Goal: Task Accomplishment & Management: Use online tool/utility

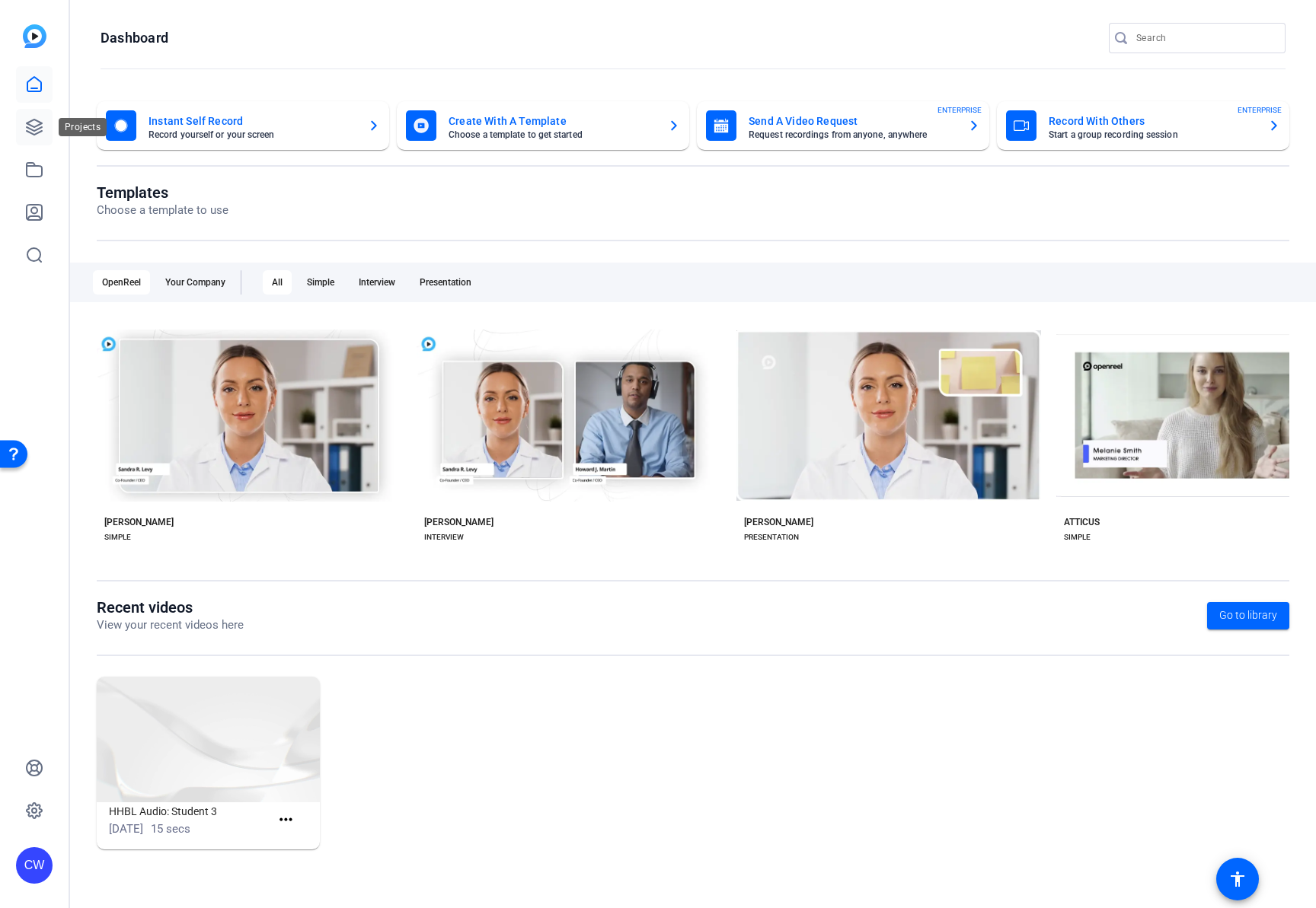
click at [31, 124] on icon at bounding box center [34, 127] width 19 height 19
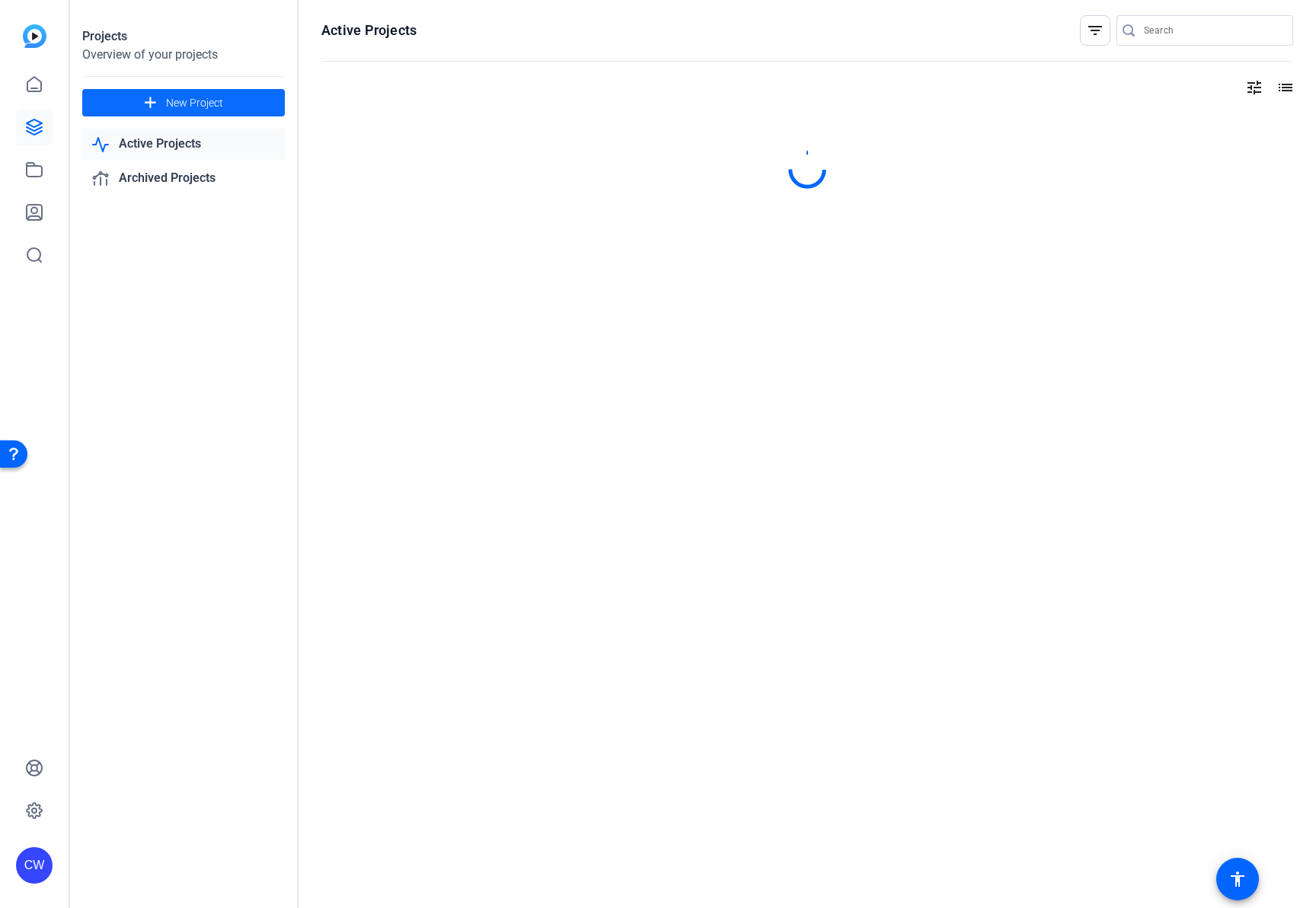
click at [225, 108] on span at bounding box center [183, 102] width 203 height 36
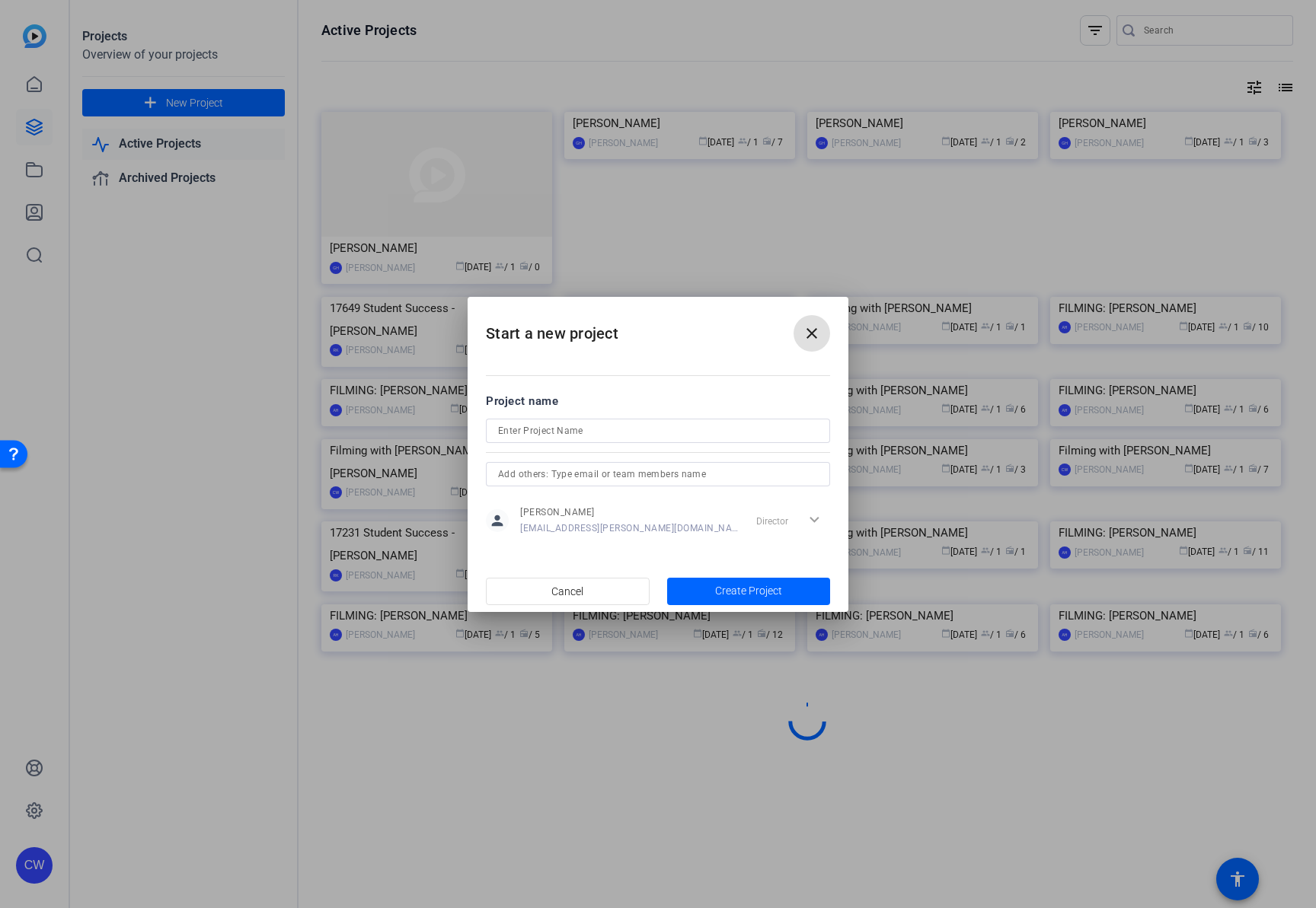
click at [561, 432] on input at bounding box center [658, 430] width 320 height 19
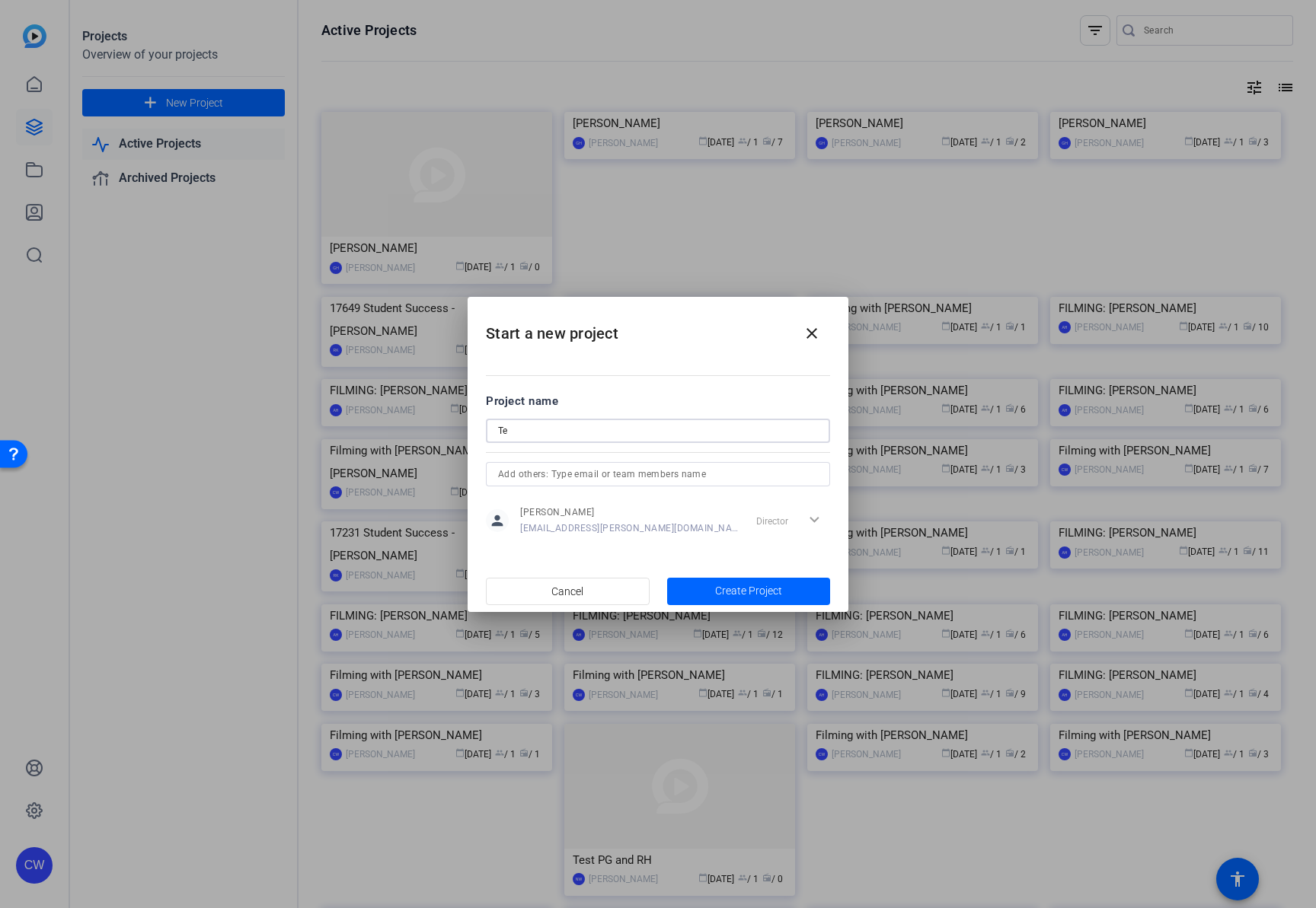
type input "T"
type input "Refresher"
click at [757, 591] on span "Create Project" at bounding box center [748, 591] width 67 height 16
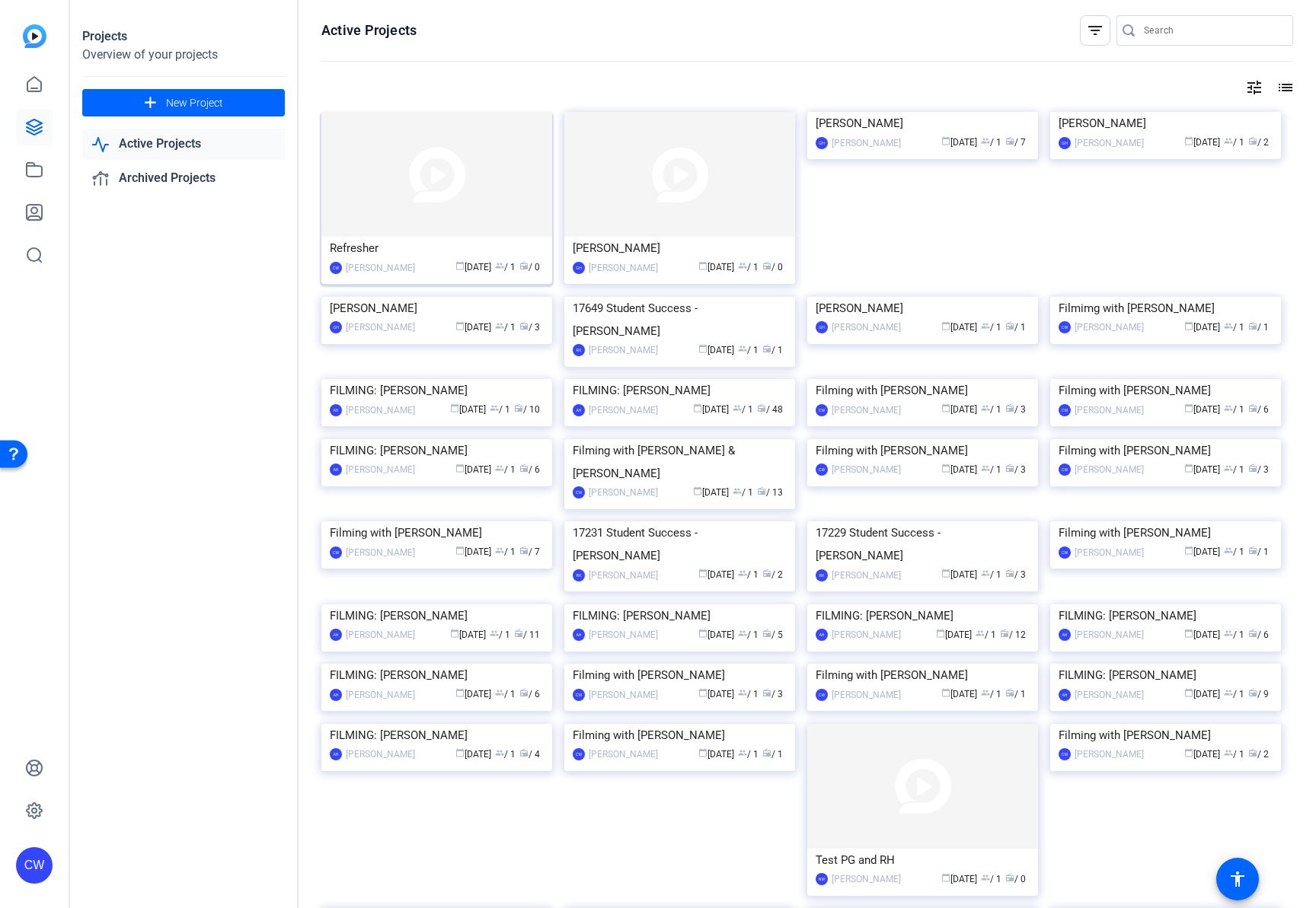
click at [454, 192] on img at bounding box center [436, 174] width 230 height 125
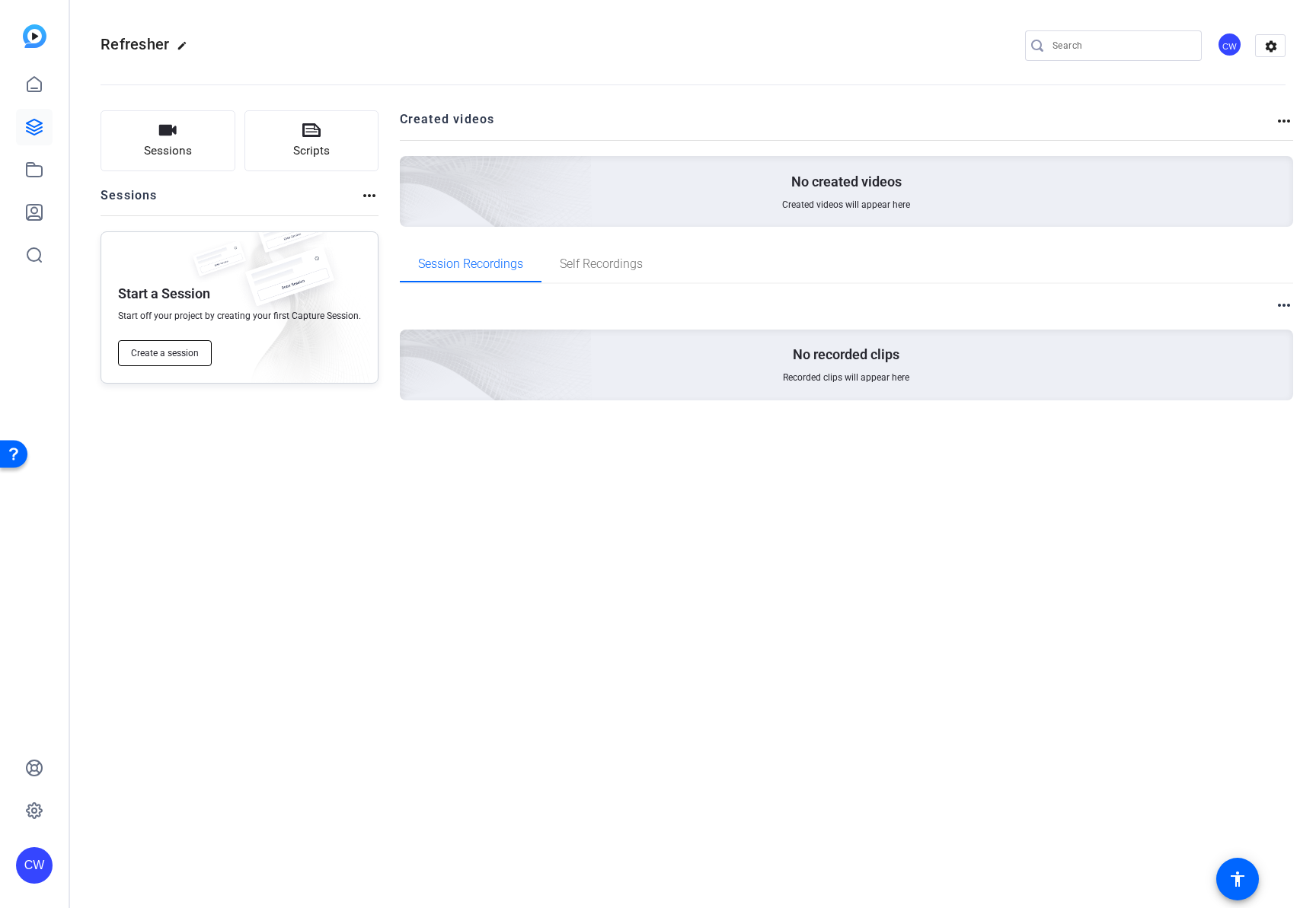
click at [170, 358] on span "Create a session" at bounding box center [164, 353] width 68 height 12
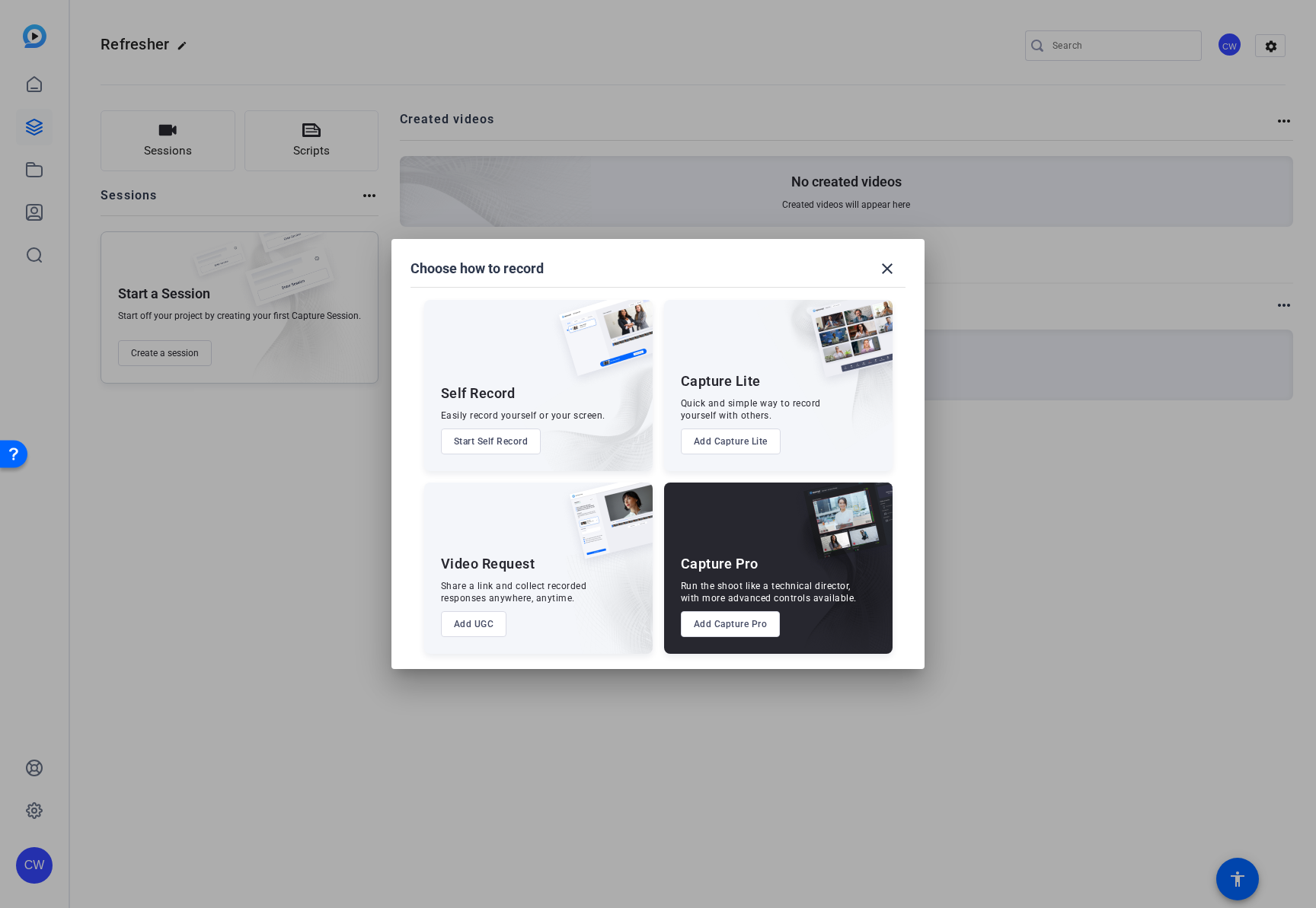
click at [485, 439] on button "Start Self Record" at bounding box center [491, 441] width 100 height 26
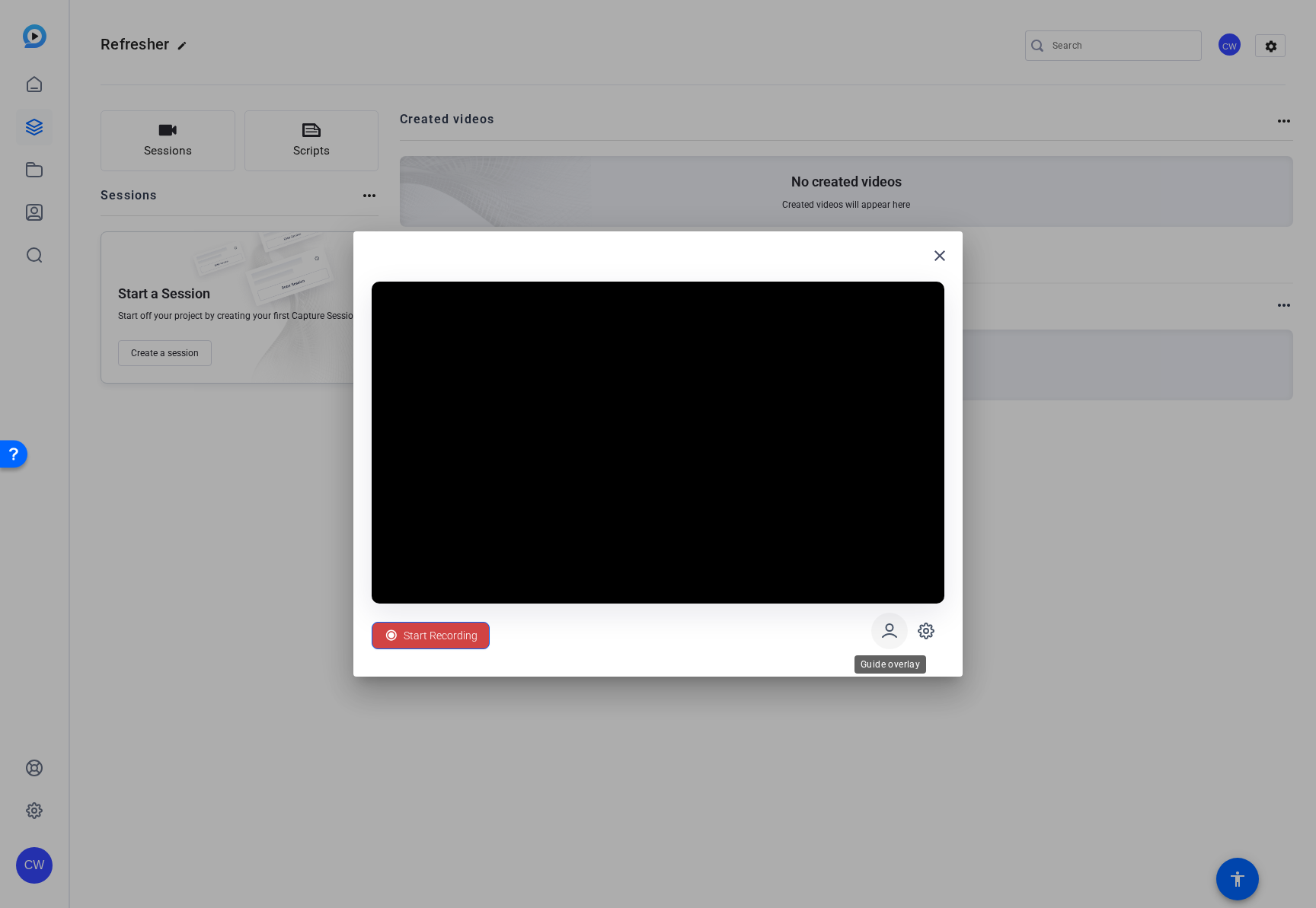
click at [887, 635] on icon at bounding box center [889, 631] width 19 height 19
click at [929, 638] on icon at bounding box center [926, 631] width 15 height 15
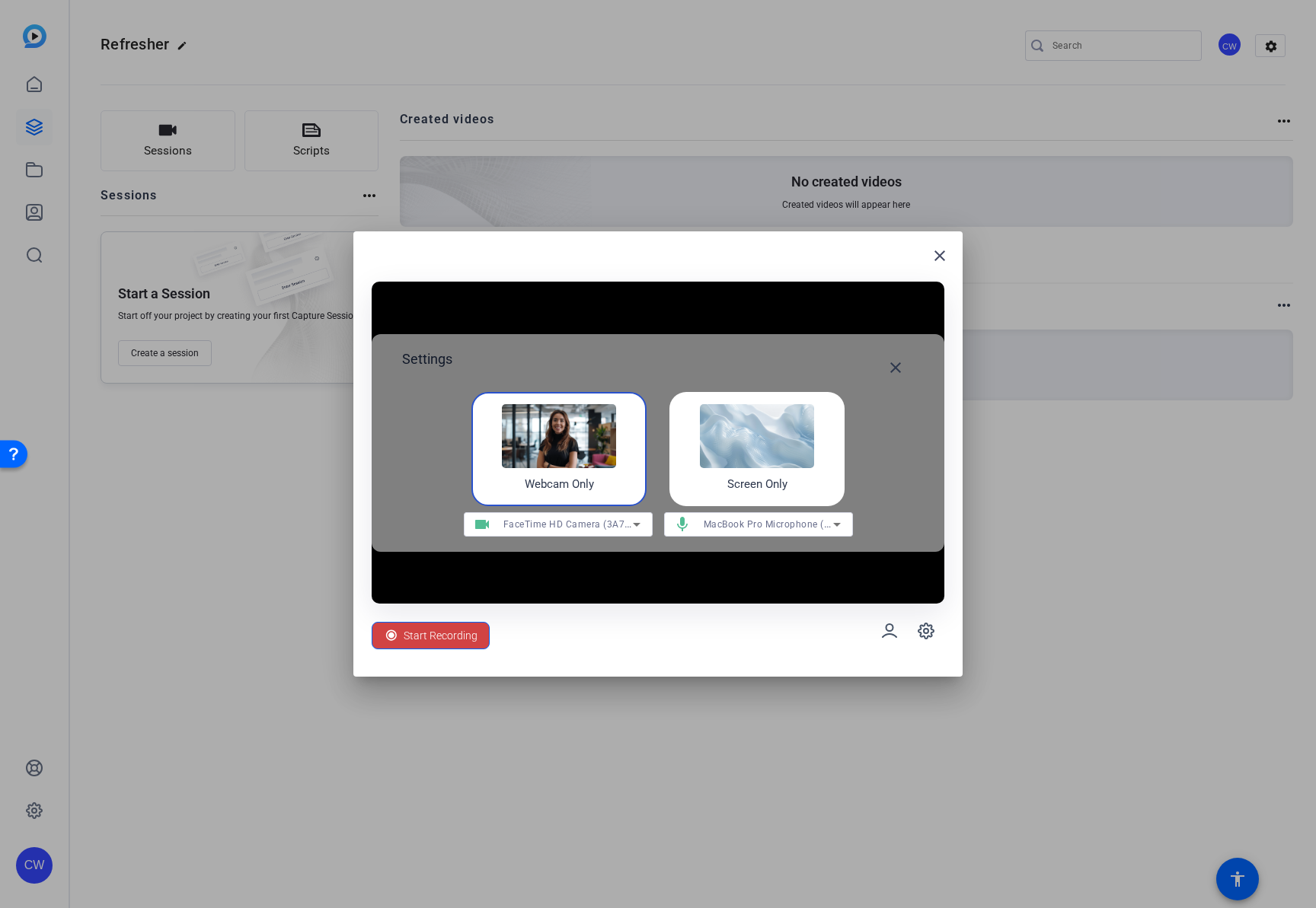
click at [742, 432] on img at bounding box center [757, 437] width 114 height 64
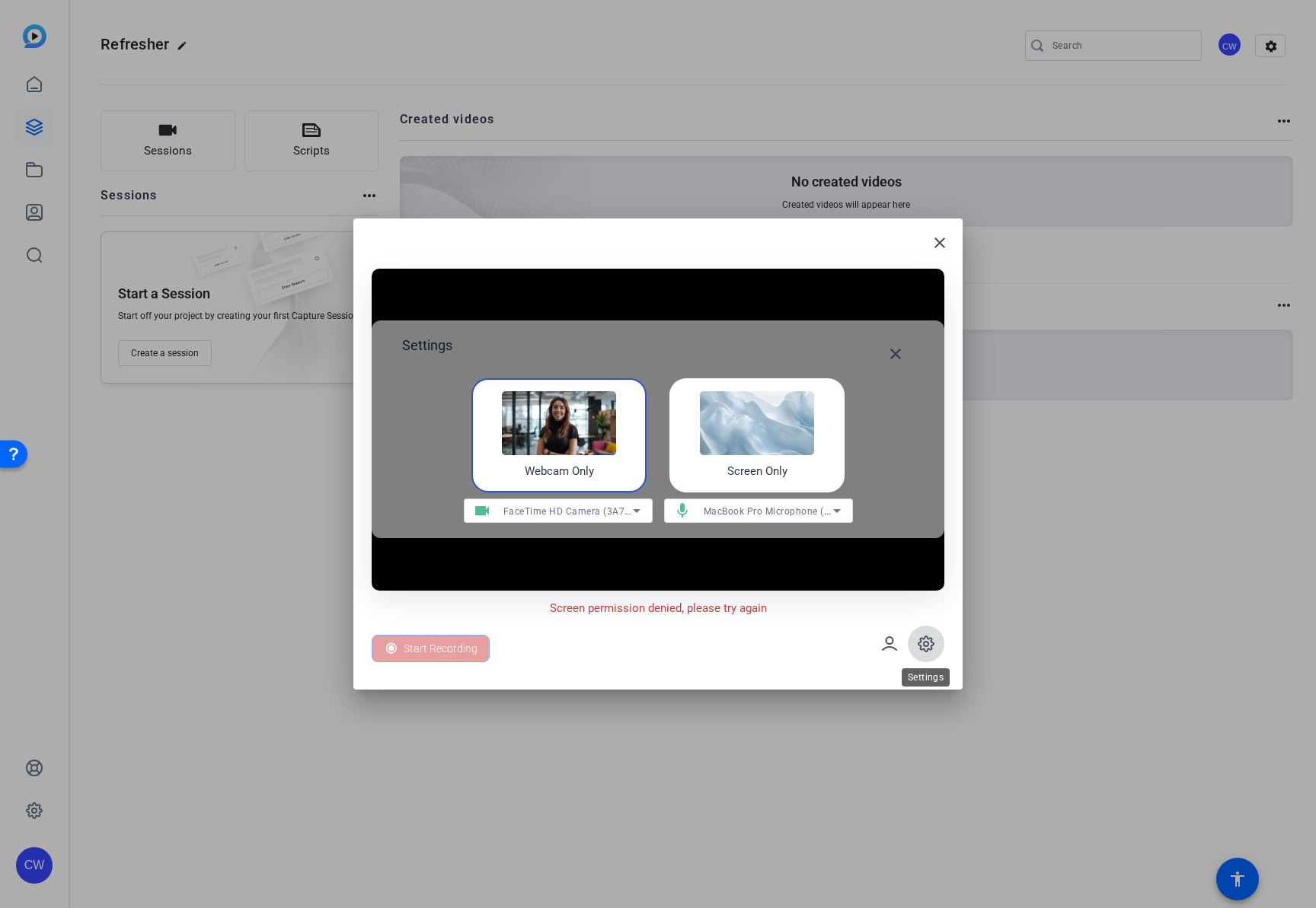
click at [929, 647] on icon at bounding box center [926, 644] width 19 height 19
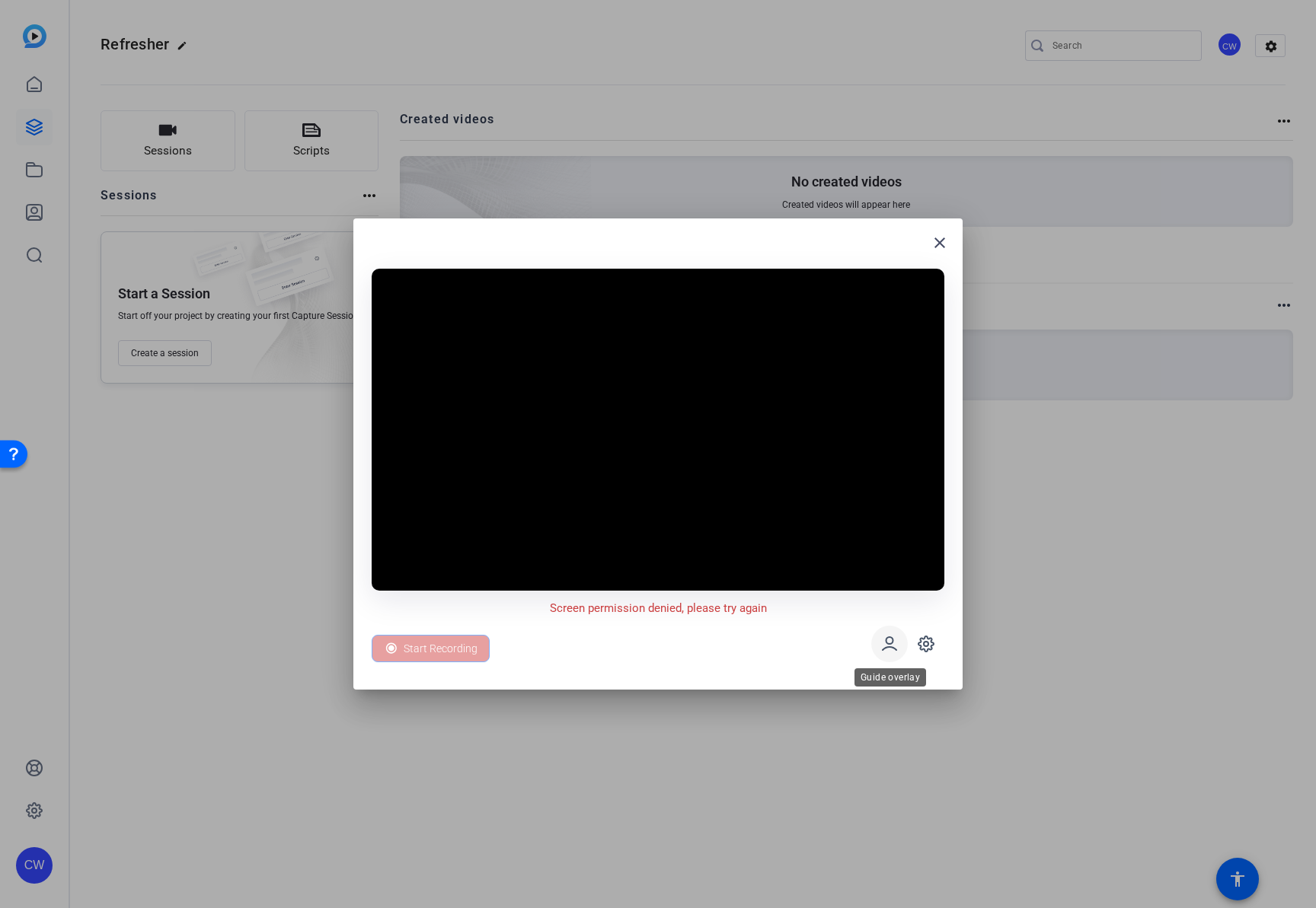
click at [892, 647] on icon at bounding box center [888, 644] width 13 height 13
click at [887, 641] on icon at bounding box center [889, 644] width 19 height 19
click at [937, 244] on mat-icon "close" at bounding box center [939, 243] width 19 height 19
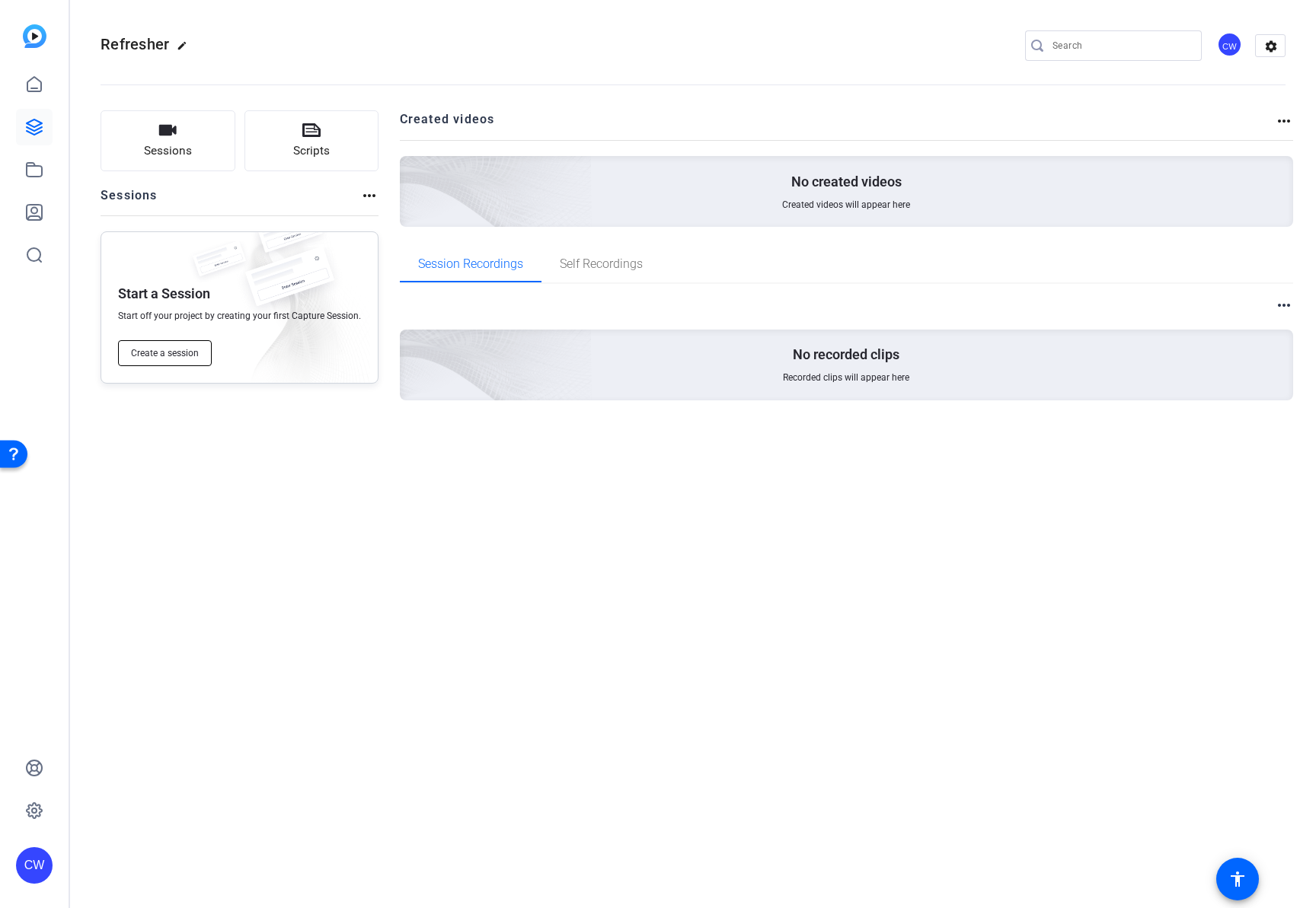
click at [164, 352] on span "Create a session" at bounding box center [164, 353] width 68 height 12
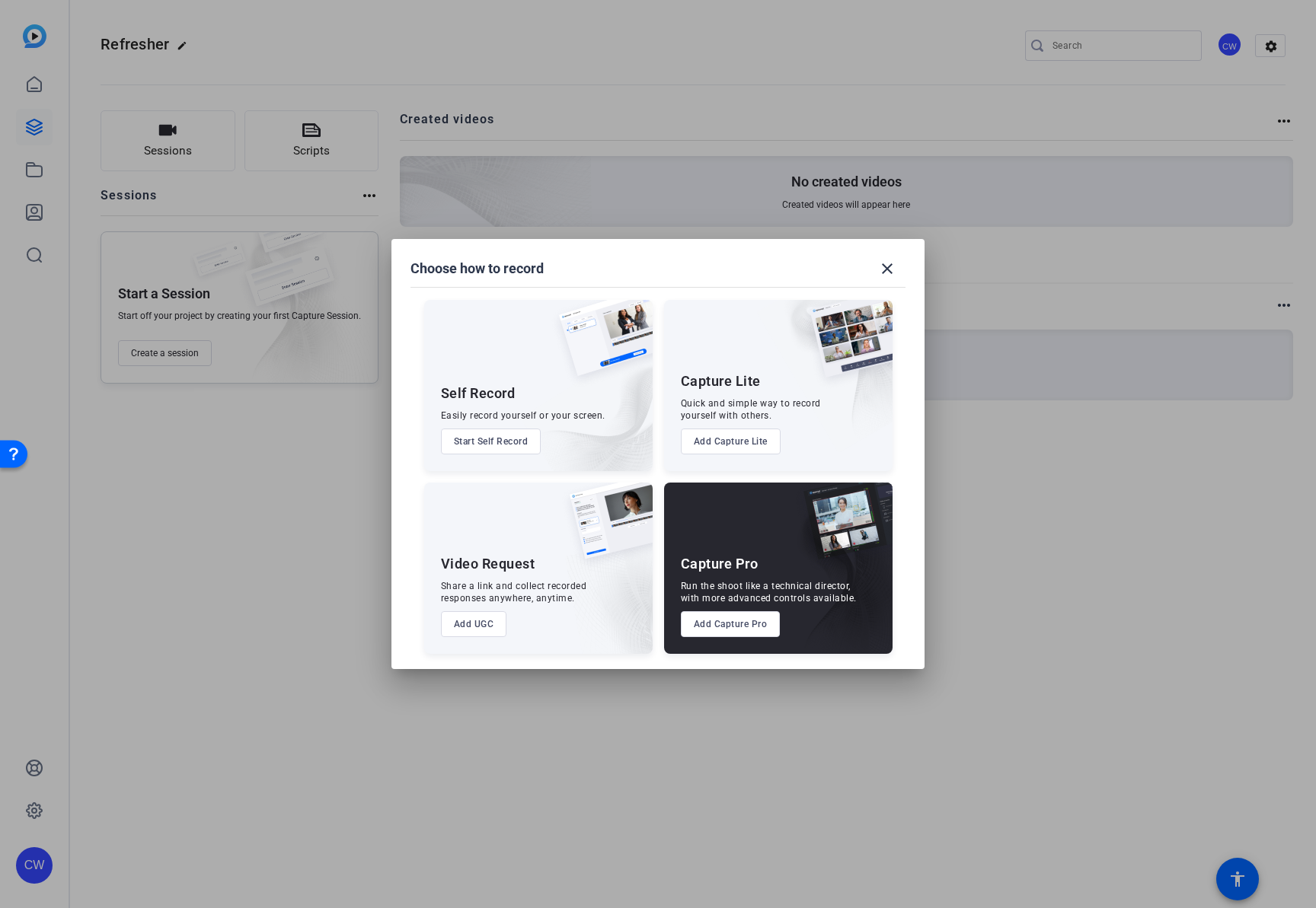
click at [719, 444] on button "Add Capture Lite" at bounding box center [730, 441] width 100 height 26
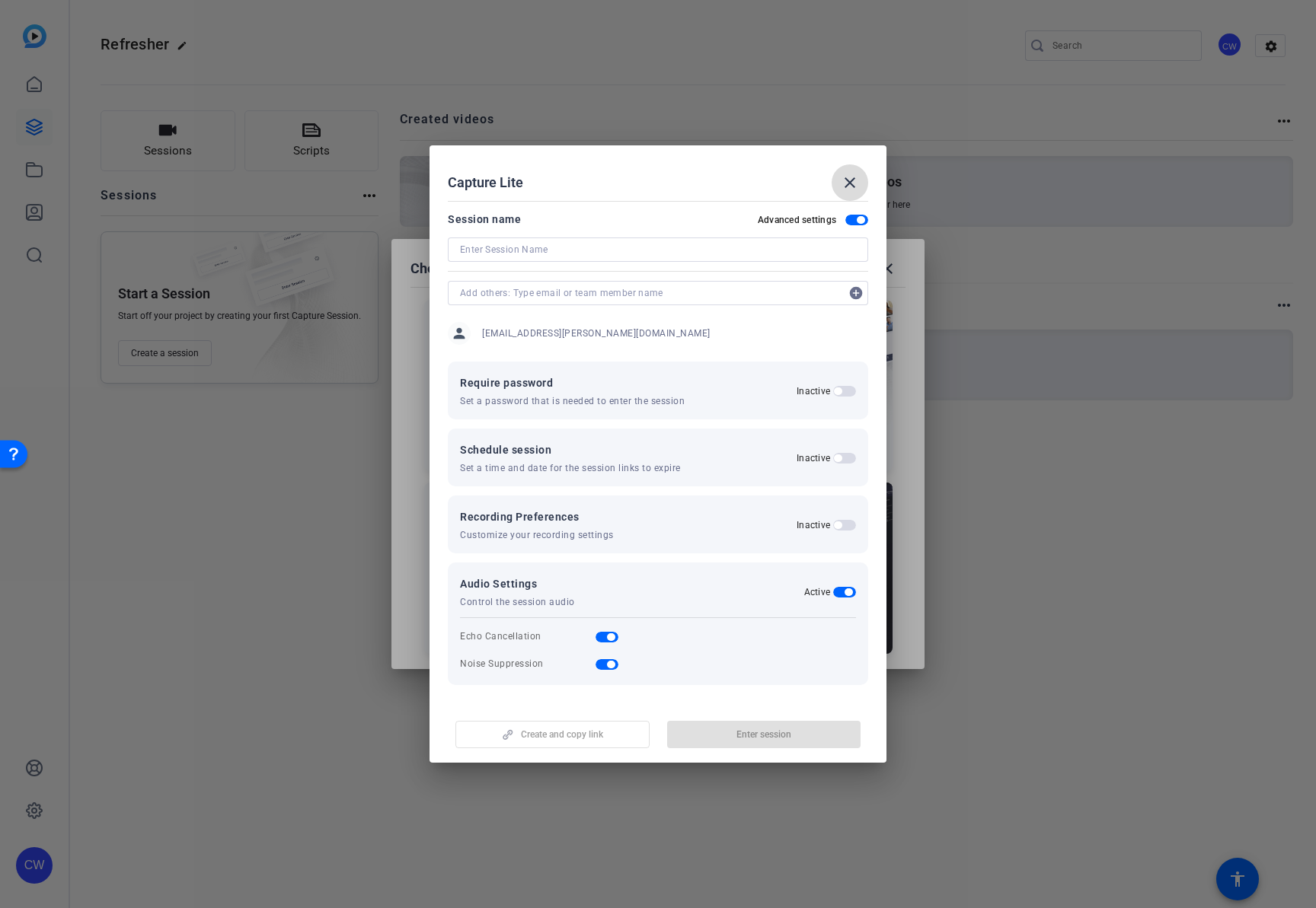
click at [853, 180] on mat-icon "close" at bounding box center [849, 182] width 19 height 19
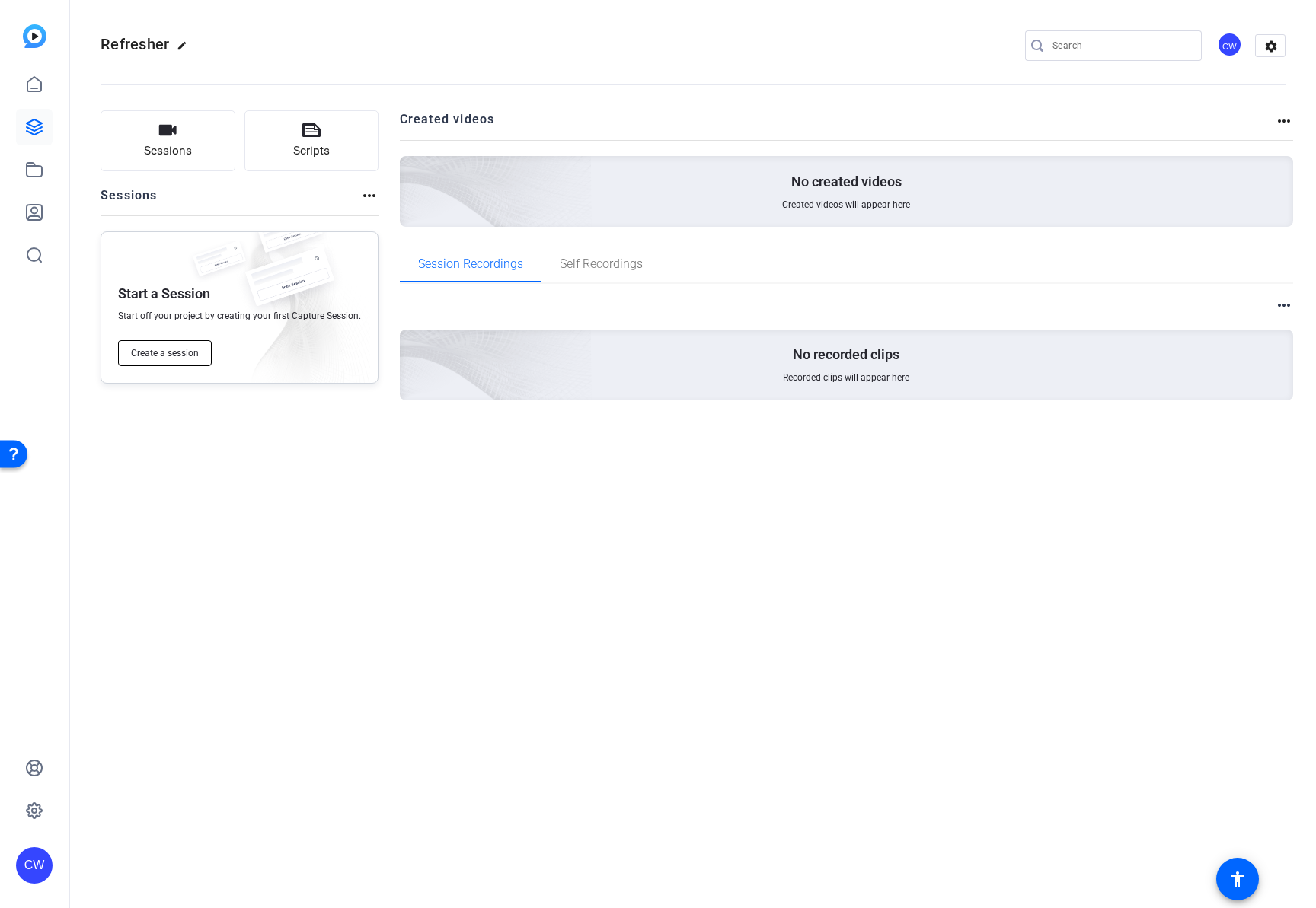
click at [154, 354] on span "Create a session" at bounding box center [164, 353] width 68 height 12
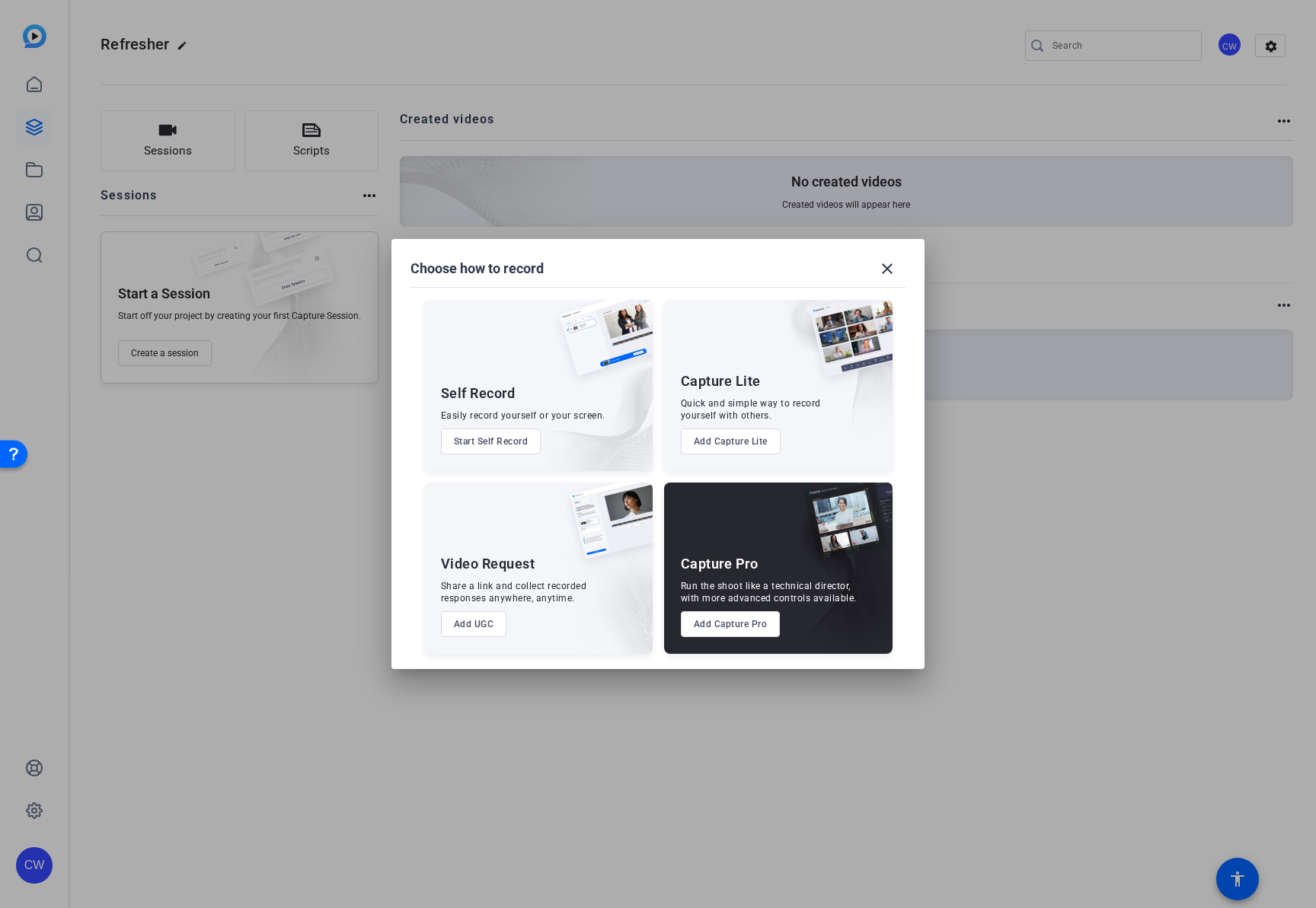
click at [480, 631] on button "Add UGC" at bounding box center [474, 624] width 66 height 26
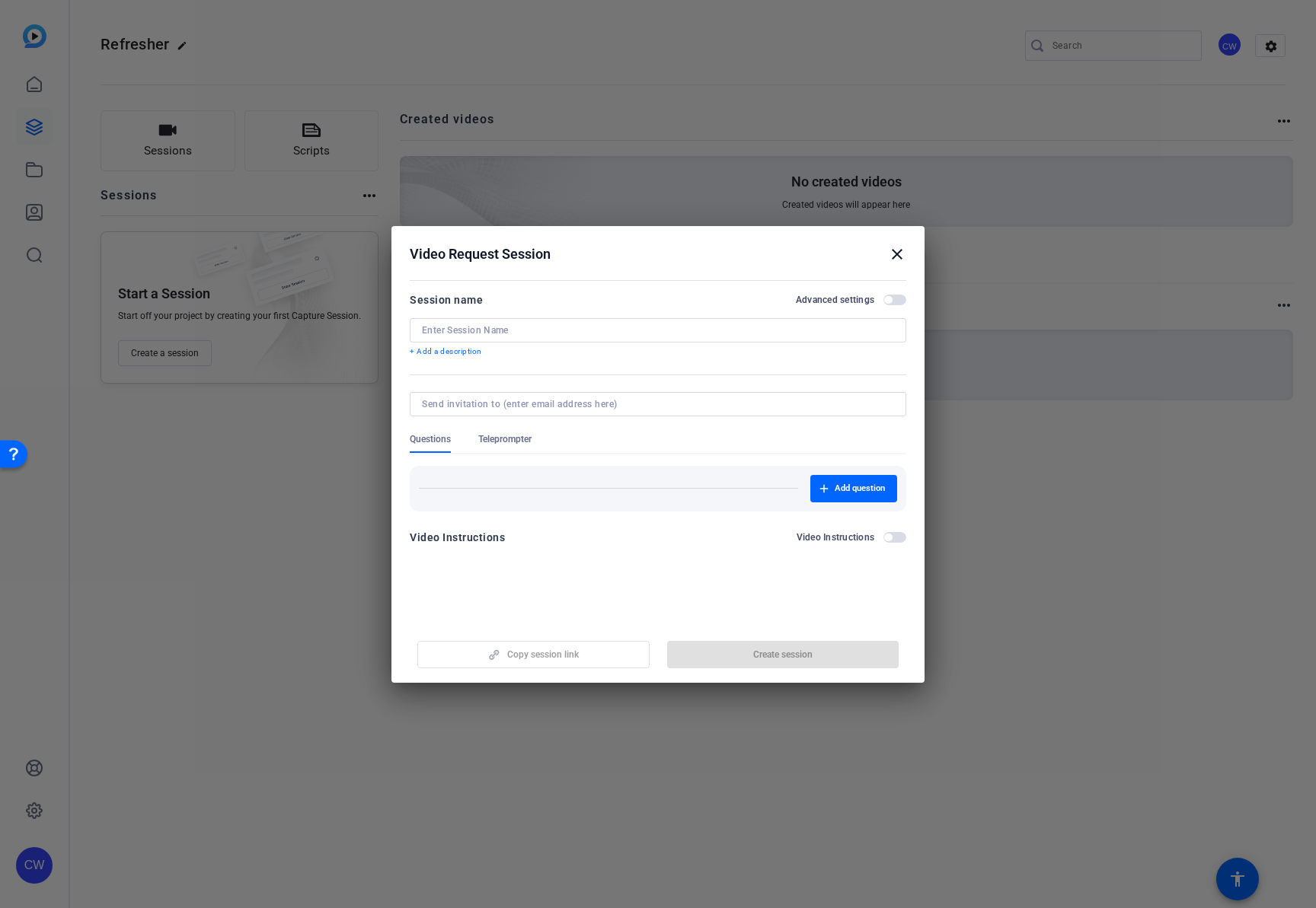
click at [898, 253] on mat-icon "close" at bounding box center [896, 254] width 19 height 19
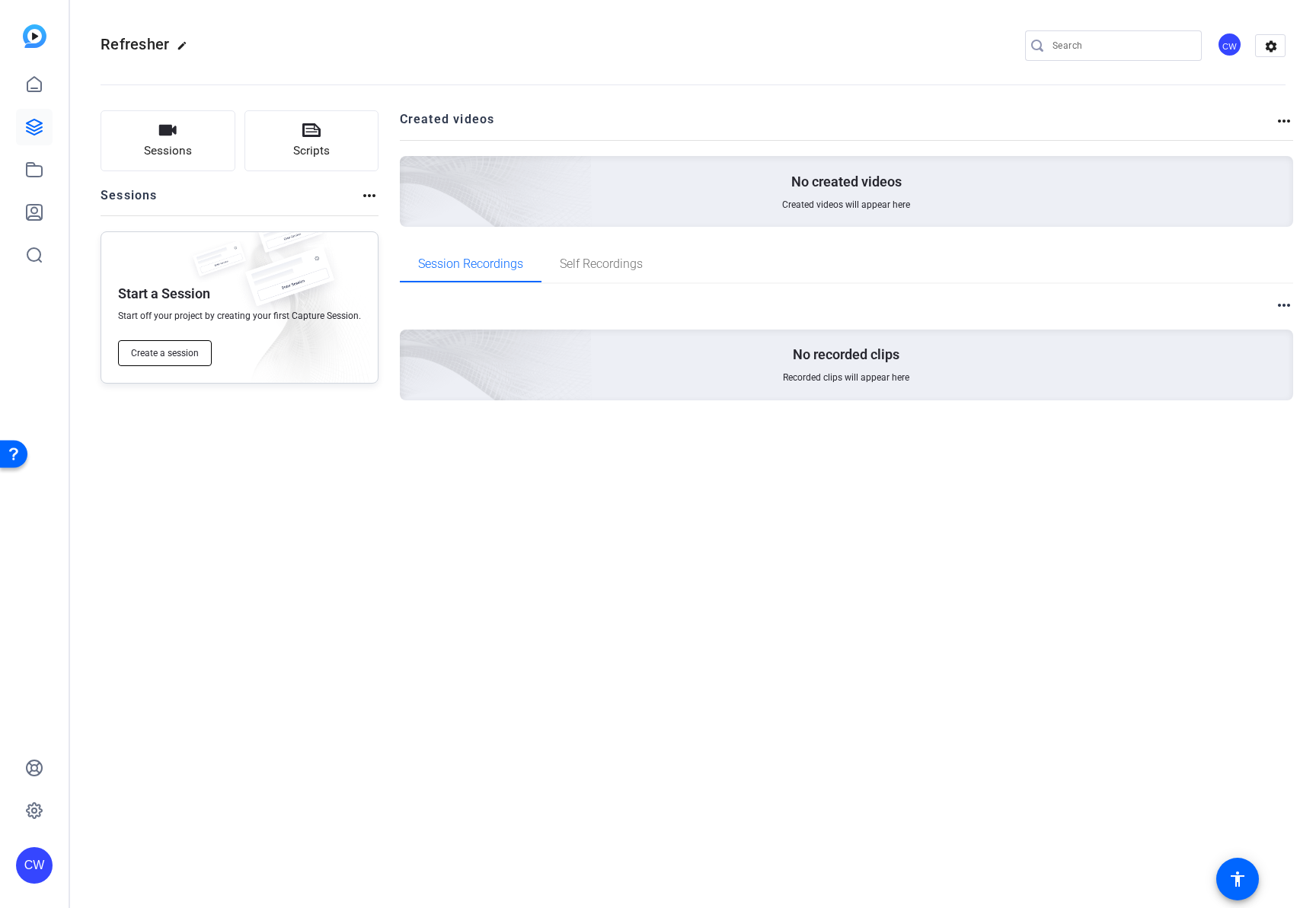
click at [180, 347] on span "Create a session" at bounding box center [164, 353] width 68 height 12
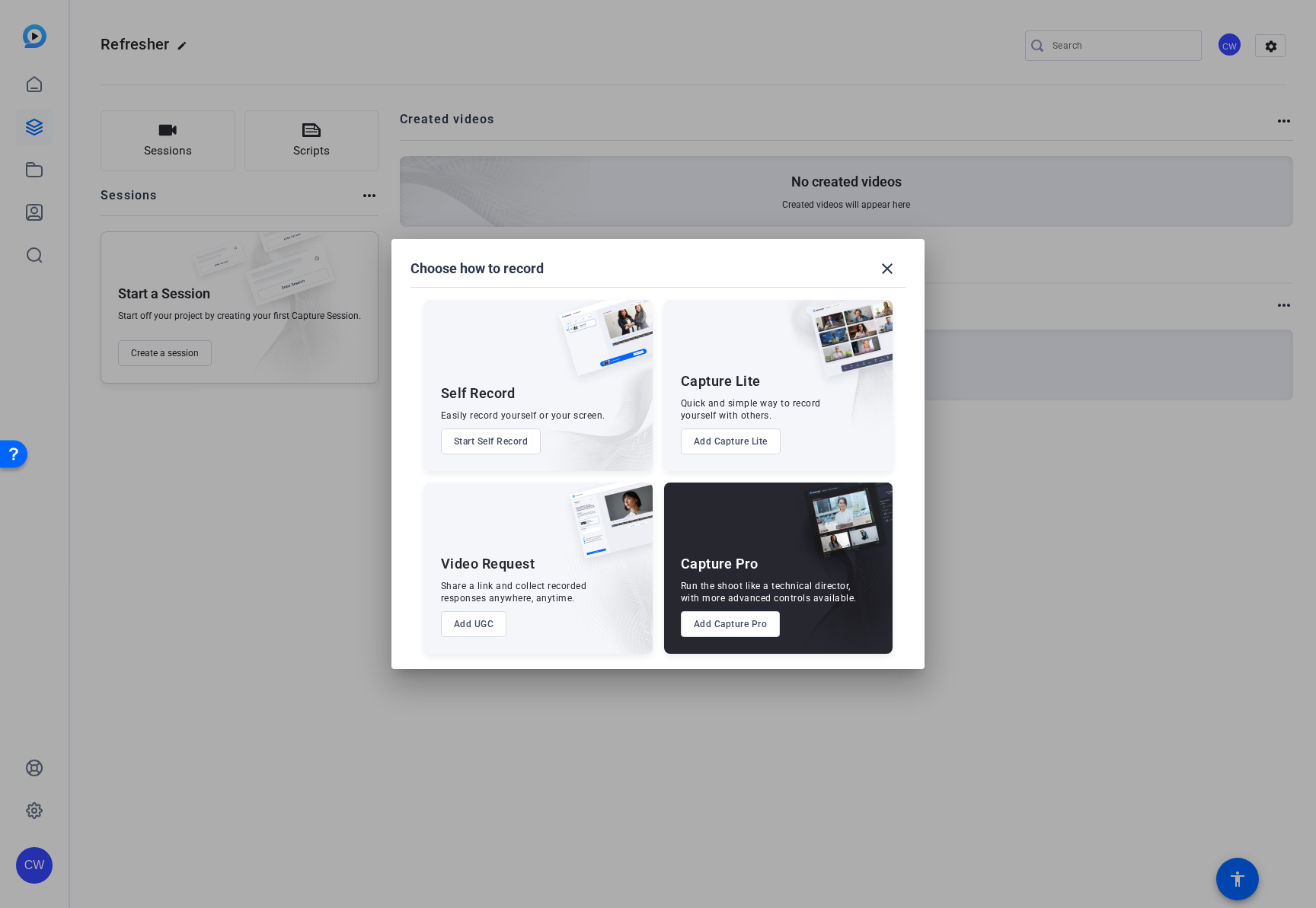
click at [739, 628] on button "Add Capture Pro" at bounding box center [730, 624] width 100 height 26
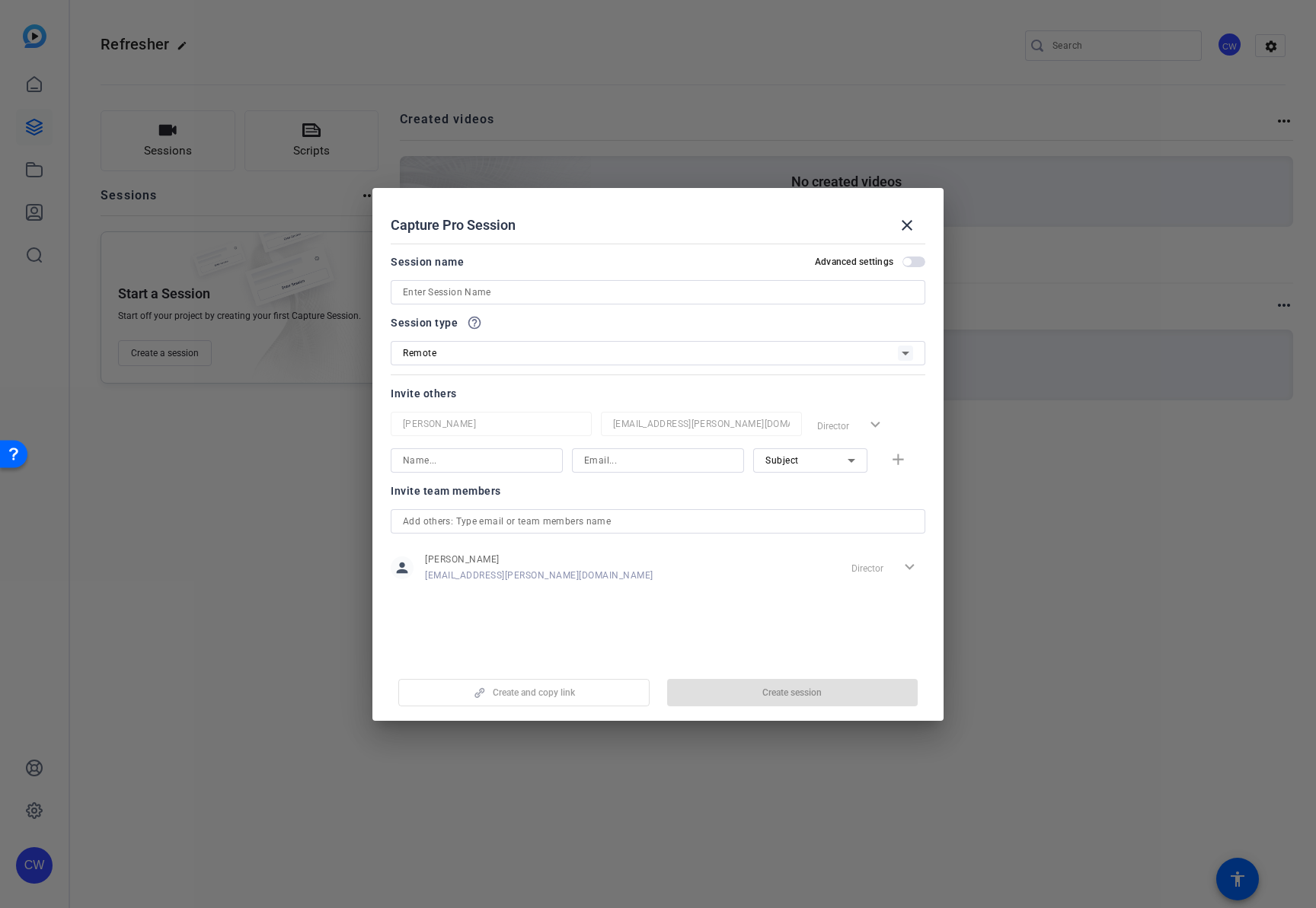
click at [479, 296] on input at bounding box center [658, 293] width 510 height 19
type input "Refresher Test Session"
click at [574, 326] on div "Session type help_outline" at bounding box center [657, 323] width 534 height 19
click at [790, 695] on span "Create session" at bounding box center [791, 693] width 60 height 12
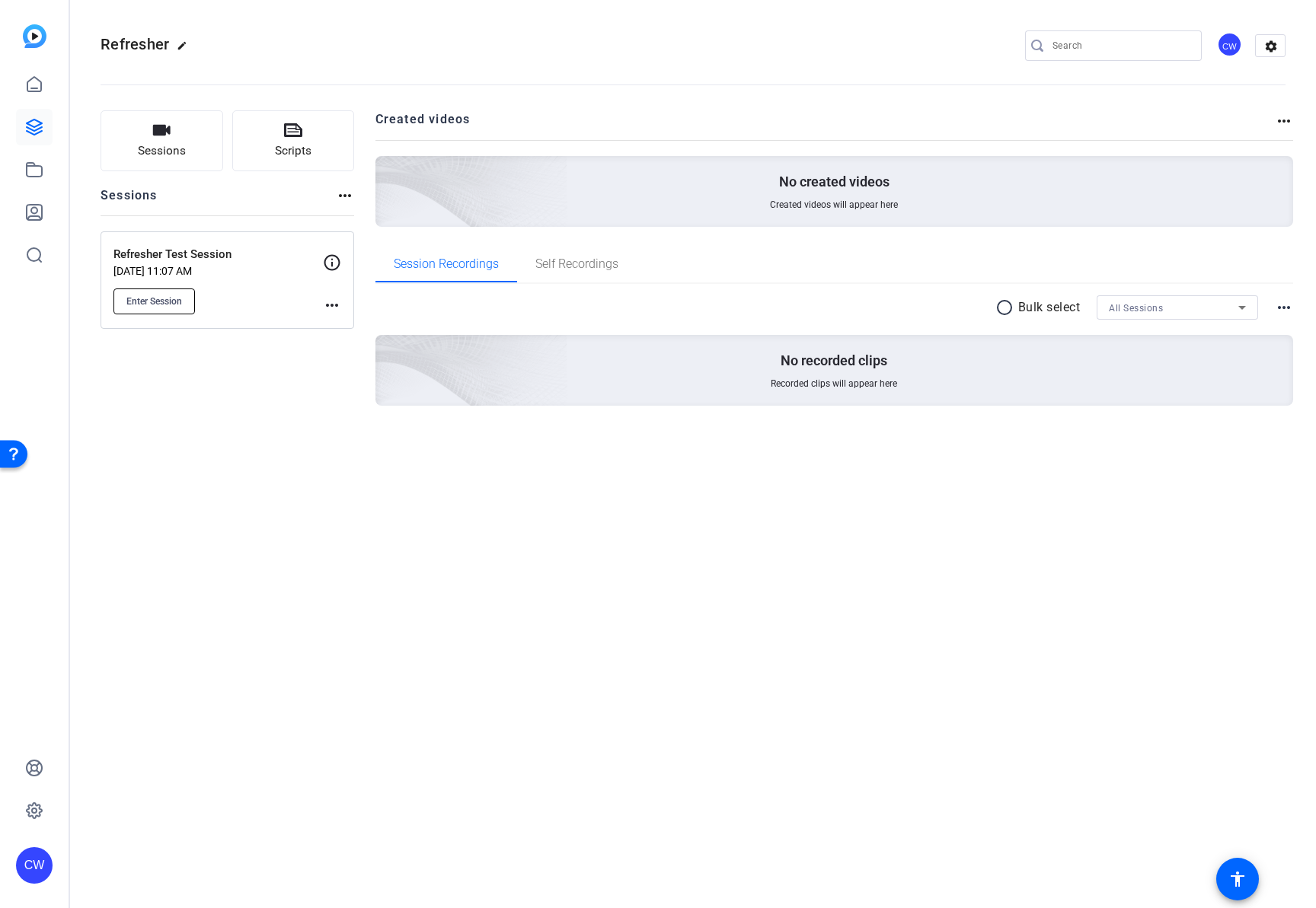
click at [164, 304] on span "Enter Session" at bounding box center [154, 301] width 56 height 12
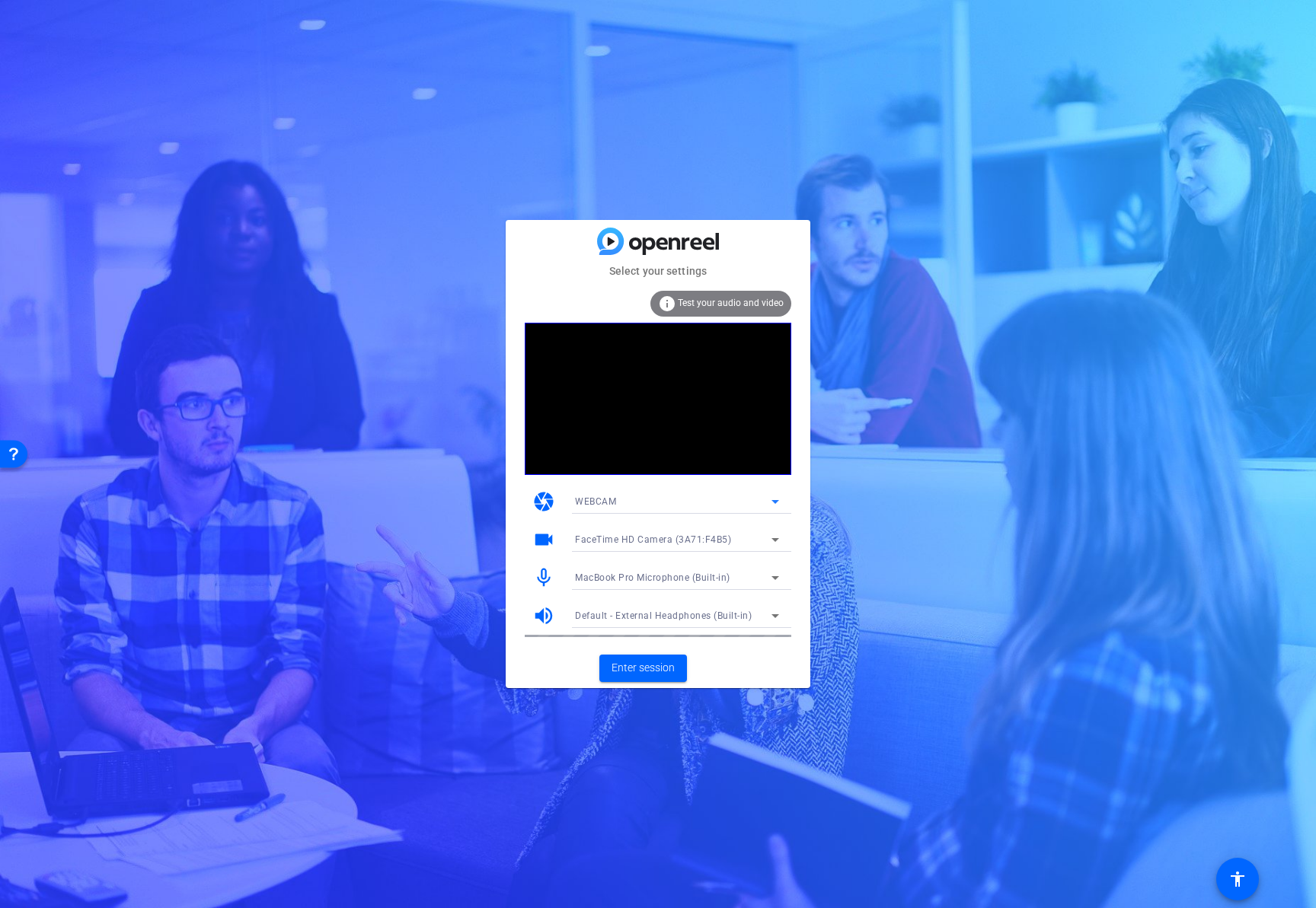
click at [769, 505] on icon at bounding box center [774, 502] width 19 height 19
click at [262, 154] on div at bounding box center [134, 131] width 256 height 46
click at [769, 542] on icon at bounding box center [774, 540] width 19 height 19
click at [769, 542] on div at bounding box center [658, 454] width 1316 height 908
click at [668, 666] on span "Enter session" at bounding box center [643, 668] width 63 height 16
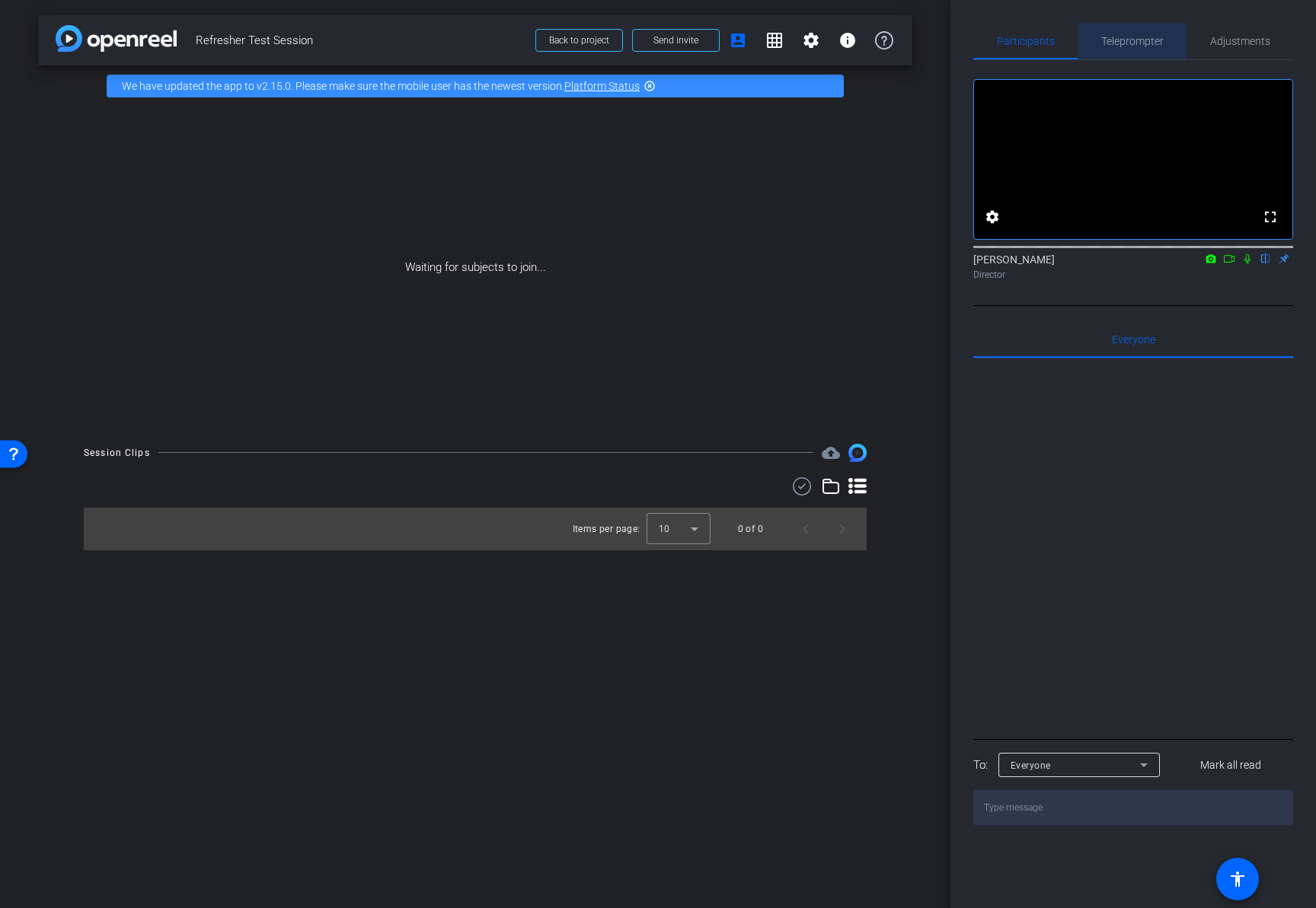
click at [1136, 43] on span "Teleprompter" at bounding box center [1132, 41] width 62 height 11
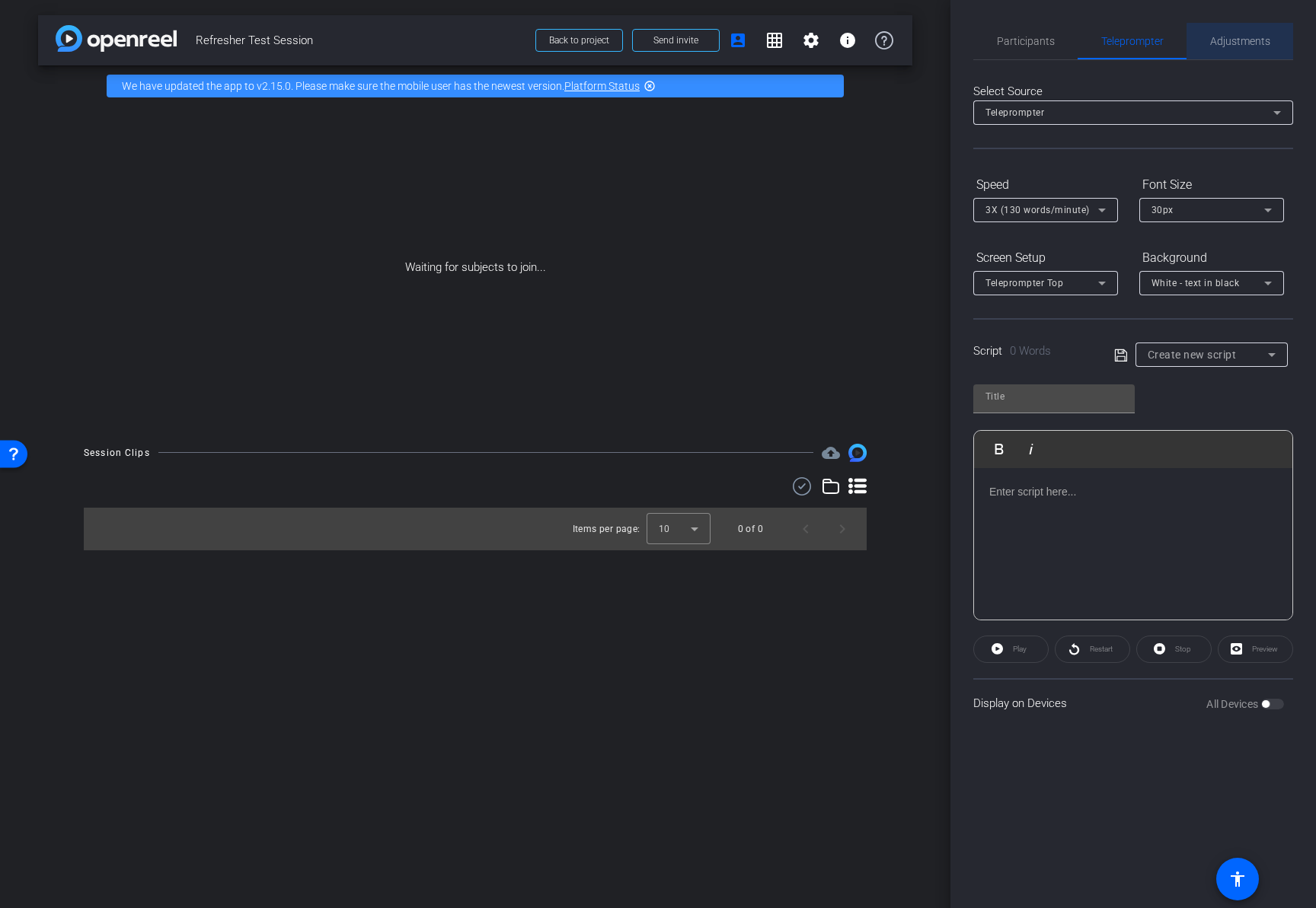
click at [1244, 43] on span "Adjustments" at bounding box center [1240, 41] width 60 height 11
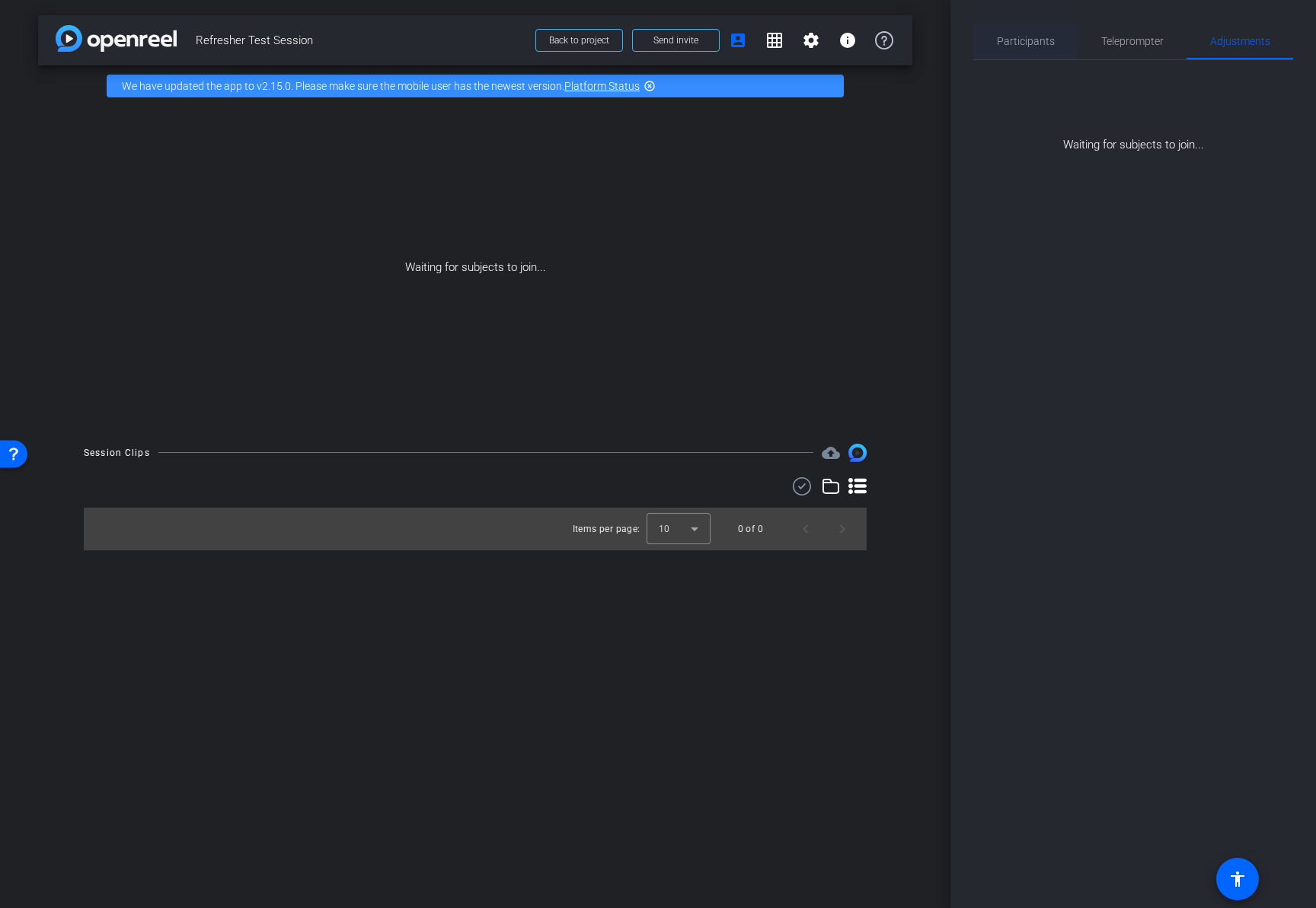
click at [1051, 39] on span "Participants" at bounding box center [1025, 41] width 58 height 11
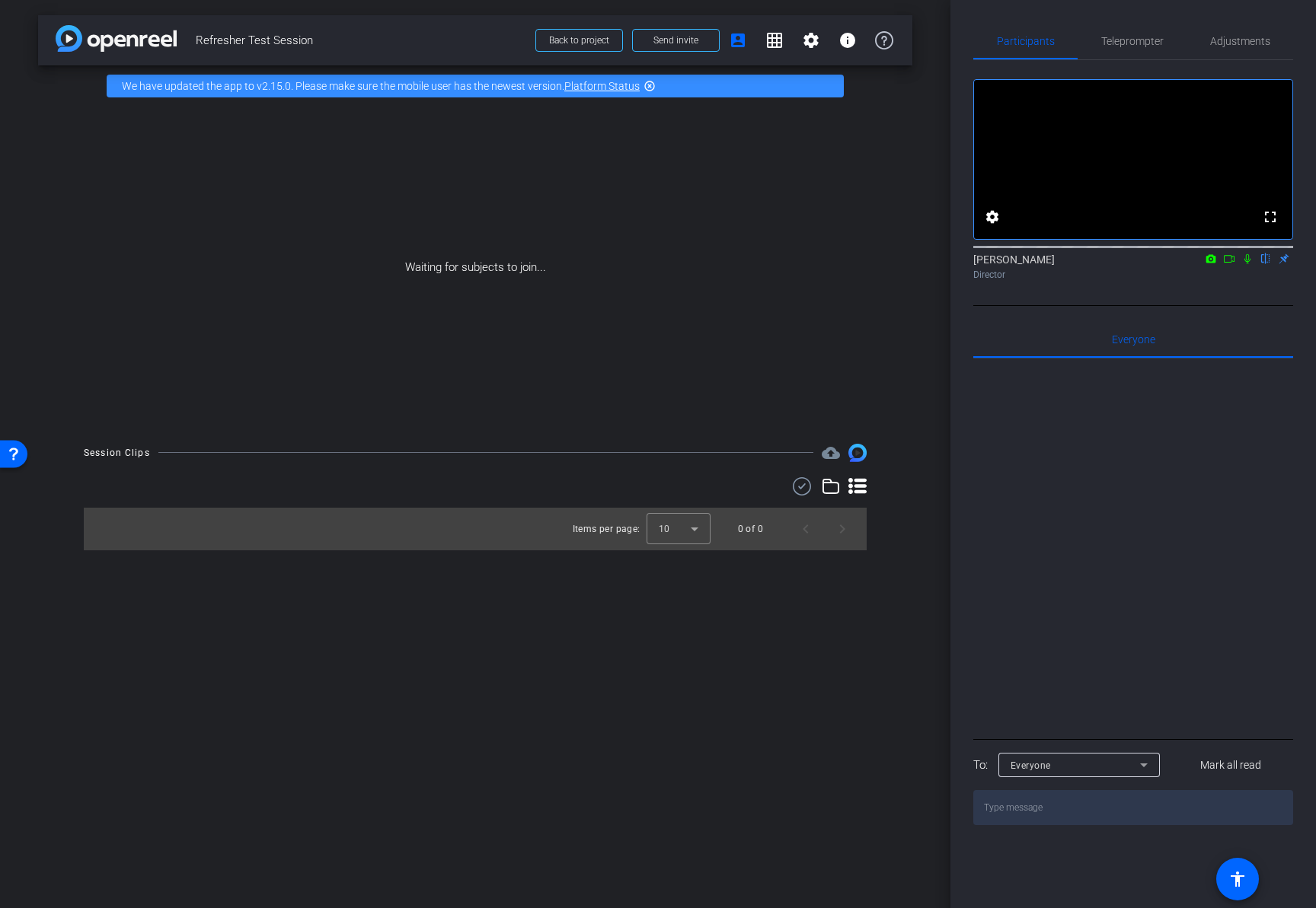
click at [1264, 265] on mat-icon "flip" at bounding box center [1265, 258] width 19 height 13
click at [670, 40] on span "Send invite" at bounding box center [676, 41] width 45 height 12
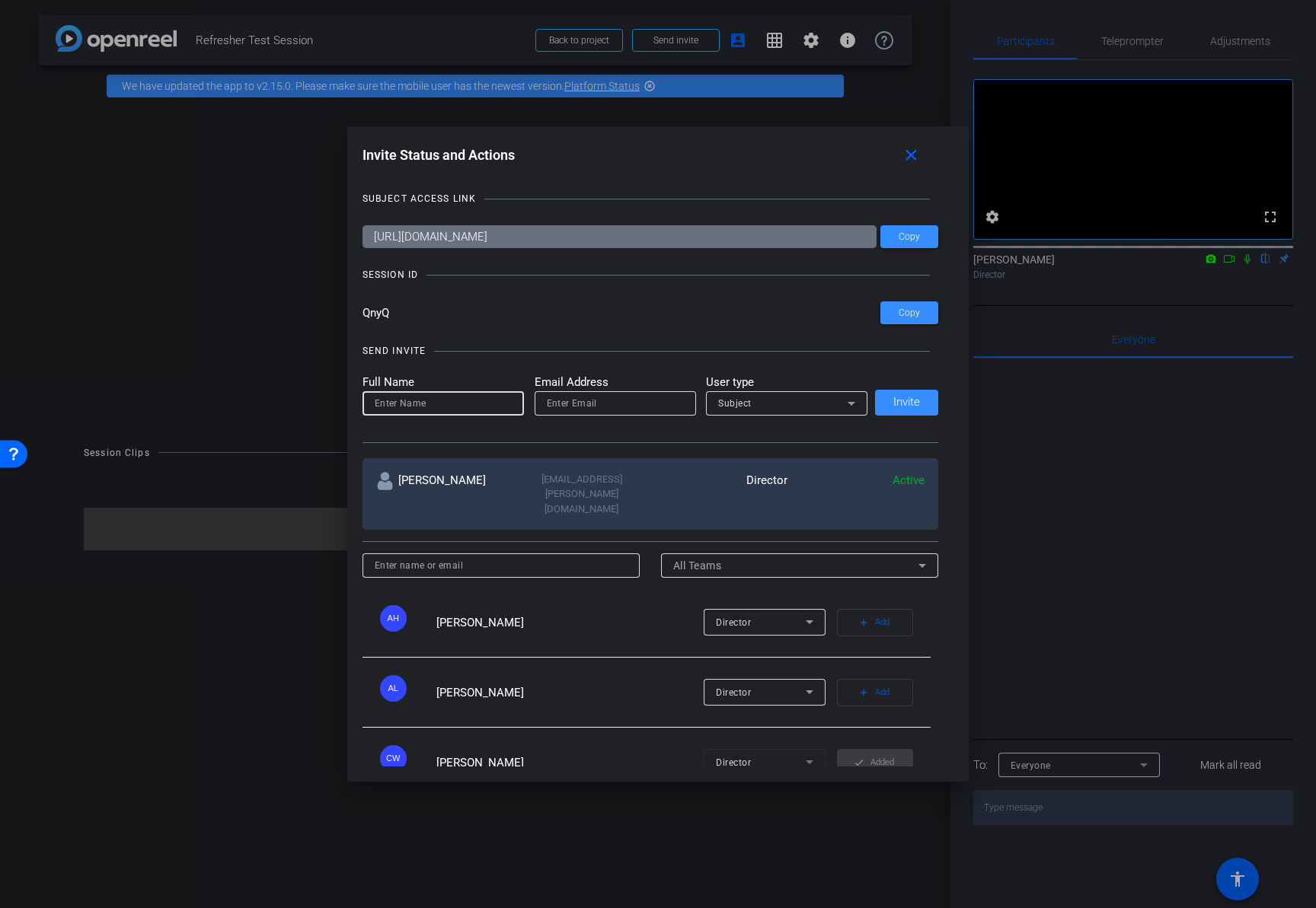
click at [481, 403] on input at bounding box center [443, 404] width 137 height 19
type input "Claire (Test Subject)"
type input "claireannew.02@gmail.com"
click at [913, 400] on span "Invite" at bounding box center [906, 402] width 27 height 12
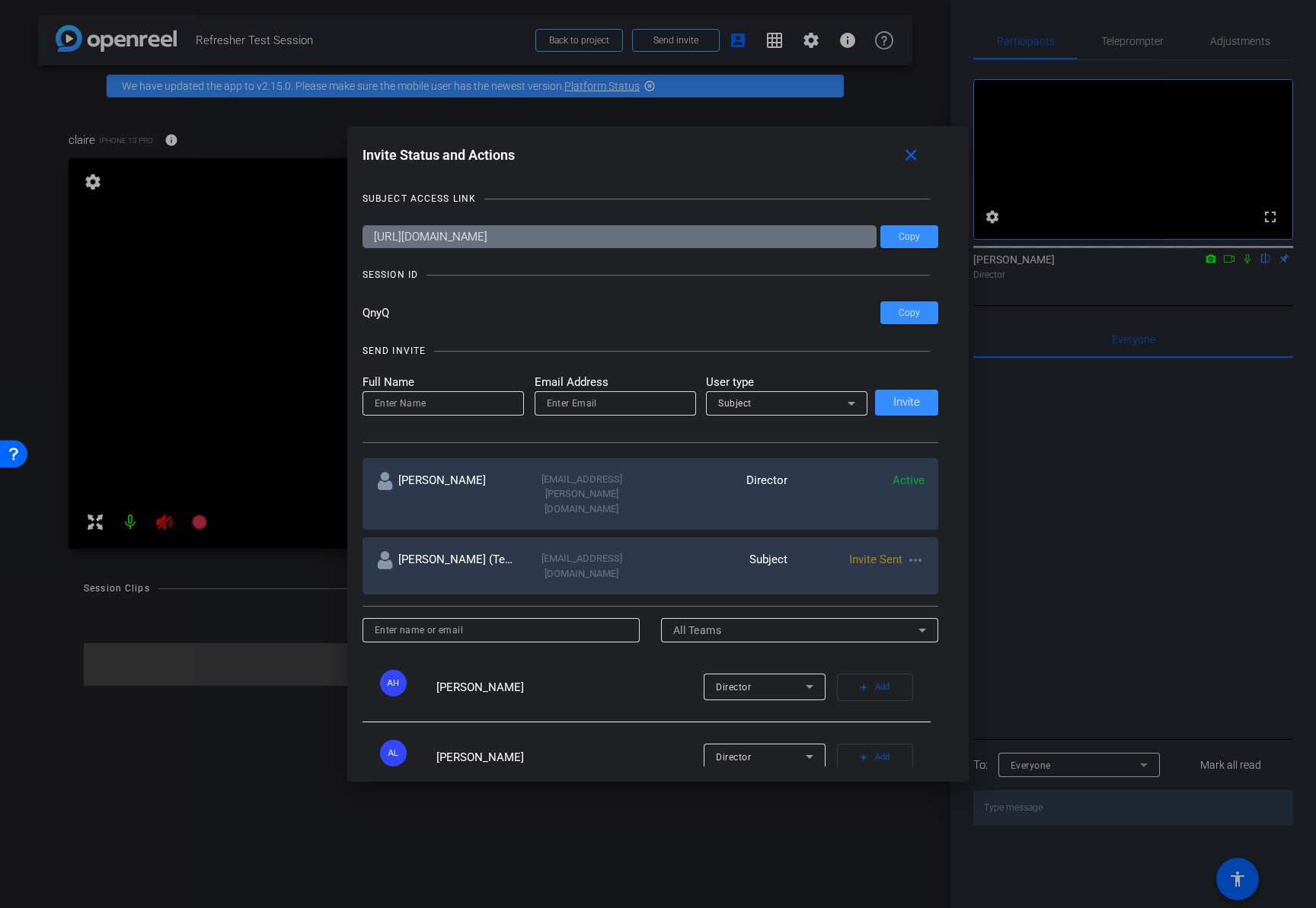
click at [0, 0] on div at bounding box center [0, 0] width 0 height 0
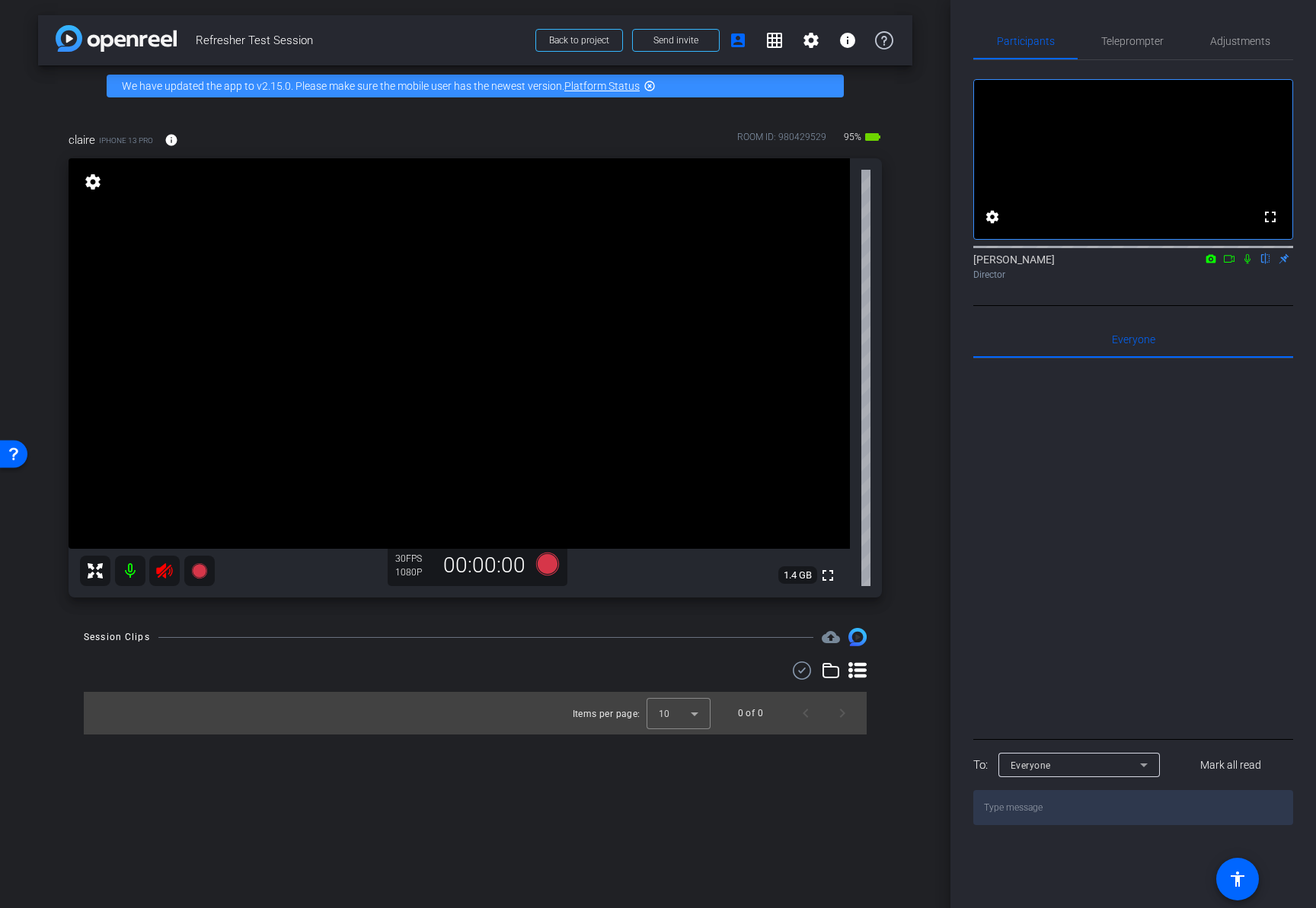
click at [130, 572] on mat-icon at bounding box center [130, 571] width 30 height 30
click at [162, 568] on icon at bounding box center [164, 571] width 16 height 15
click at [165, 577] on icon at bounding box center [164, 571] width 16 height 15
click at [410, 568] on div "720P" at bounding box center [413, 573] width 38 height 12
click at [1246, 44] on span "Adjustments" at bounding box center [1240, 41] width 60 height 11
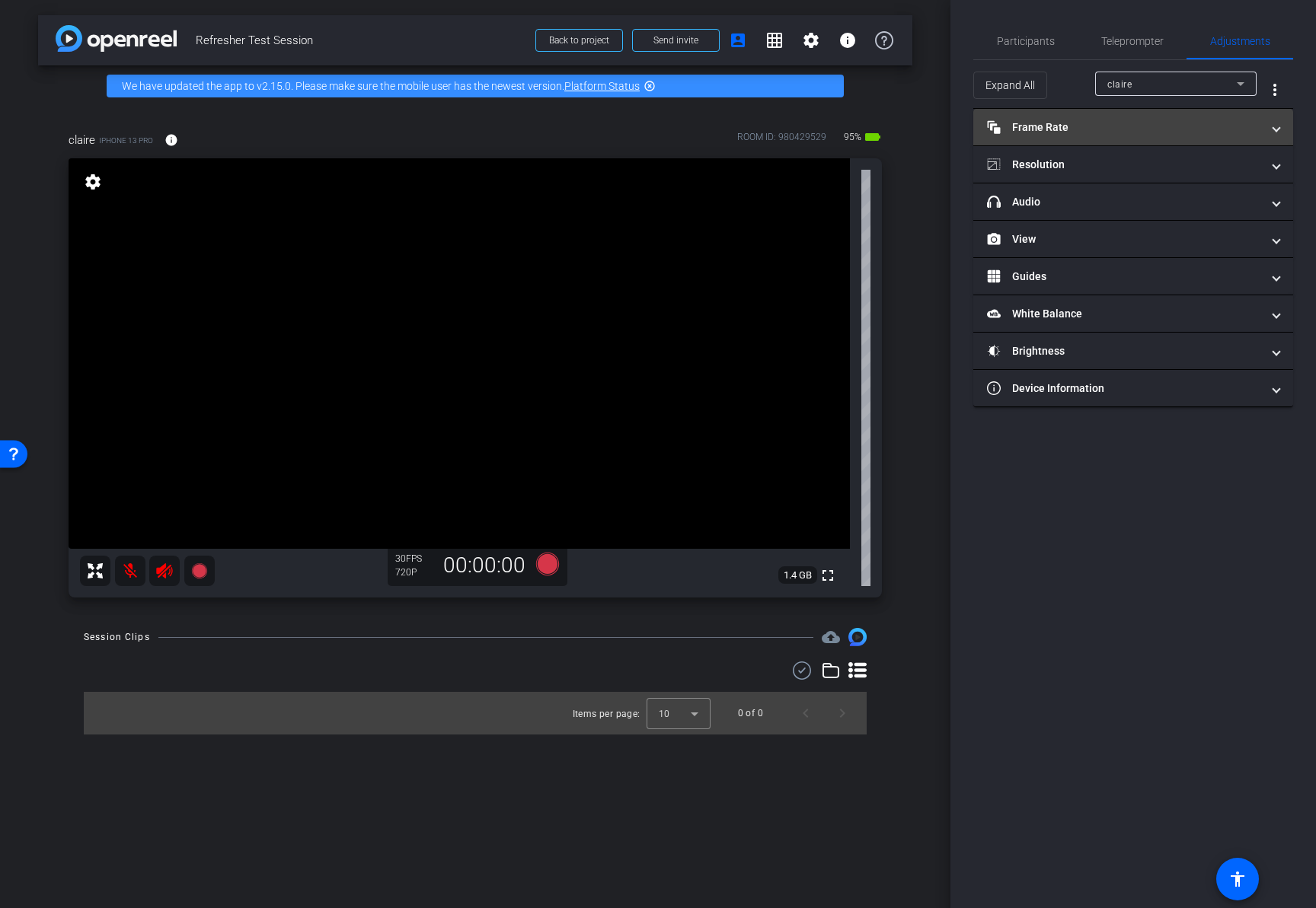
click at [1157, 122] on mat-panel-title "Frame Rate Frame Rate" at bounding box center [1124, 127] width 274 height 16
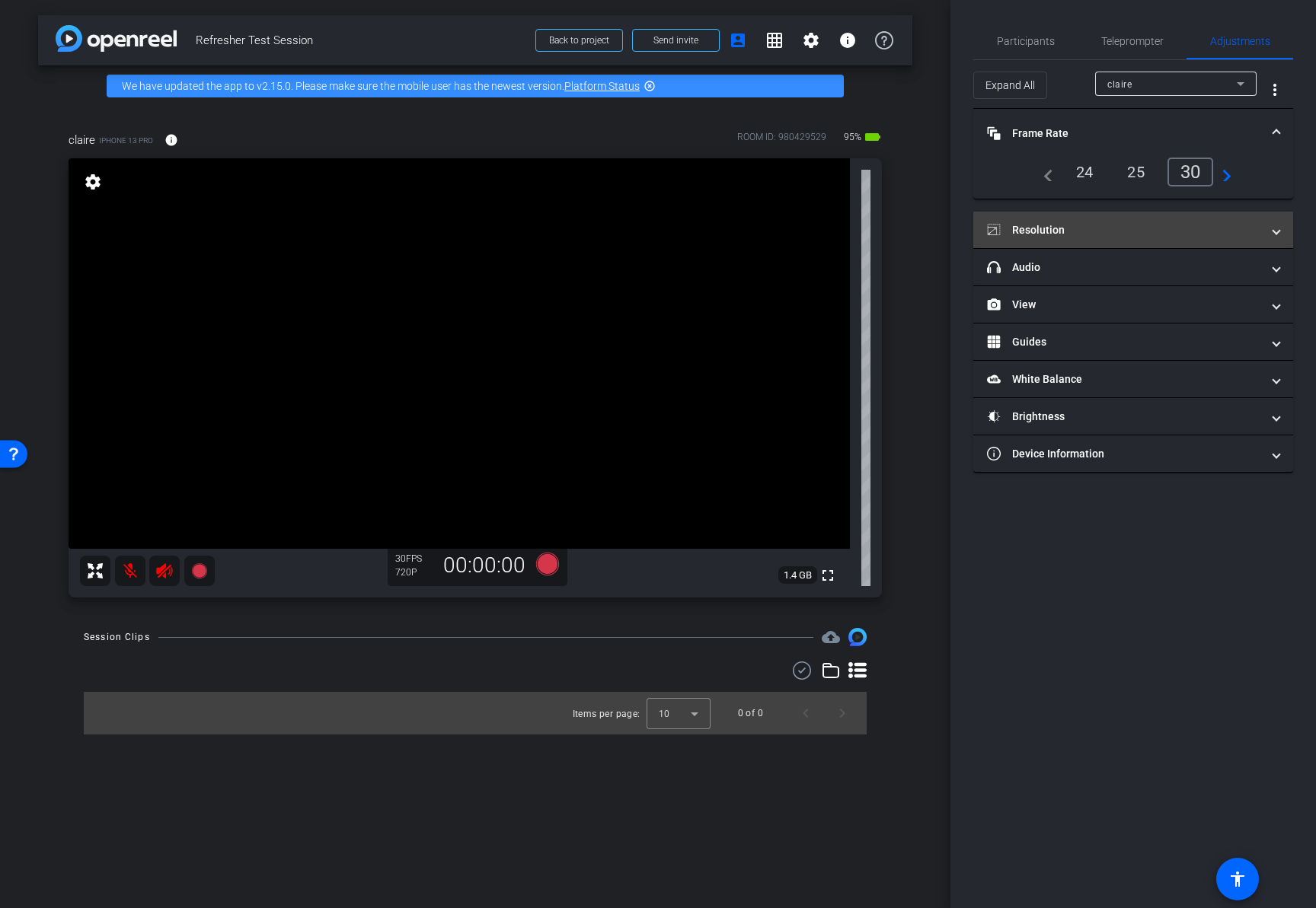
click at [1072, 227] on mat-panel-title "Resolution" at bounding box center [1124, 230] width 274 height 16
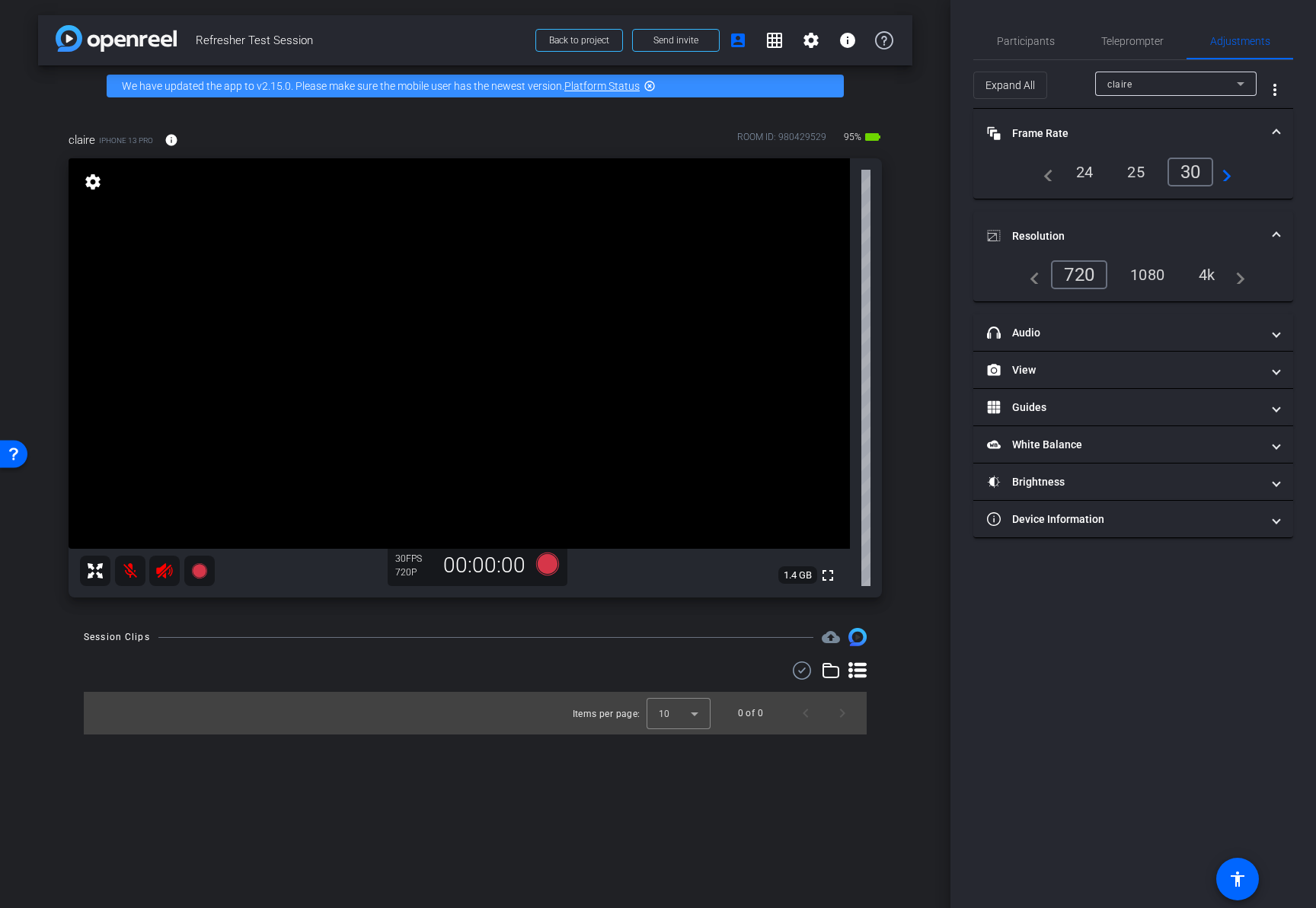
click at [1162, 277] on div "1080" at bounding box center [1147, 275] width 57 height 26
click at [1152, 330] on mat-panel-title "headphone icon Audio" at bounding box center [1124, 333] width 274 height 16
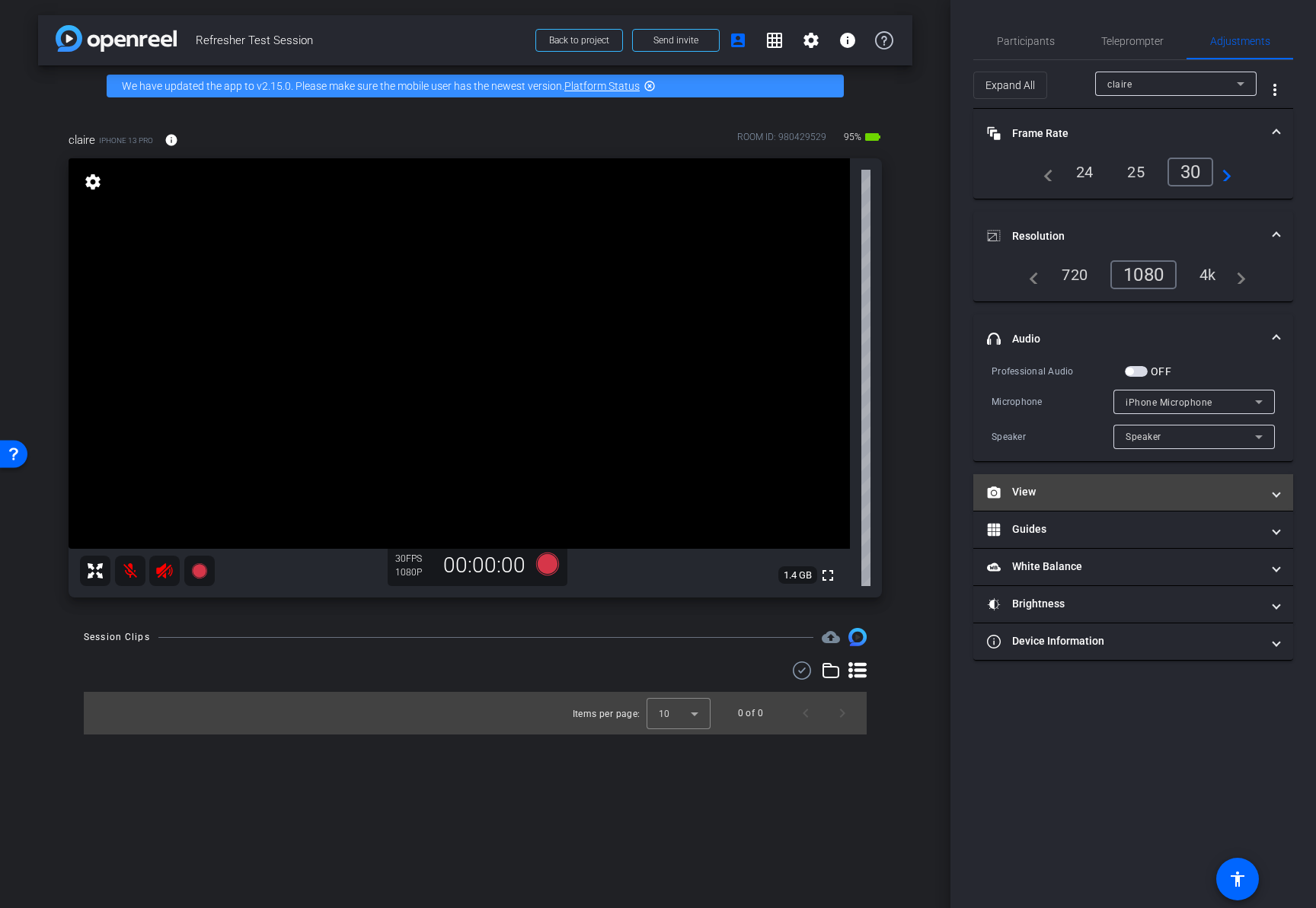
click at [1135, 490] on mat-panel-title "View" at bounding box center [1124, 493] width 274 height 16
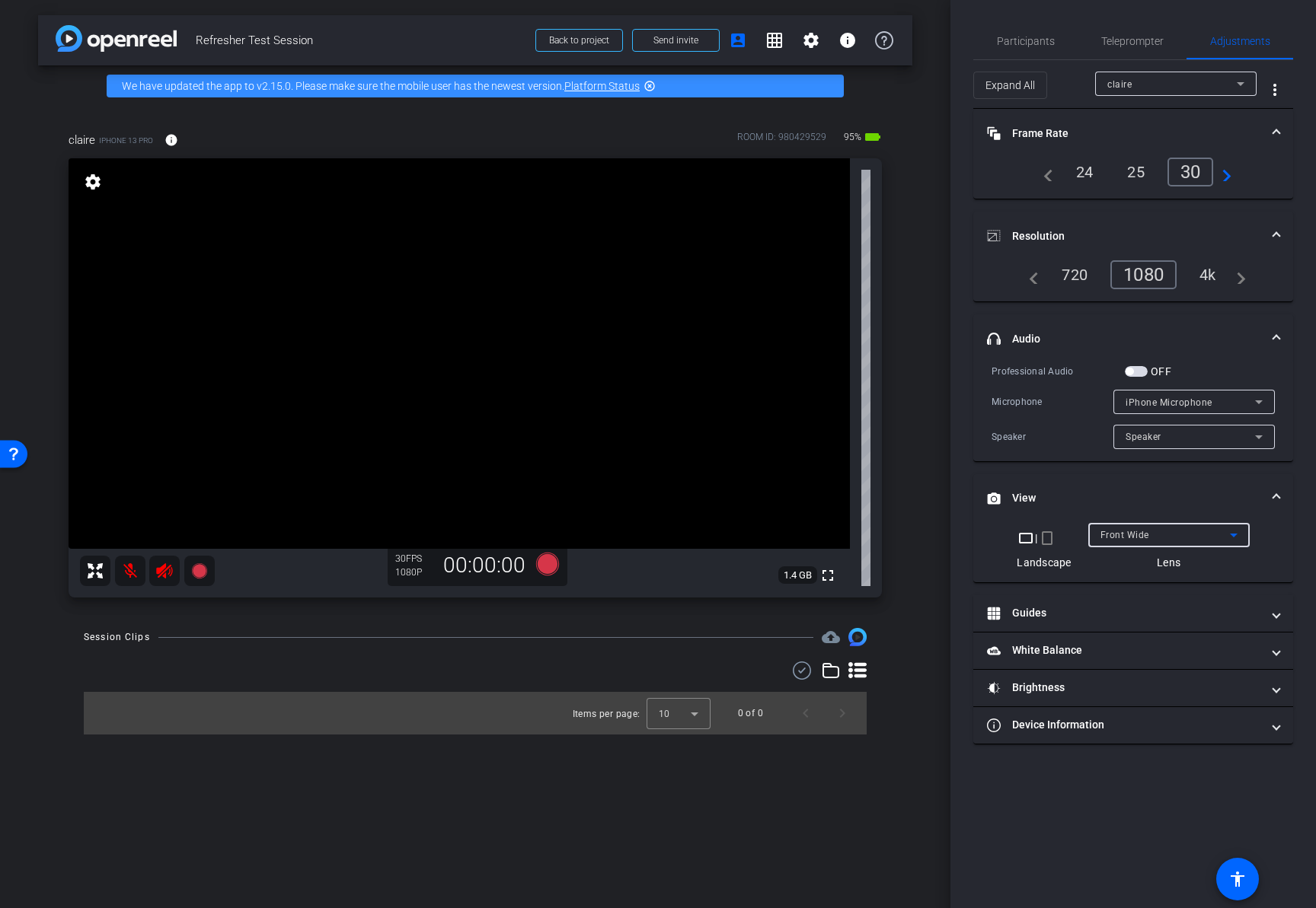
click at [1195, 537] on div "Front Wide" at bounding box center [1165, 534] width 130 height 19
click at [1195, 537] on div at bounding box center [658, 454] width 1316 height 908
click at [1156, 628] on mat-expansion-panel-header "Guides" at bounding box center [1133, 614] width 320 height 36
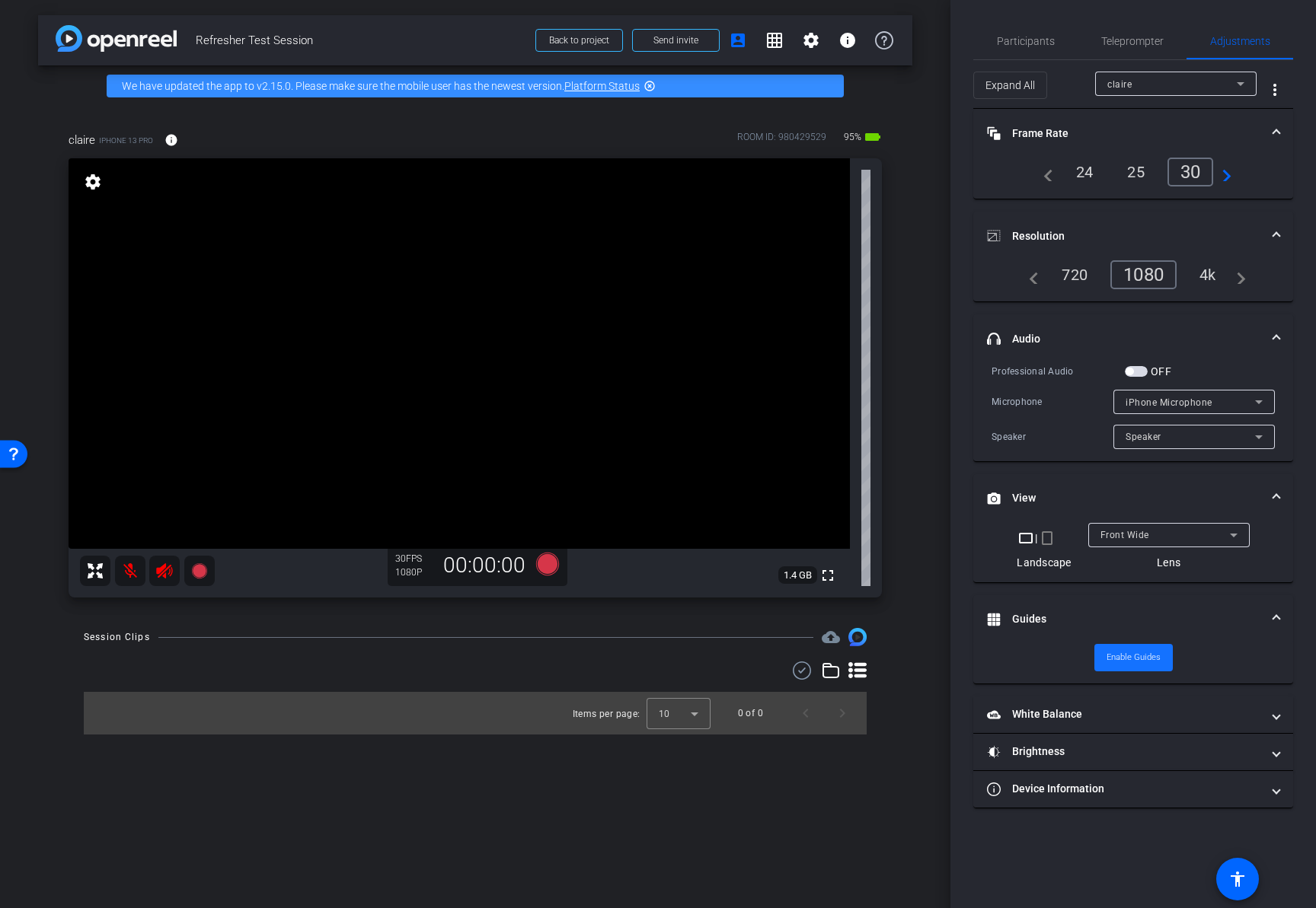
click at [1146, 654] on span "Enable Guides" at bounding box center [1133, 658] width 54 height 23
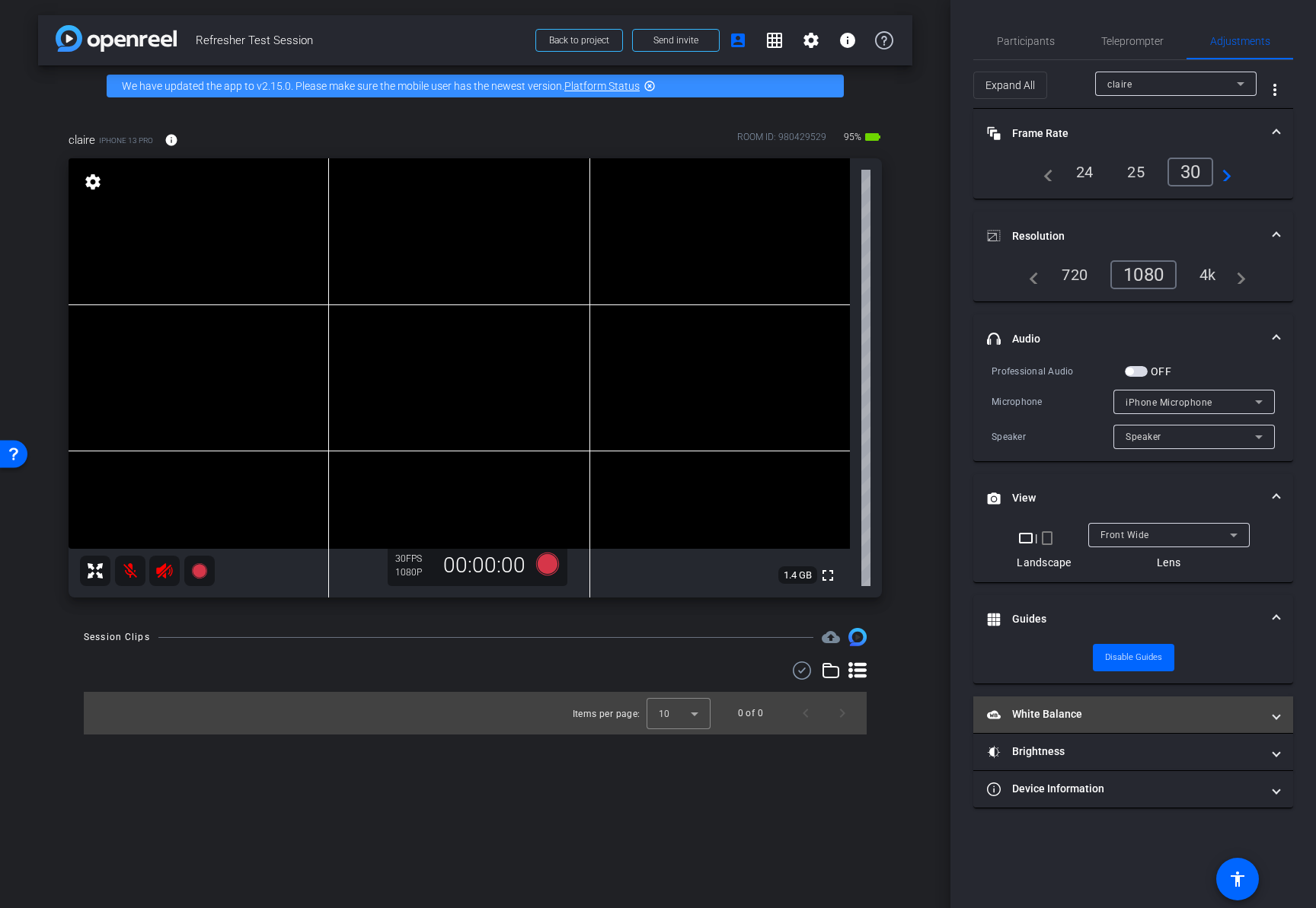
click at [1149, 710] on mat-panel-title "White Balance White Balance" at bounding box center [1124, 715] width 274 height 16
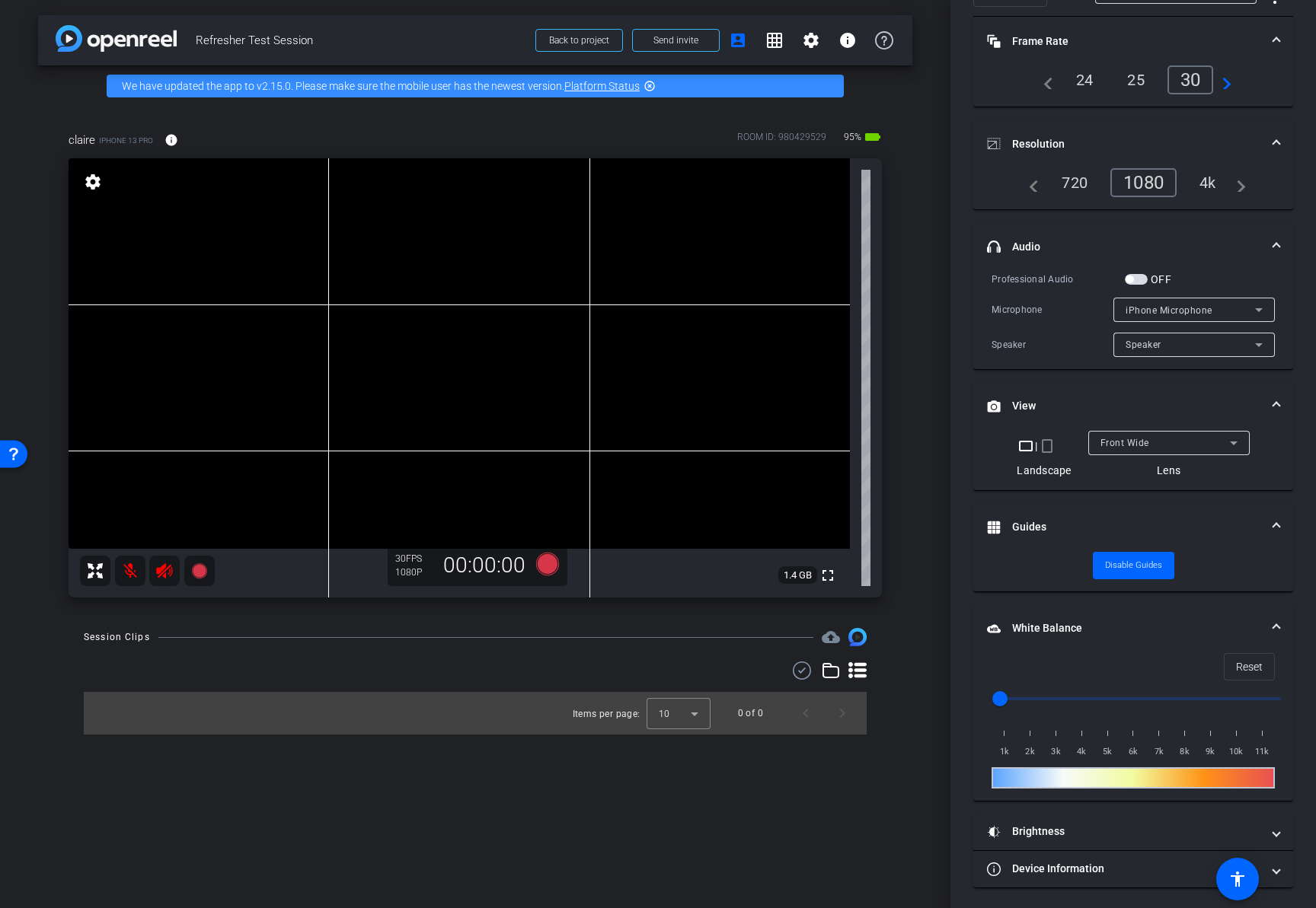
scroll to position [95, 0]
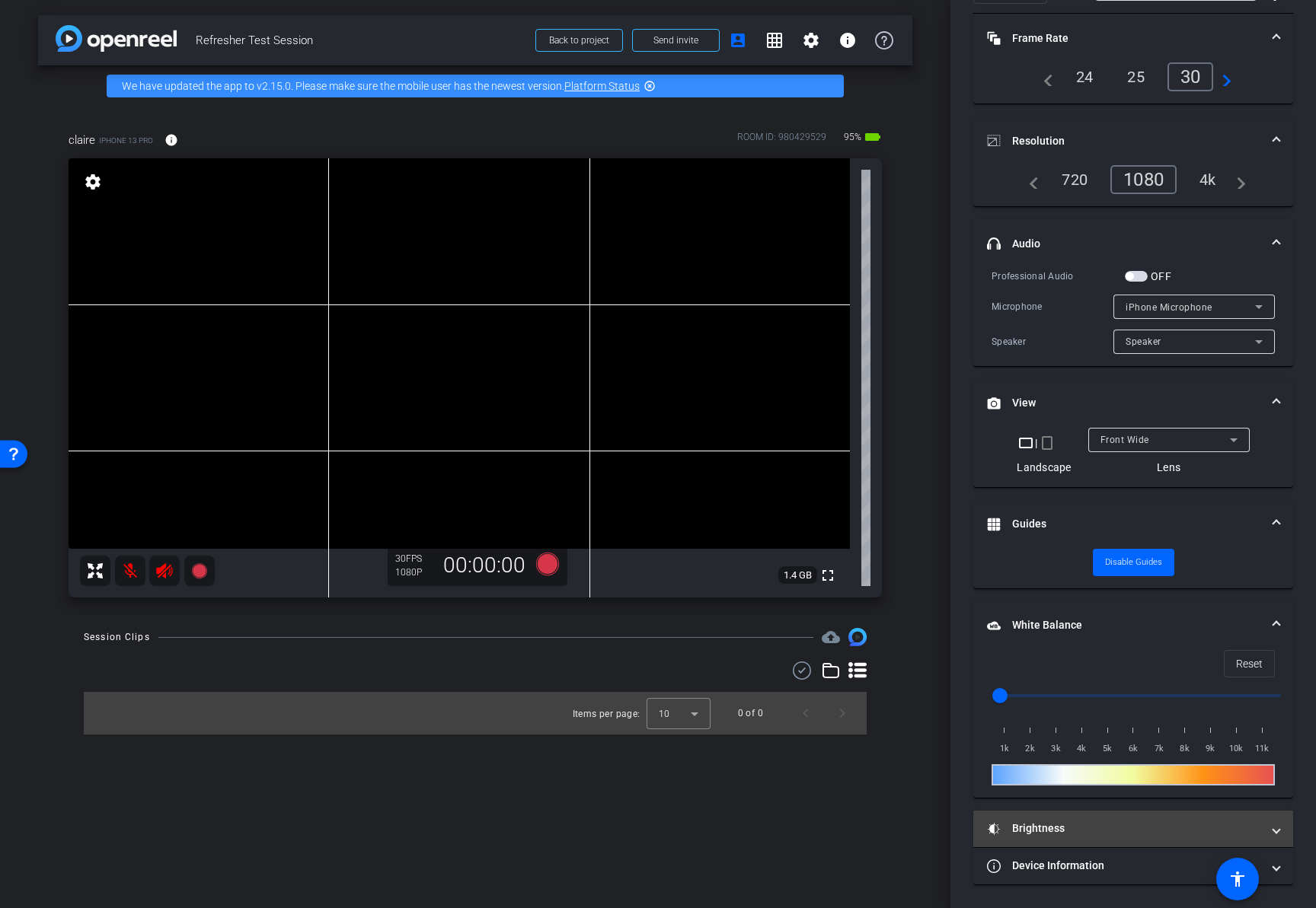
click at [1136, 834] on mat-panel-title "Brightness" at bounding box center [1124, 829] width 274 height 16
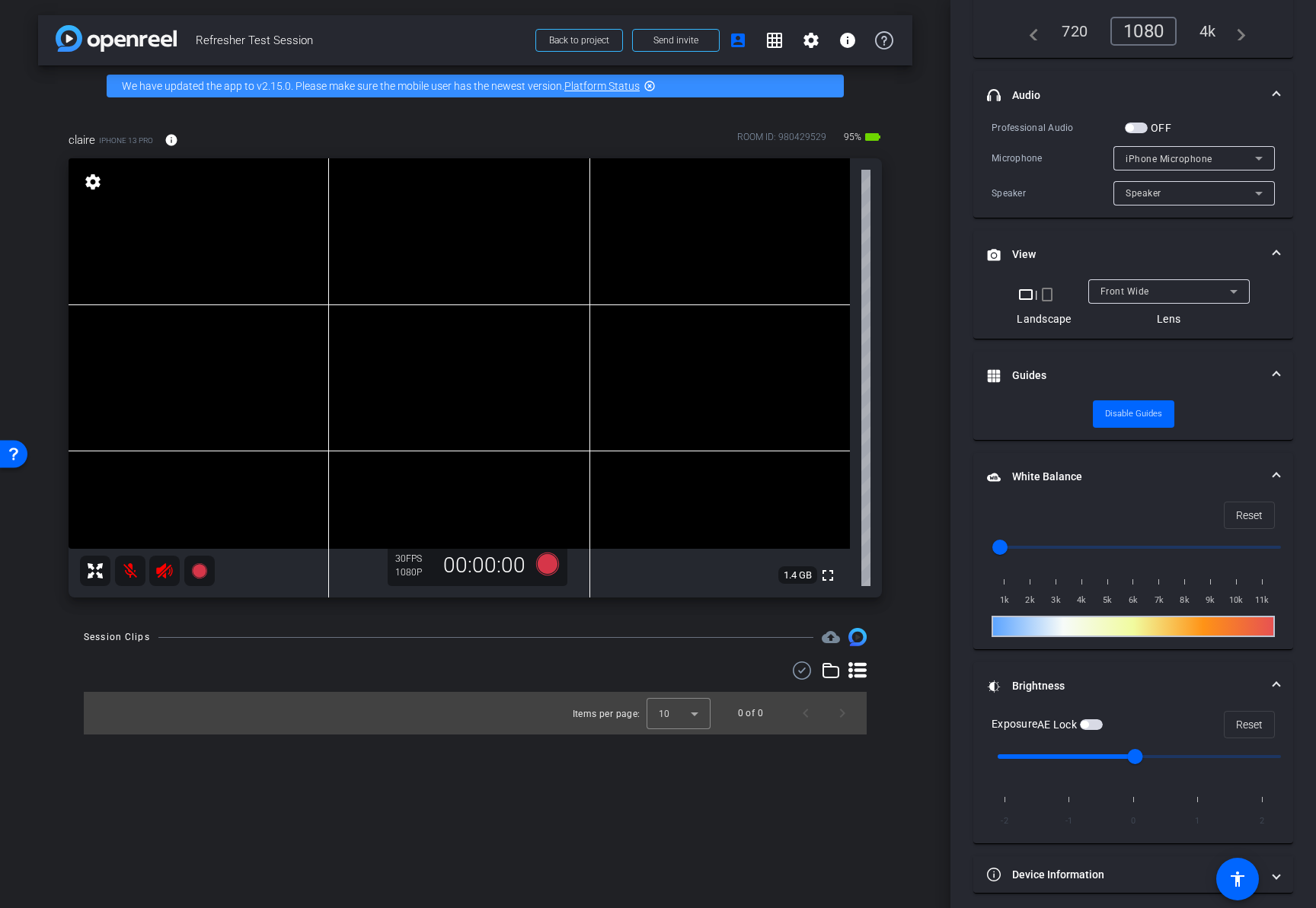
scroll to position [252, 0]
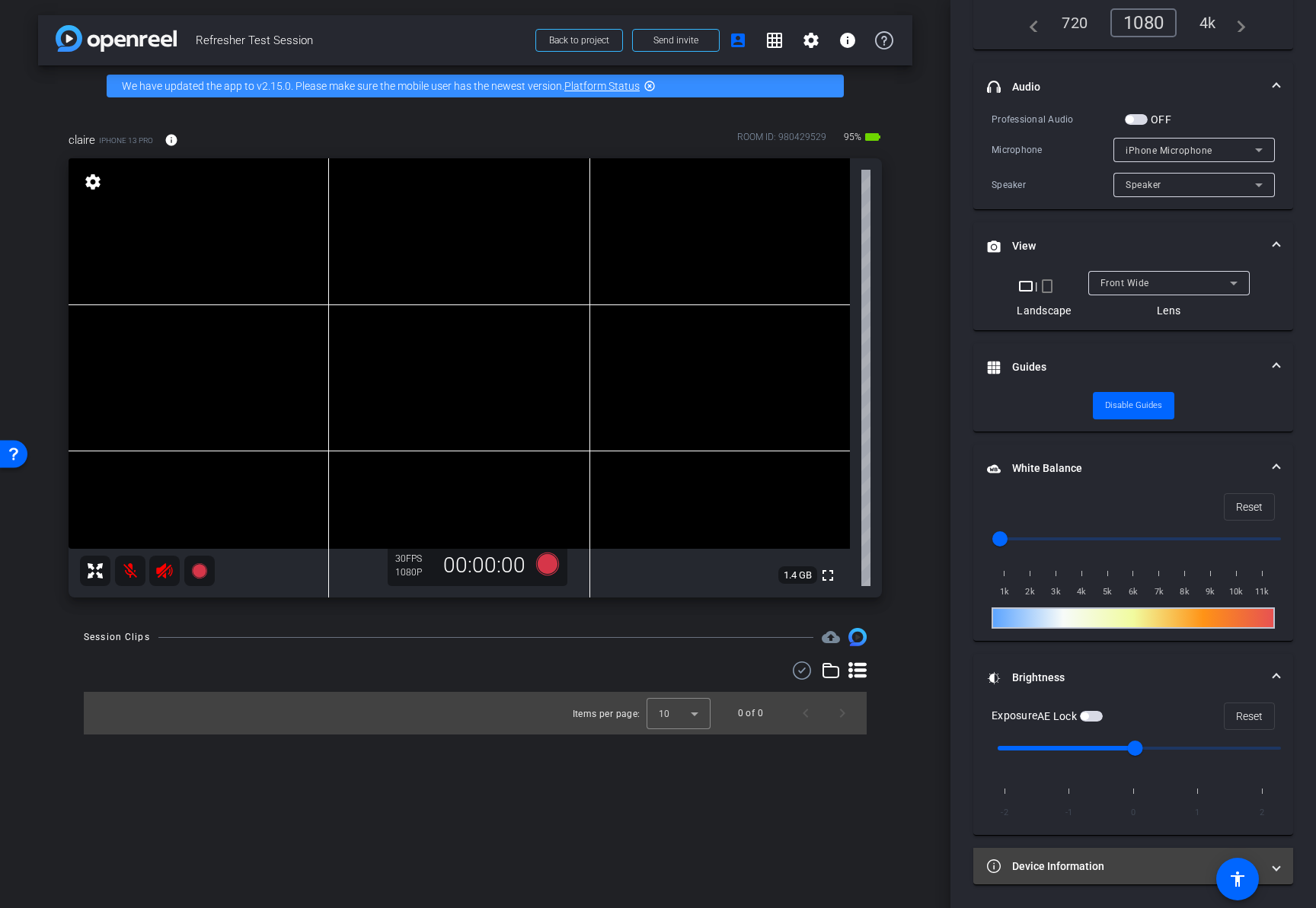
click at [1151, 857] on mat-expansion-panel-header "Device Information" at bounding box center [1133, 866] width 320 height 36
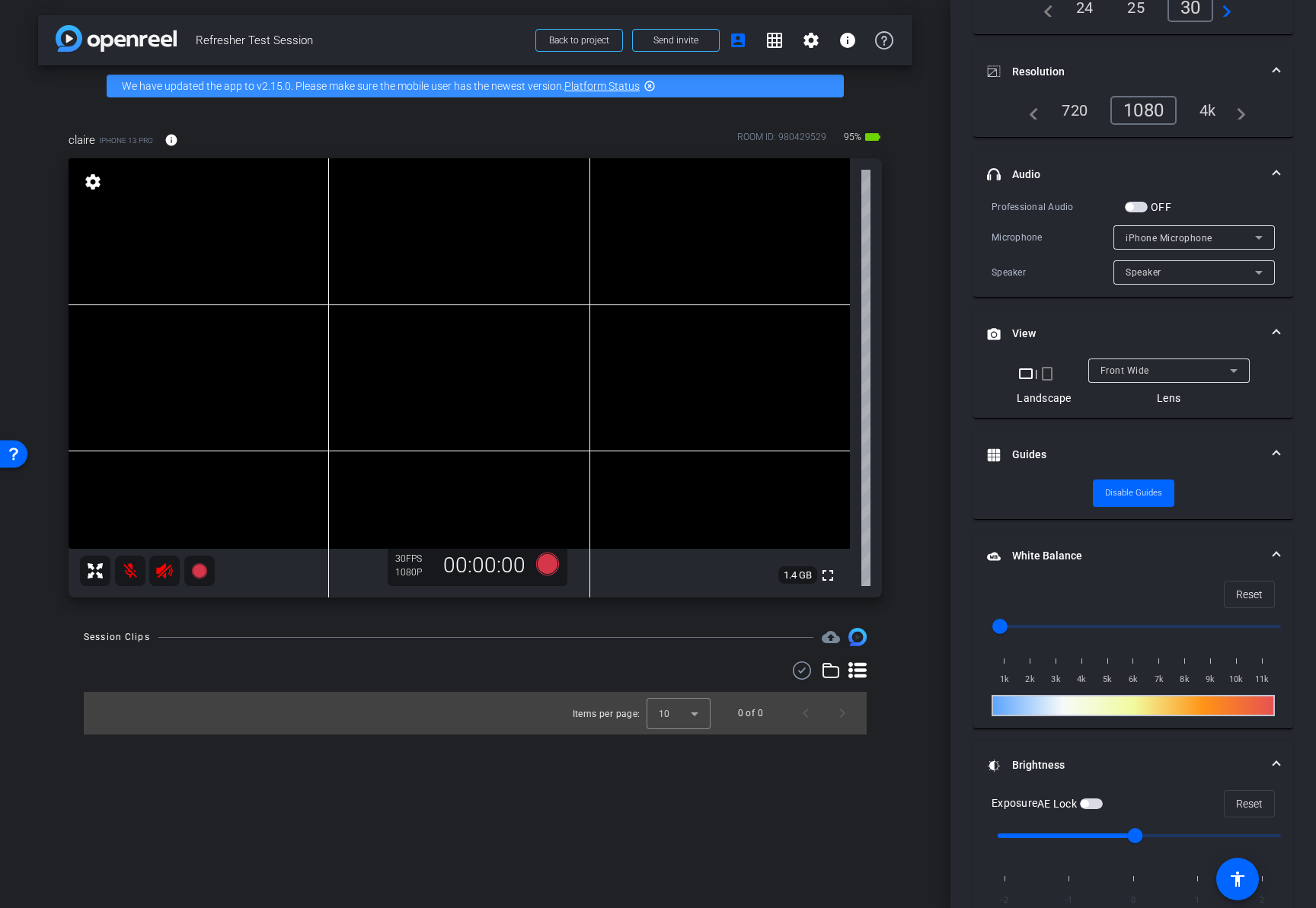
scroll to position [0, 0]
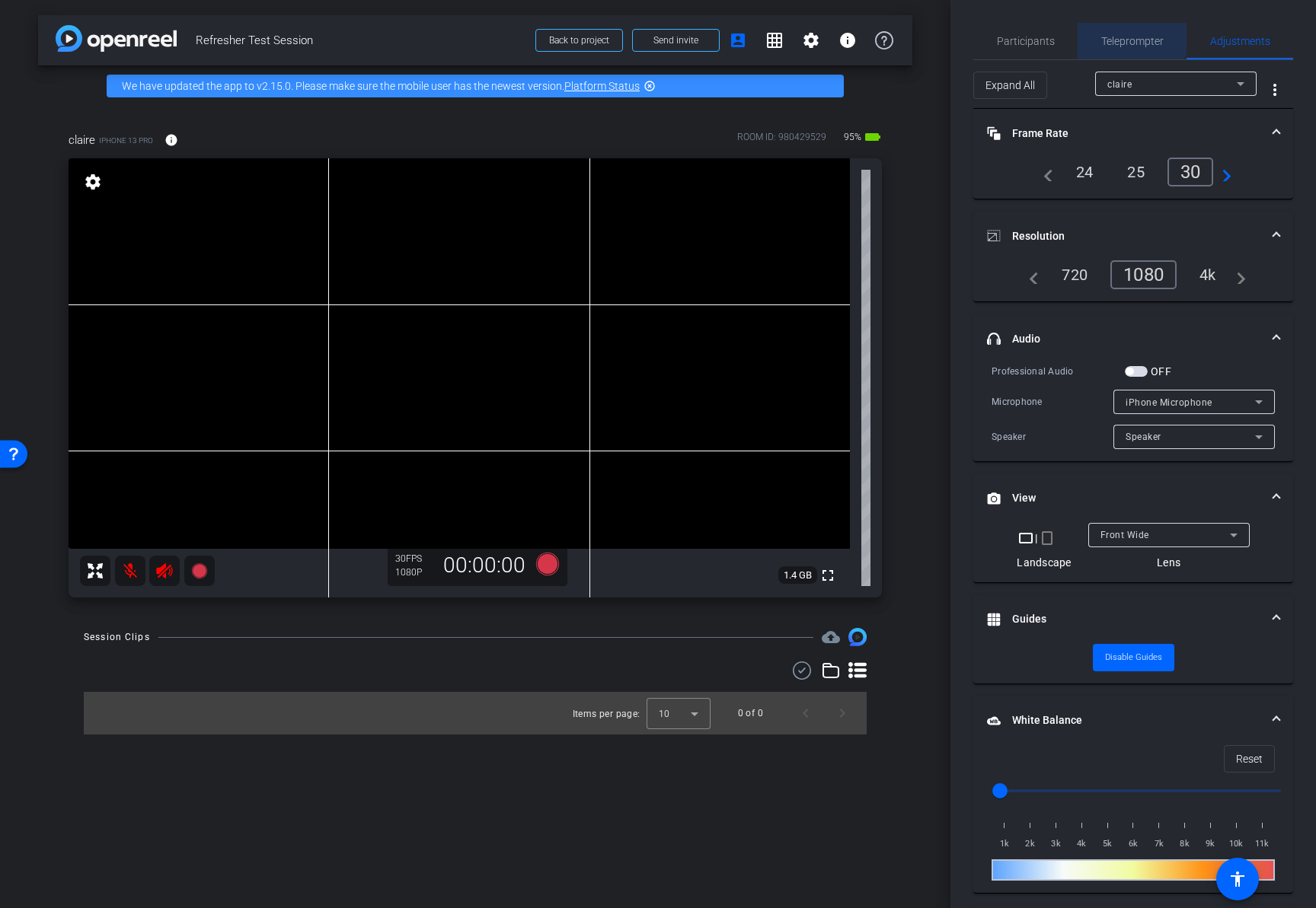
click at [1112, 36] on span "Teleprompter" at bounding box center [1132, 41] width 62 height 11
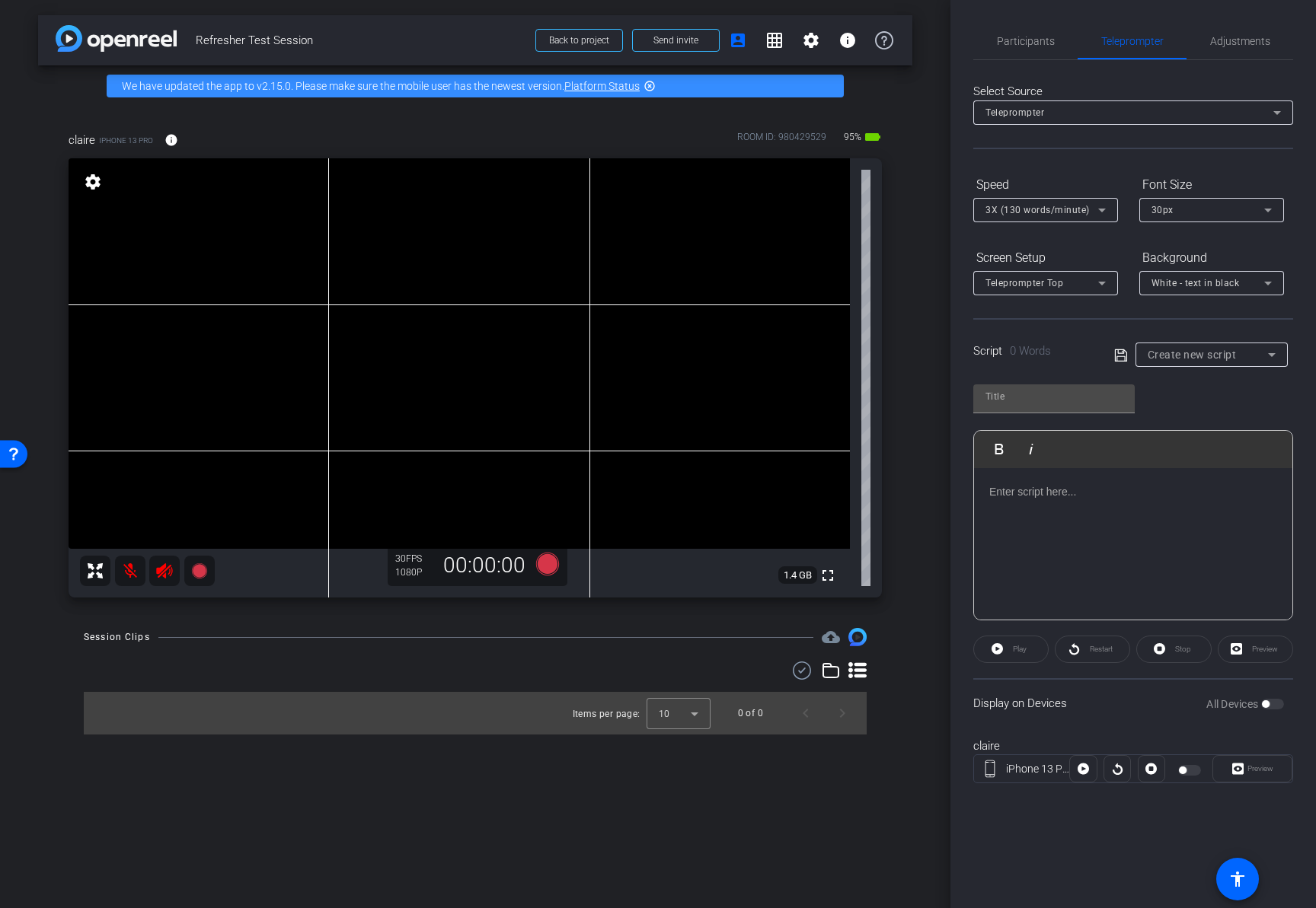
click at [1039, 494] on p at bounding box center [1133, 492] width 288 height 17
drag, startPoint x: 1058, startPoint y: 496, endPoint x: 983, endPoint y: 494, distance: 75.0
click at [983, 494] on div "script testing" at bounding box center [1133, 544] width 318 height 152
copy p "script testing"
click at [994, 516] on div "script testing" at bounding box center [1133, 544] width 318 height 152
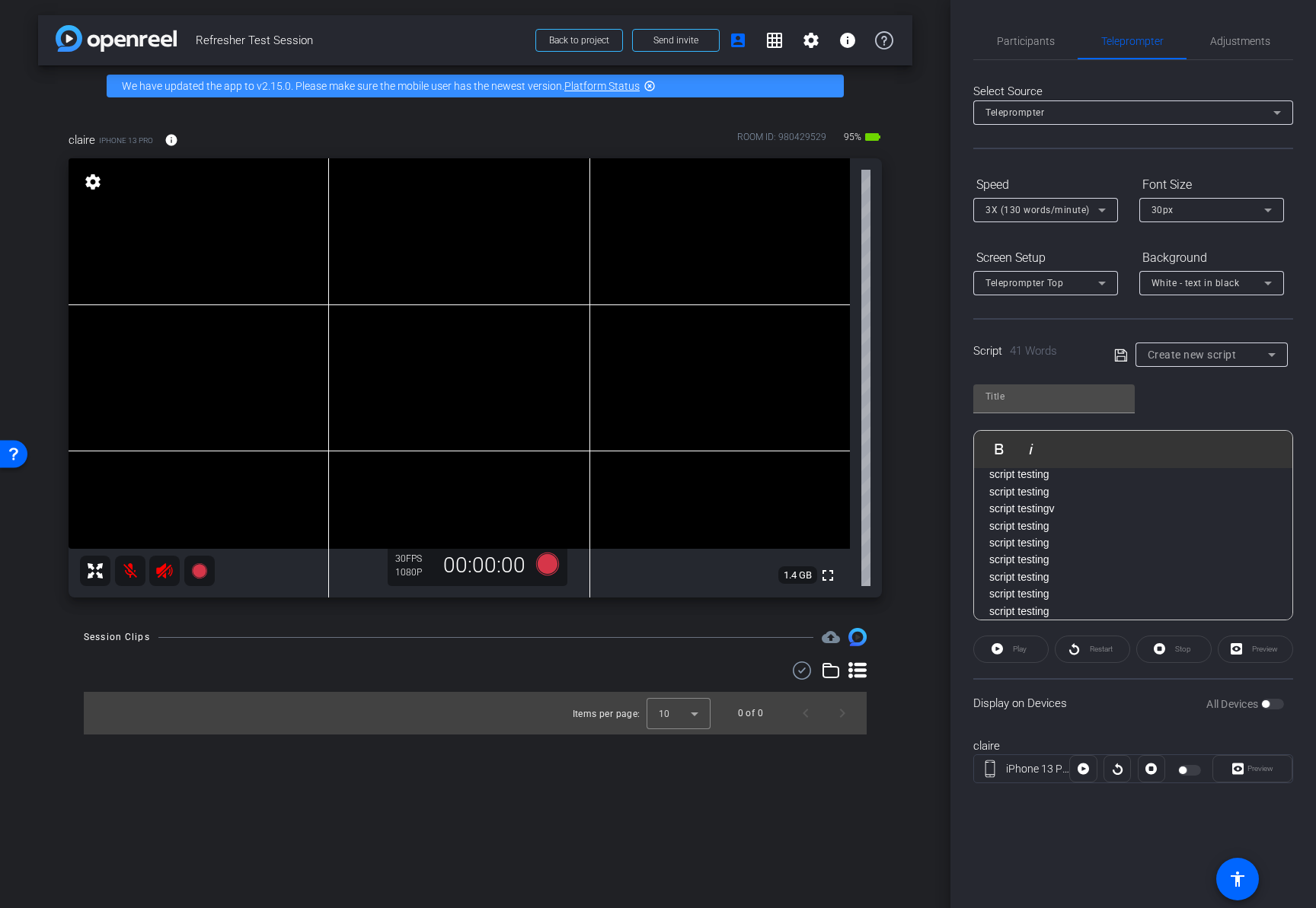
scroll to position [204, 0]
drag, startPoint x: 1123, startPoint y: 804, endPoint x: 1155, endPoint y: 790, distance: 34.9
click at [1125, 802] on div "claire iPhone 13 Pro Preview" at bounding box center [1133, 768] width 320 height 82
click at [1192, 772] on div at bounding box center [1191, 770] width 26 height 11
click at [1186, 772] on div at bounding box center [1191, 770] width 26 height 11
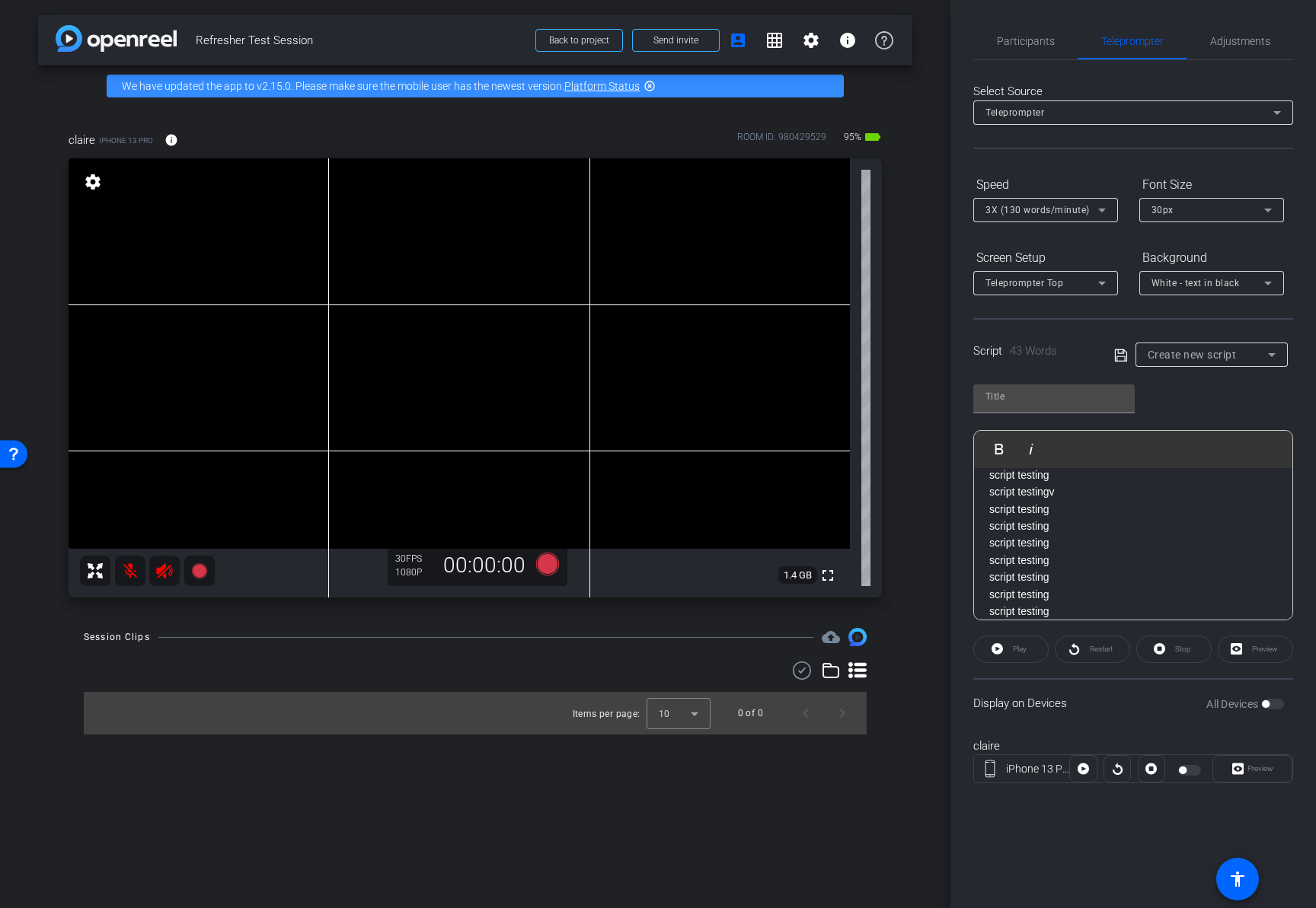
click at [1173, 788] on div "claire iPhone 13 Pro Preview" at bounding box center [1133, 768] width 320 height 82
click at [1077, 357] on div "Script 43 Words" at bounding box center [1032, 351] width 119 height 18
click at [1019, 353] on span "43 Words" at bounding box center [1032, 350] width 47 height 13
click at [1118, 355] on icon at bounding box center [1120, 356] width 13 height 19
type input "Default title 6"
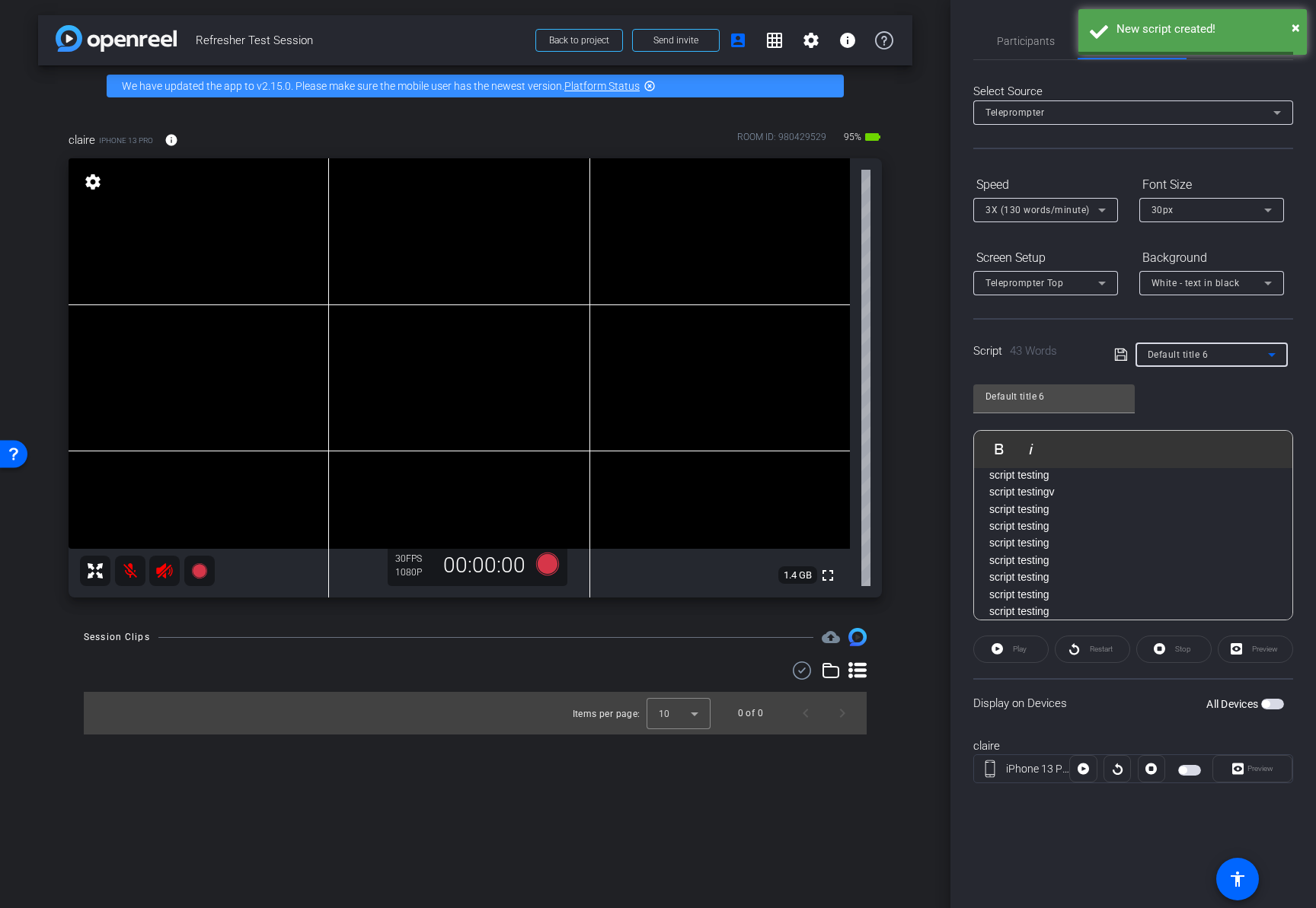
click at [1173, 358] on span "Default title 6" at bounding box center [1177, 355] width 60 height 11
click at [1201, 414] on span "Default title 6" at bounding box center [1178, 409] width 62 height 19
click at [959, 400] on div "Participants Teleprompter Adjustments settings Claire Williams flip Director Ev…" at bounding box center [1133, 454] width 365 height 908
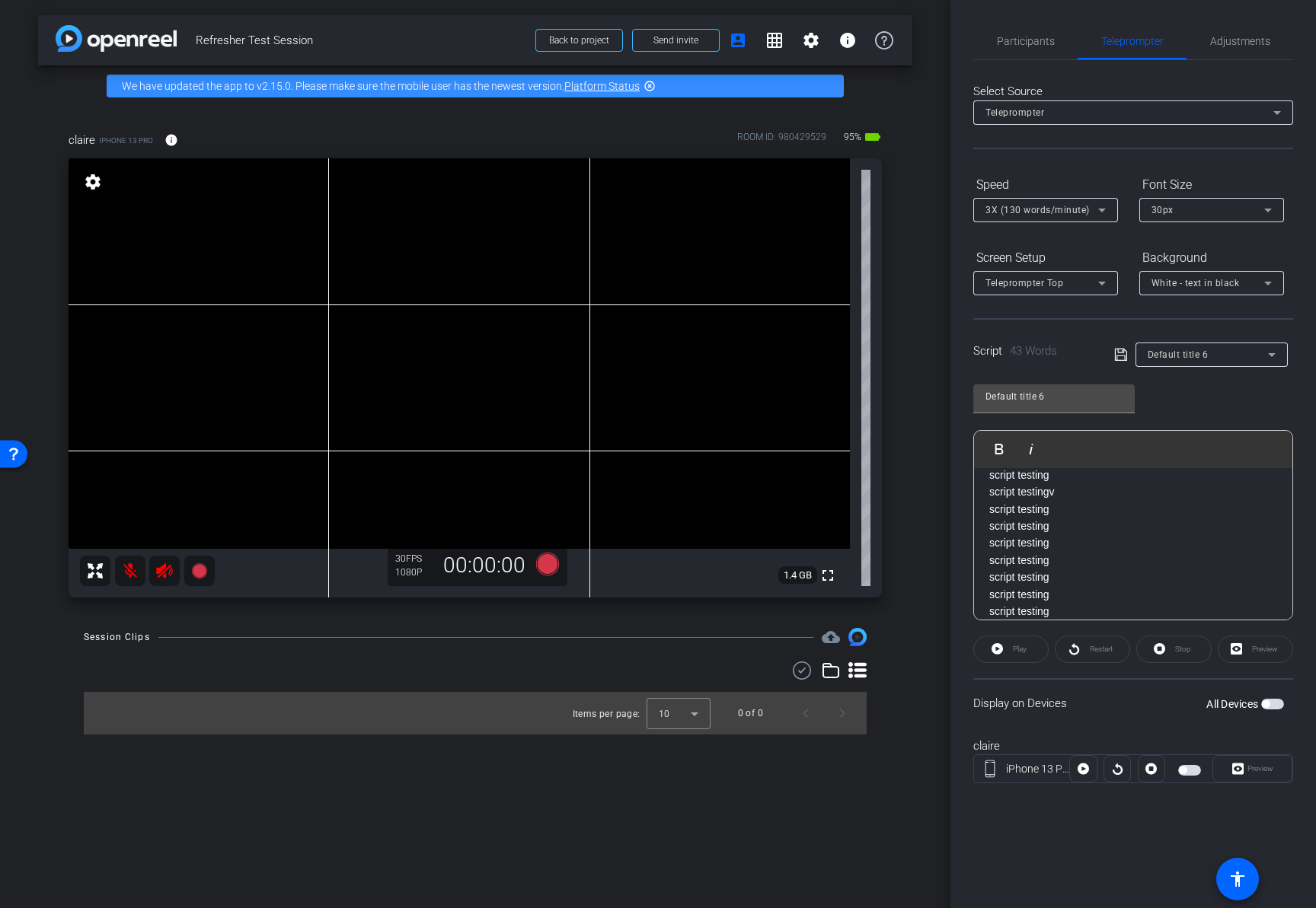
click at [1189, 773] on span "button" at bounding box center [1190, 770] width 23 height 11
click at [1256, 774] on span "Preview" at bounding box center [1257, 769] width 29 height 21
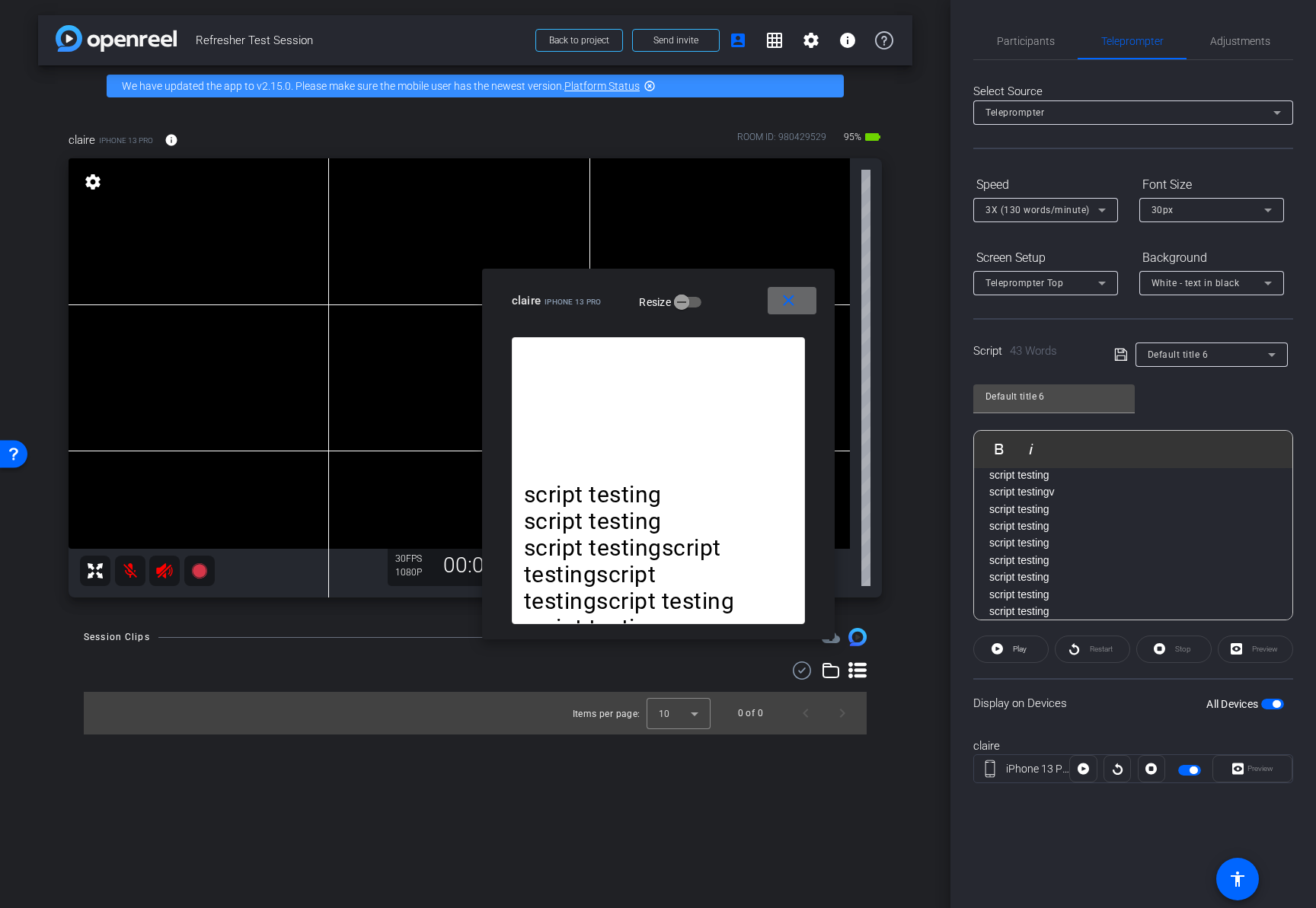
click at [795, 298] on mat-icon "close" at bounding box center [788, 301] width 19 height 19
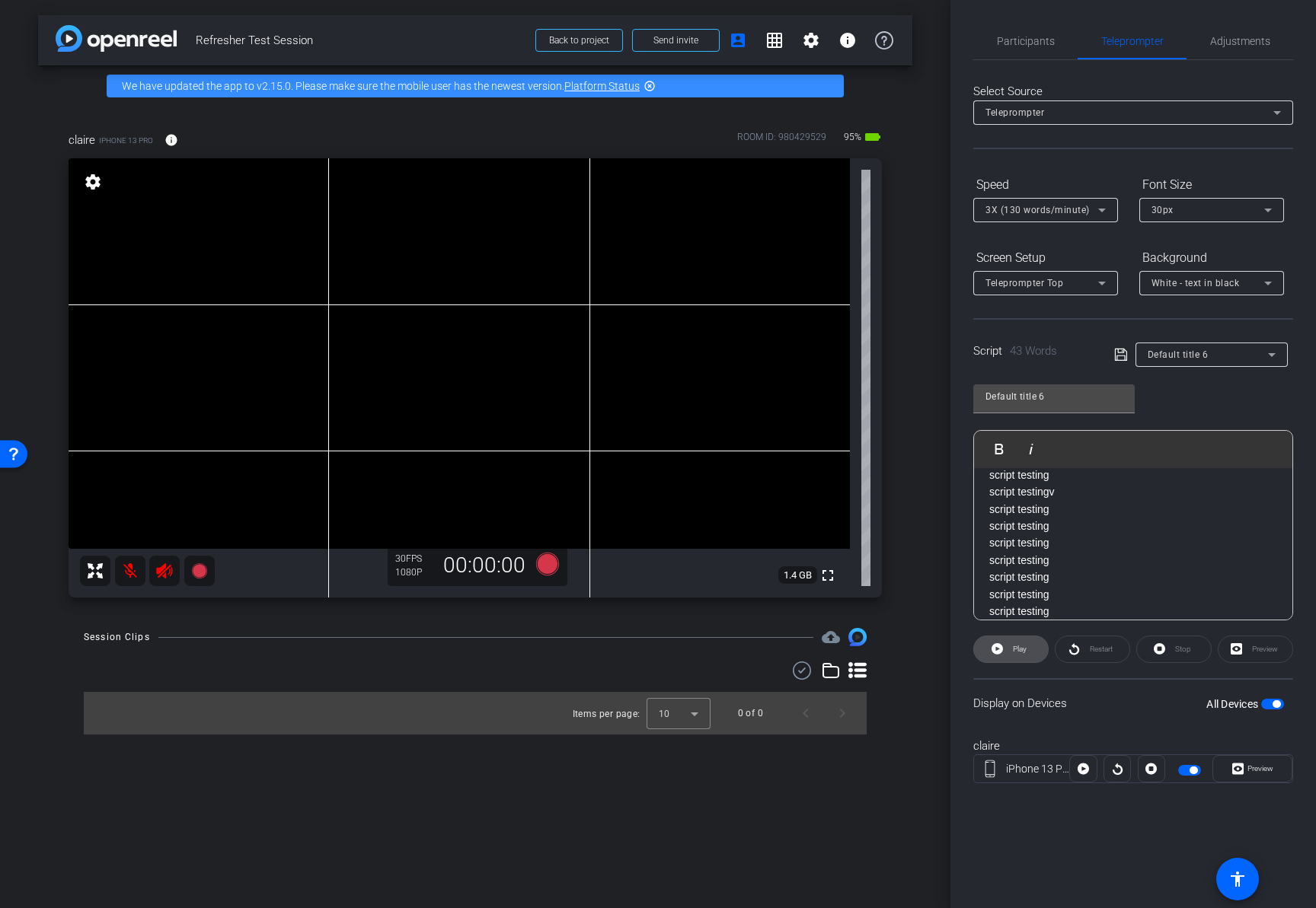
drag, startPoint x: 1012, startPoint y: 648, endPoint x: 1033, endPoint y: 629, distance: 28.3
click at [1013, 648] on span "Play" at bounding box center [1019, 648] width 13 height 8
click at [1099, 651] on span "Restart" at bounding box center [1101, 648] width 23 height 8
click at [1019, 656] on span "Pause" at bounding box center [1017, 649] width 24 height 21
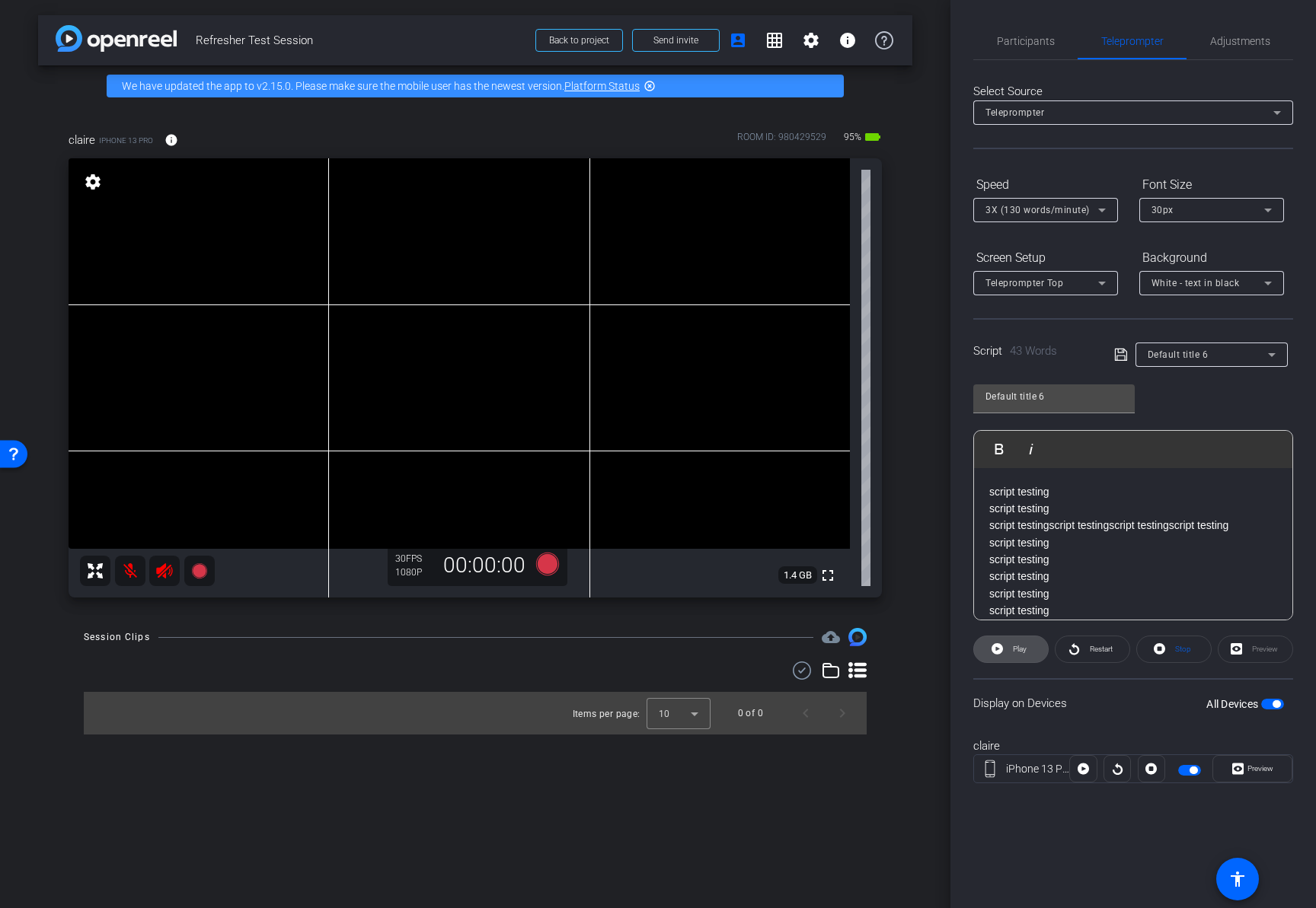
click at [1019, 657] on span "Play" at bounding box center [1017, 649] width 18 height 21
click at [1094, 201] on icon at bounding box center [1102, 210] width 19 height 19
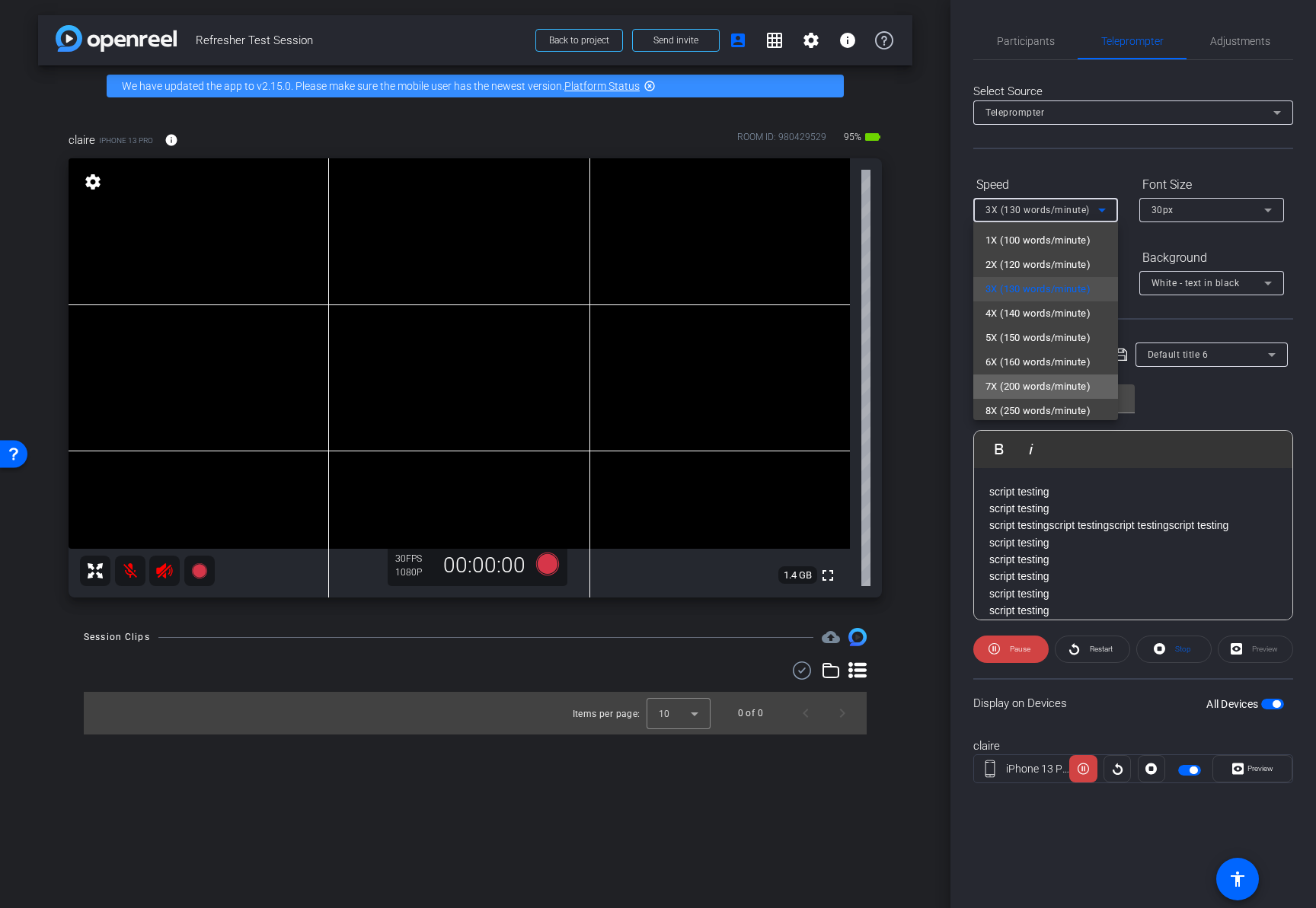
click at [1050, 390] on span "7X (200 words/minute)" at bounding box center [1038, 387] width 105 height 19
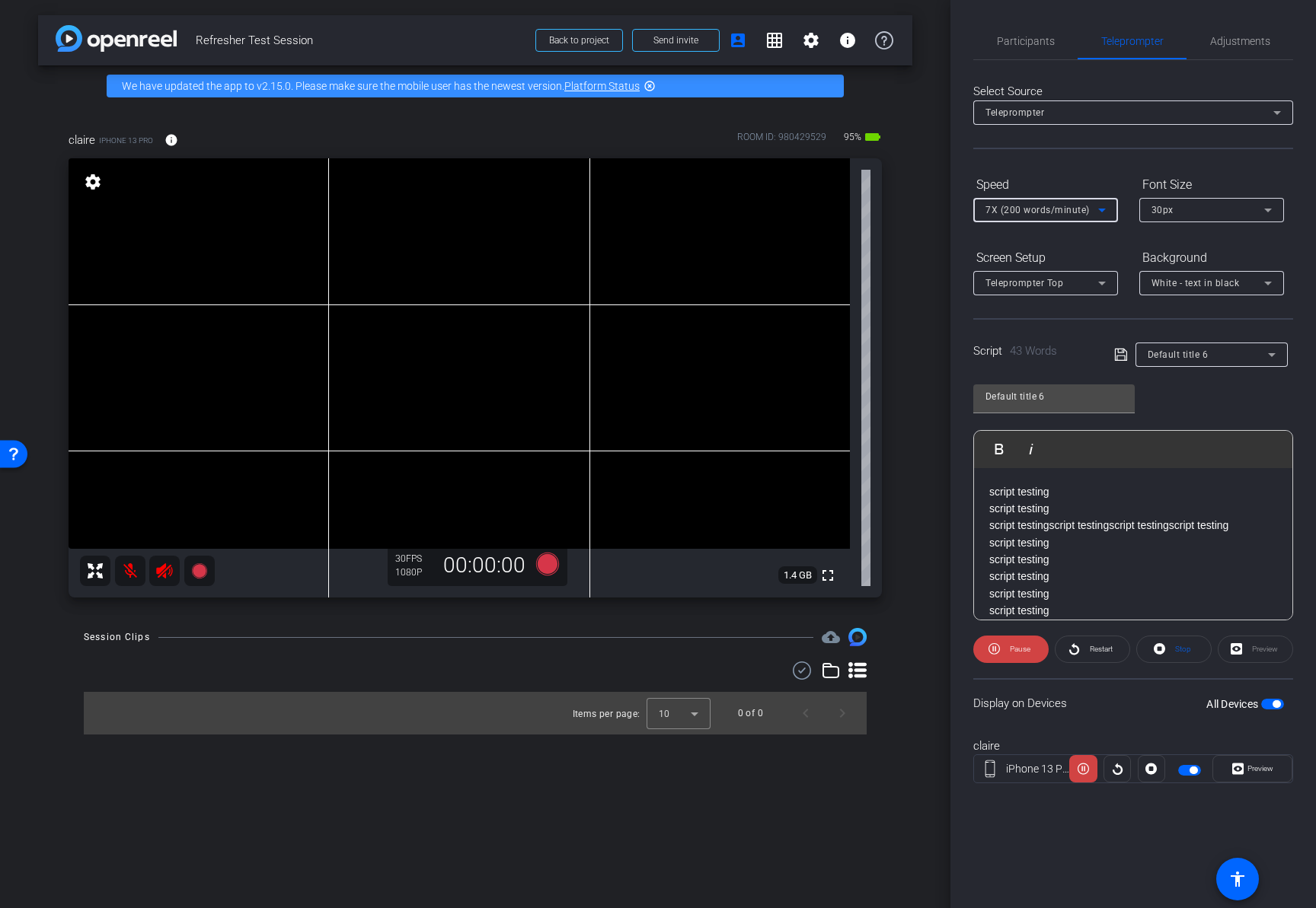
click at [1063, 214] on span "7X (200 words/minute)" at bounding box center [1037, 210] width 104 height 11
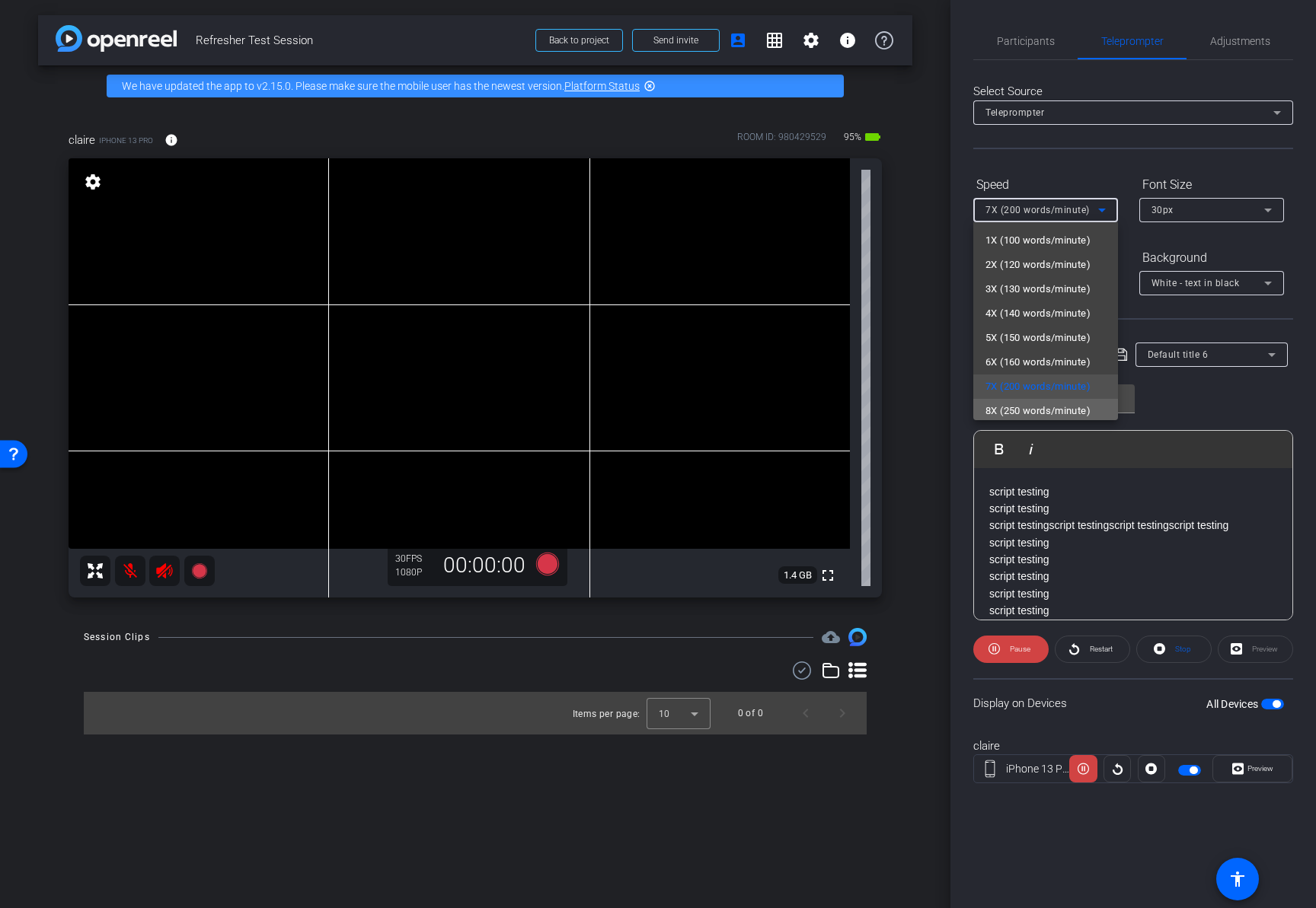
click at [1059, 409] on span "8X (250 words/minute)" at bounding box center [1038, 411] width 105 height 19
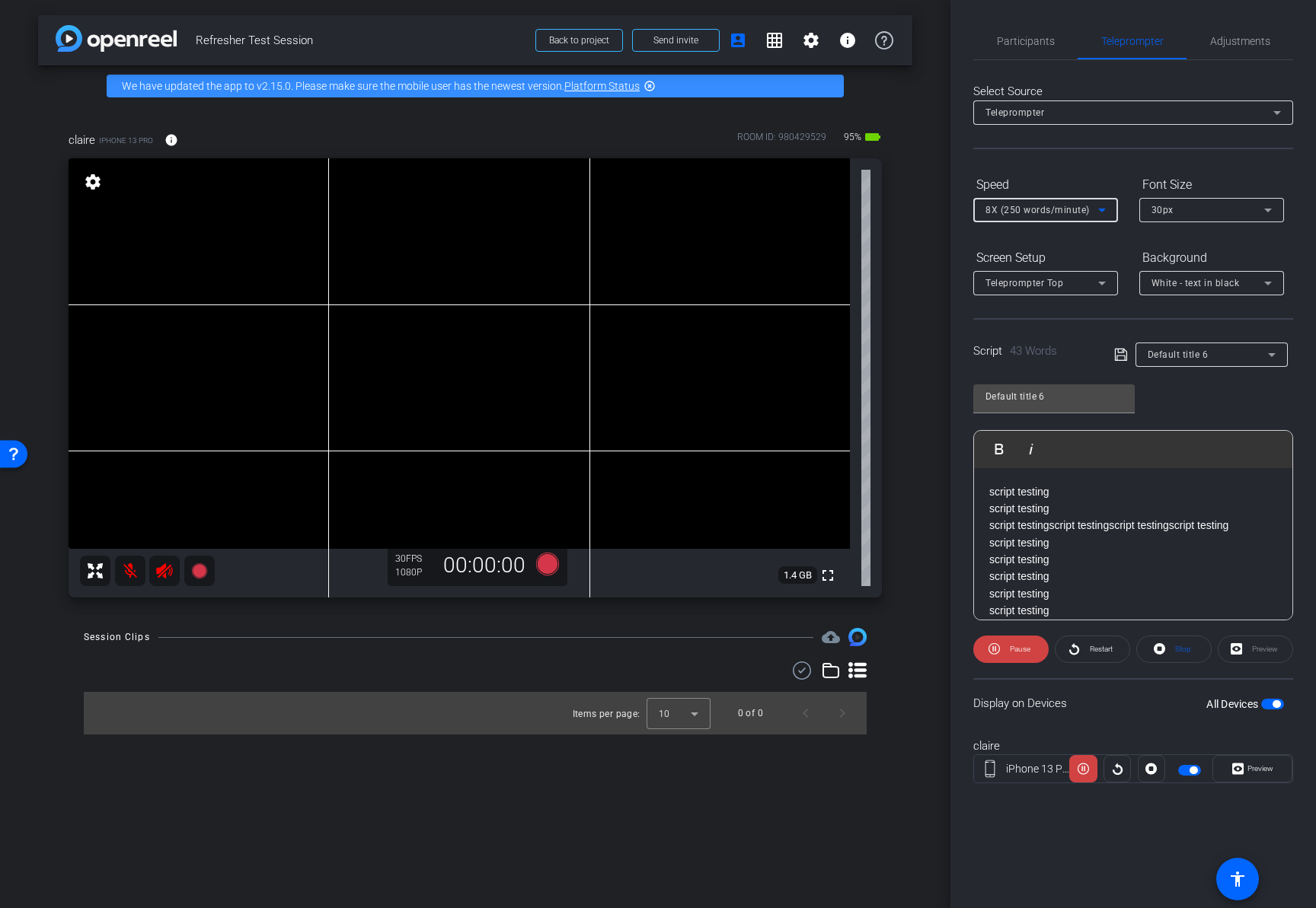
click at [1049, 212] on span "8X (250 words/minute)" at bounding box center [1037, 210] width 104 height 11
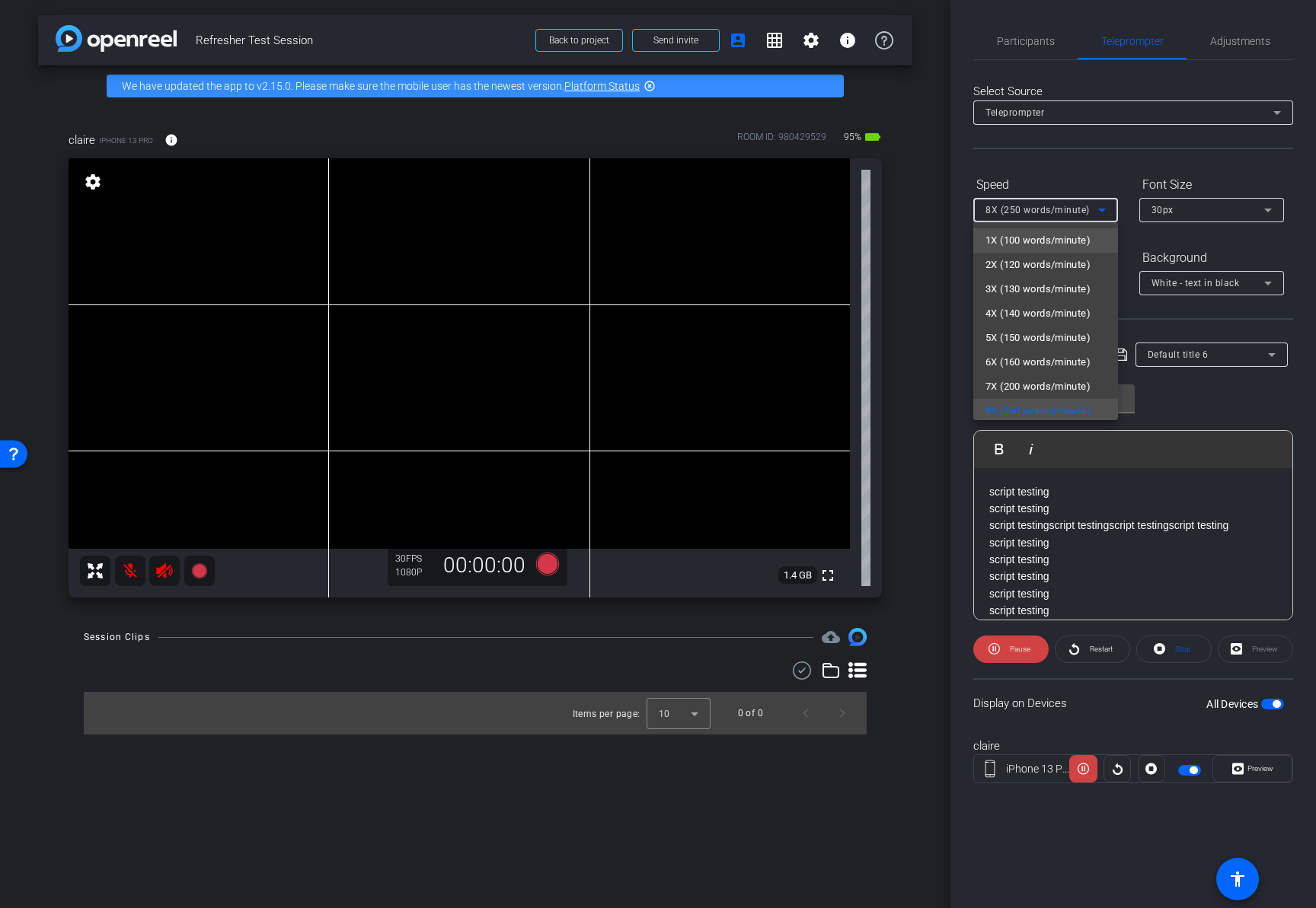
scroll to position [3, 0]
click at [1046, 242] on span "1X (100 words/minute)" at bounding box center [1038, 237] width 105 height 19
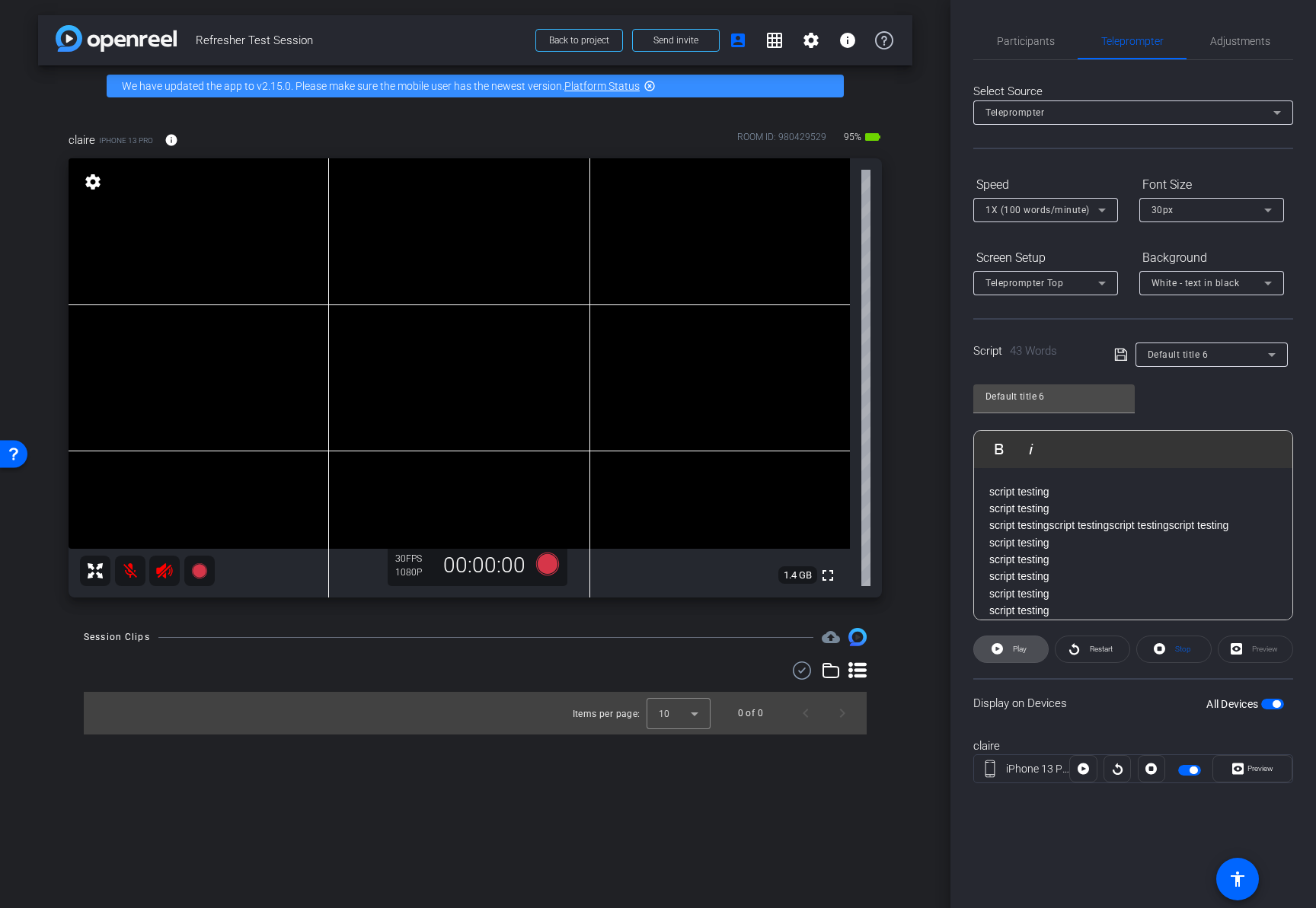
click at [1016, 659] on span "Play" at bounding box center [1017, 649] width 18 height 21
click at [1176, 213] on div "30px" at bounding box center [1208, 209] width 113 height 19
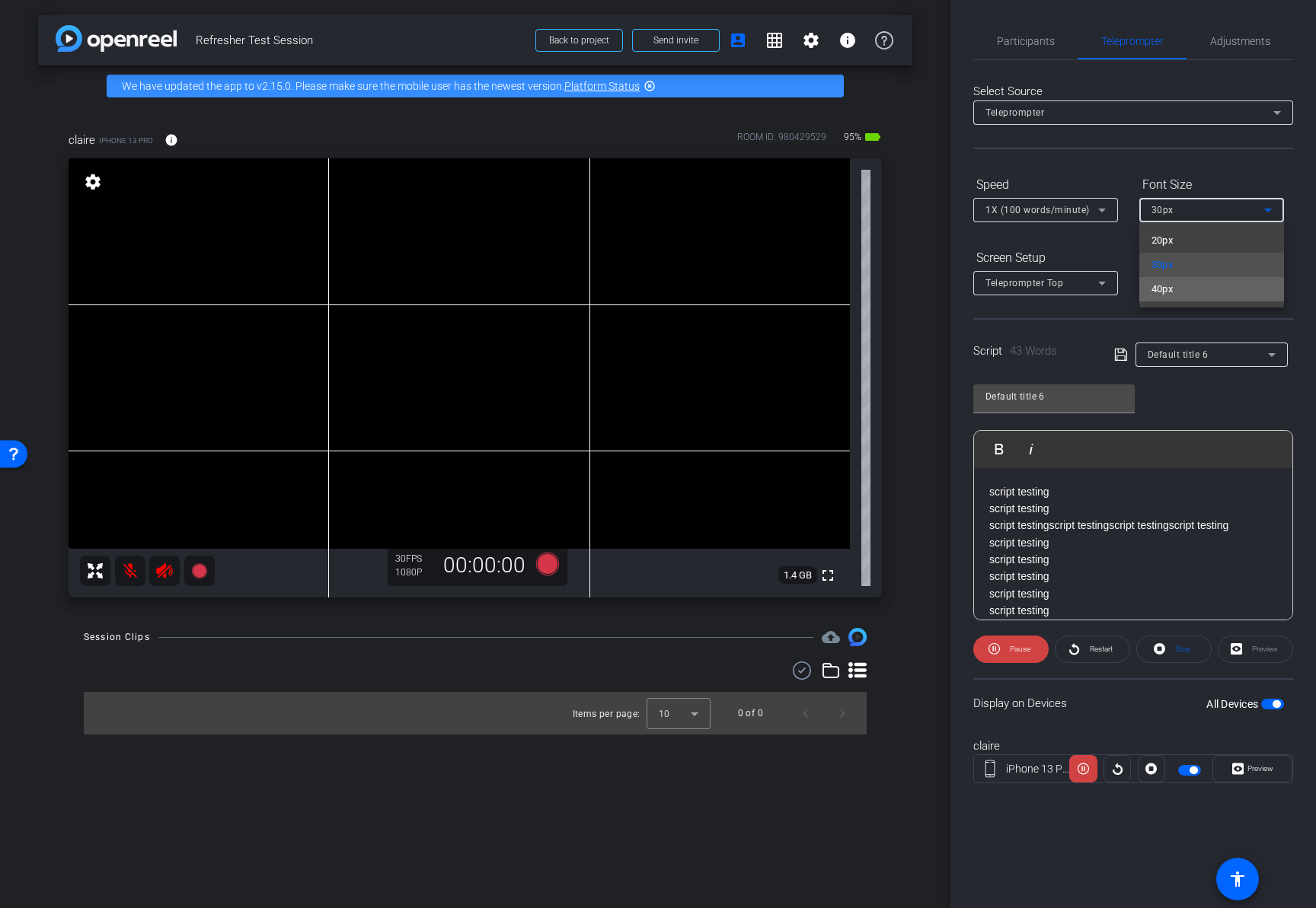
click at [1184, 288] on mat-option "40px" at bounding box center [1211, 289] width 145 height 24
click at [1104, 285] on icon at bounding box center [1102, 283] width 19 height 19
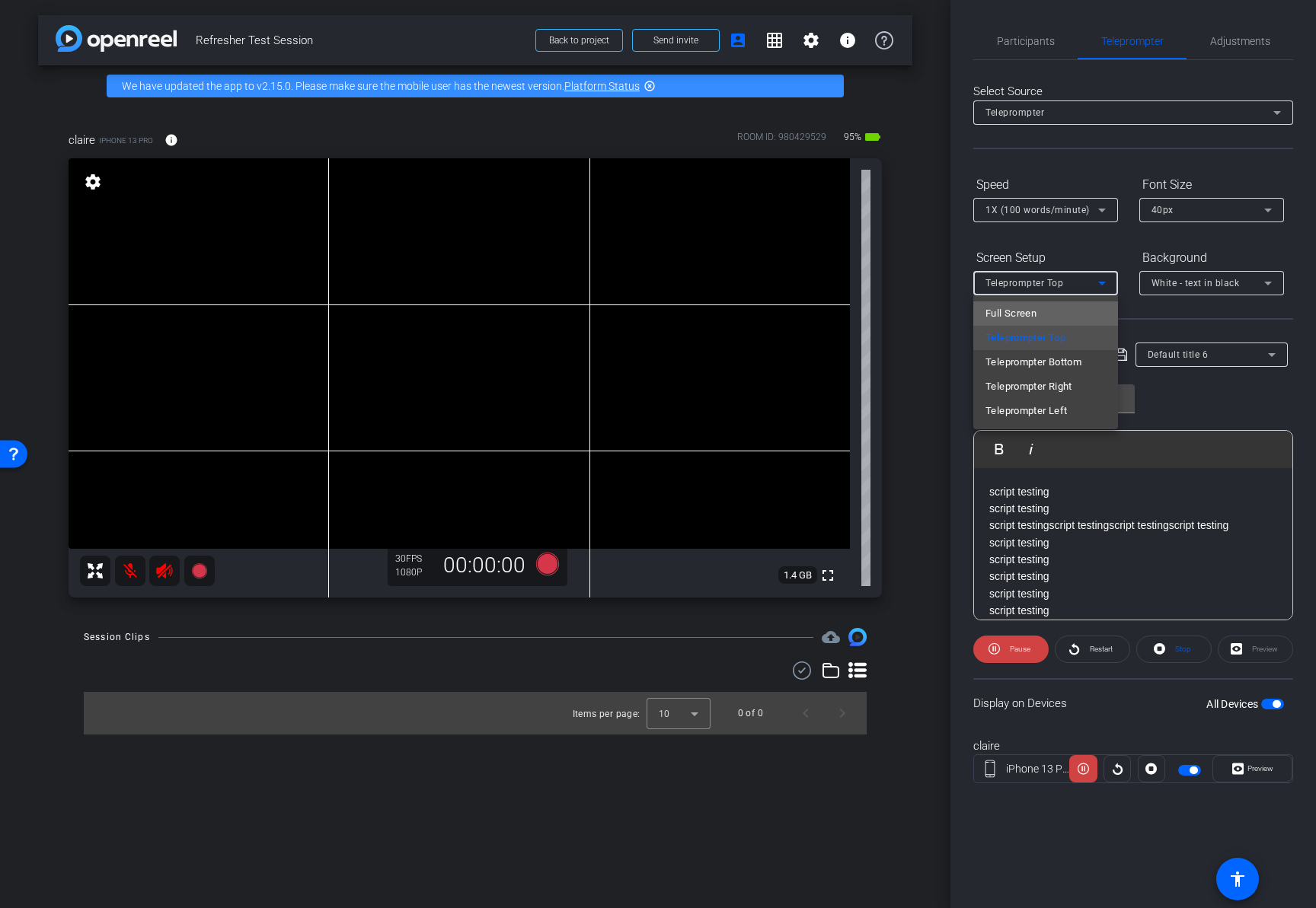
click at [1089, 314] on mat-option "Full Screen" at bounding box center [1045, 313] width 145 height 24
click at [1103, 284] on icon at bounding box center [1102, 283] width 19 height 19
click at [1079, 334] on mat-option "Teleprompter Top" at bounding box center [1045, 337] width 145 height 24
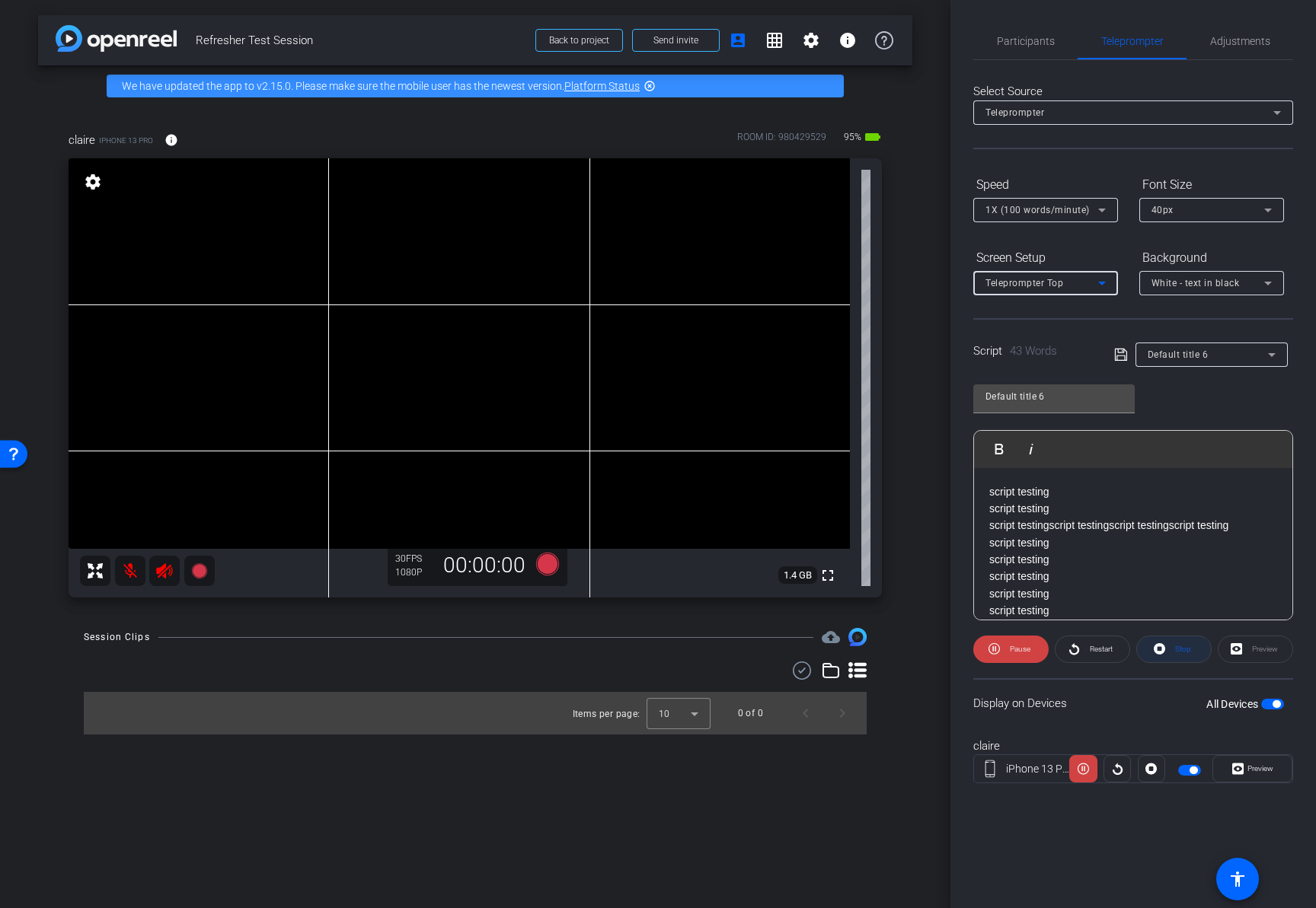
click at [1162, 647] on icon at bounding box center [1159, 649] width 12 height 12
click at [1079, 286] on div "Teleprompter Top" at bounding box center [1041, 282] width 113 height 19
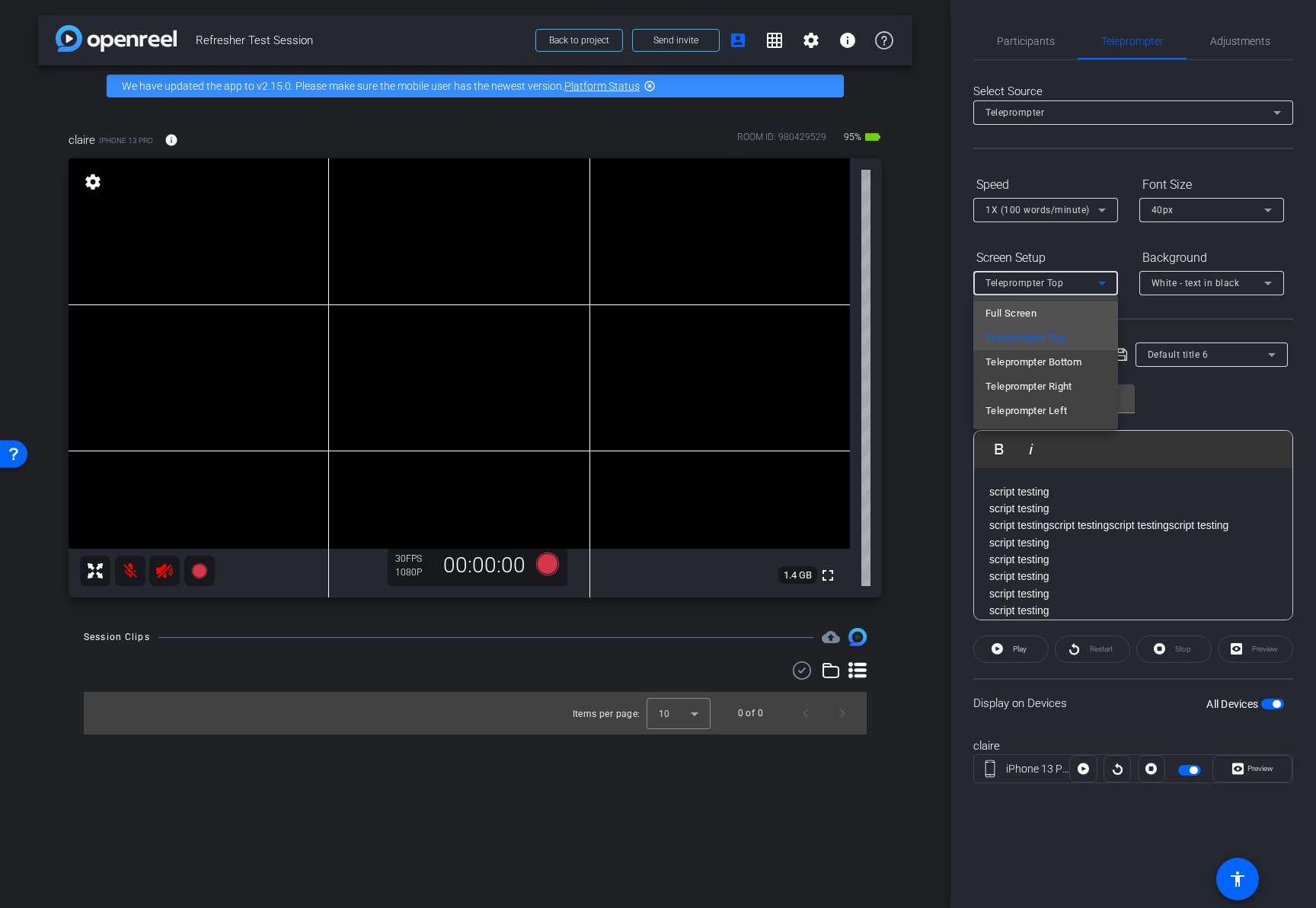
click at [1064, 317] on mat-option "Full Screen" at bounding box center [1045, 313] width 145 height 24
click at [1084, 278] on div "Full Screen" at bounding box center [1041, 282] width 113 height 19
click at [1078, 365] on span "Teleprompter Bottom" at bounding box center [1033, 362] width 96 height 19
click at [1081, 285] on div "Teleprompter Bottom" at bounding box center [1041, 282] width 113 height 19
click at [1072, 407] on mat-option "Teleprompter Left" at bounding box center [1045, 411] width 145 height 24
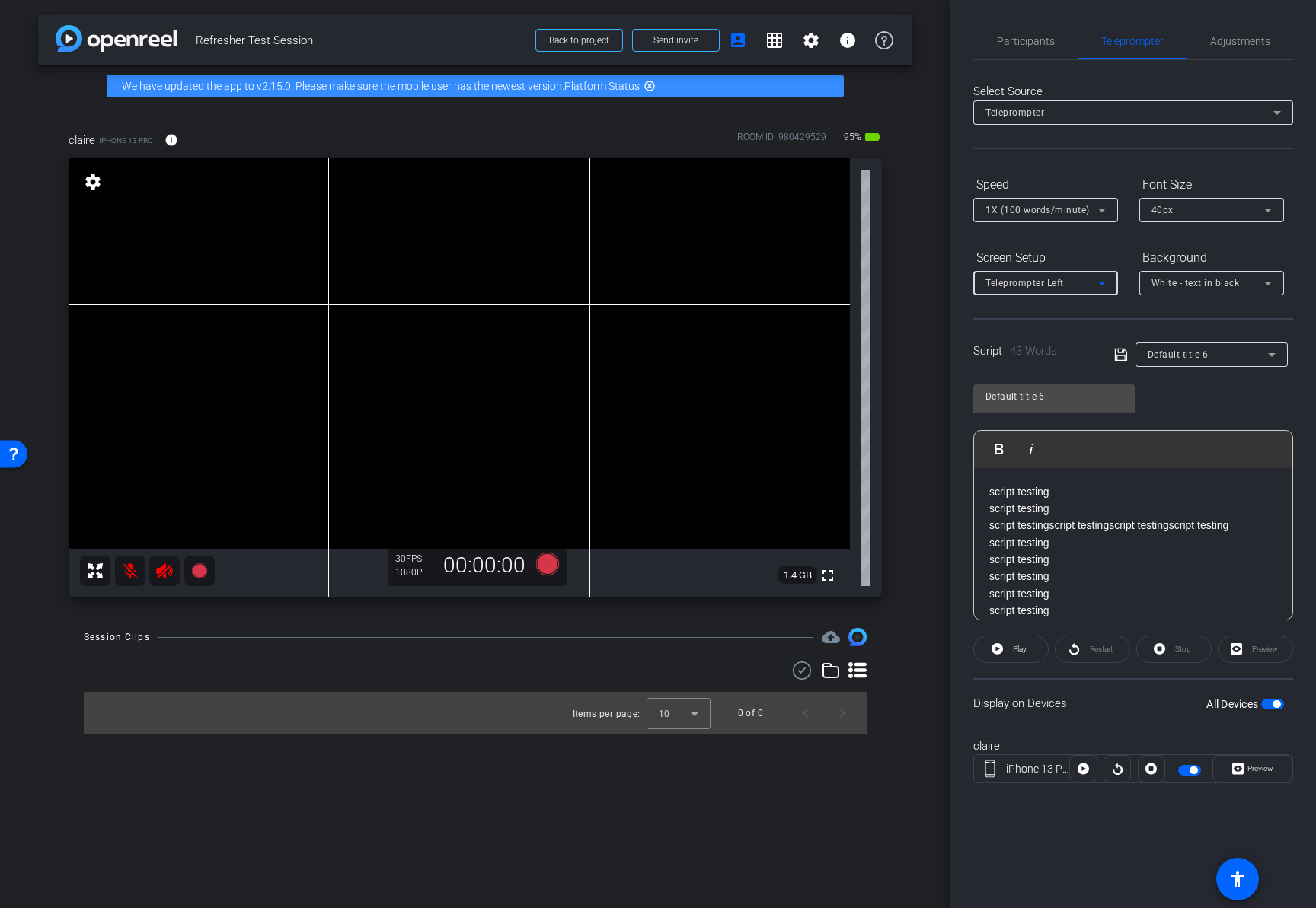
click at [1071, 280] on div "Teleprompter Left" at bounding box center [1041, 282] width 113 height 19
drag, startPoint x: 1062, startPoint y: 310, endPoint x: 1068, endPoint y: 304, distance: 8.5
click at [1062, 310] on mat-option "Full Screen" at bounding box center [1045, 313] width 145 height 24
click at [1153, 281] on span "White - text in black" at bounding box center [1195, 284] width 88 height 11
click at [1172, 342] on div "Black - text in white" at bounding box center [1196, 342] width 90 height 19
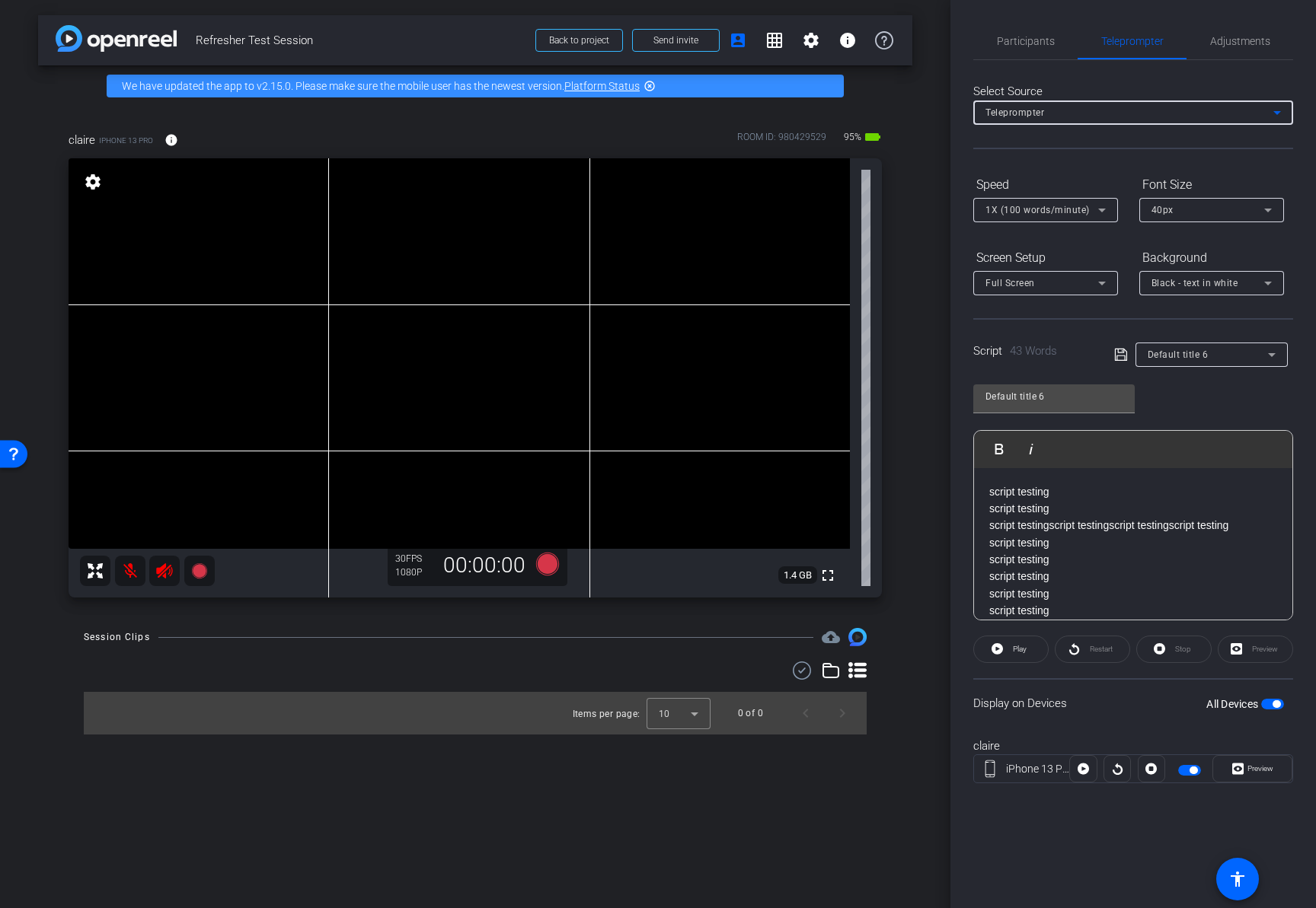
click at [1100, 114] on div "Teleprompter" at bounding box center [1129, 112] width 288 height 19
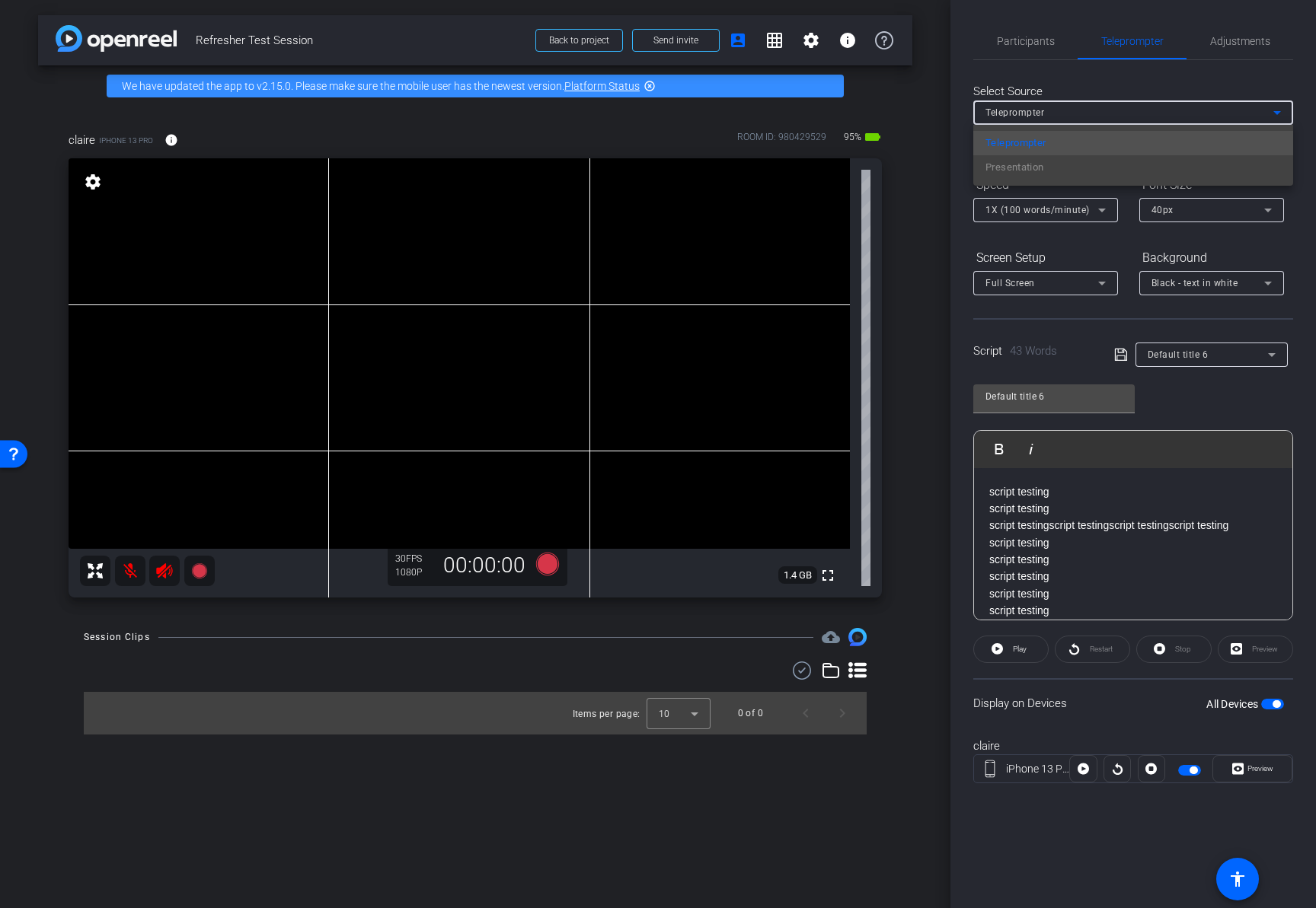
click at [1064, 108] on div at bounding box center [658, 454] width 1316 height 908
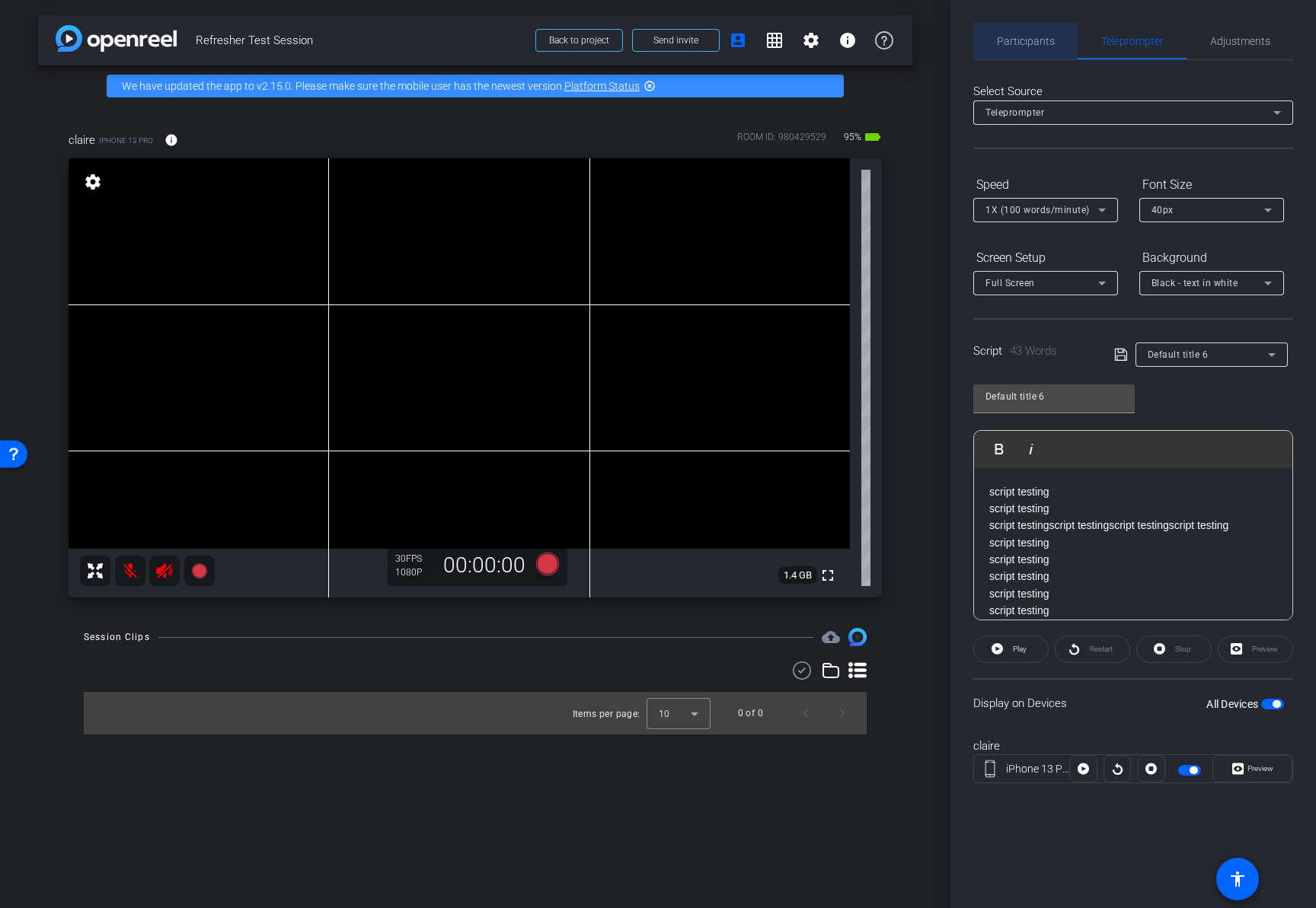
click at [1029, 40] on span "Participants" at bounding box center [1025, 41] width 58 height 11
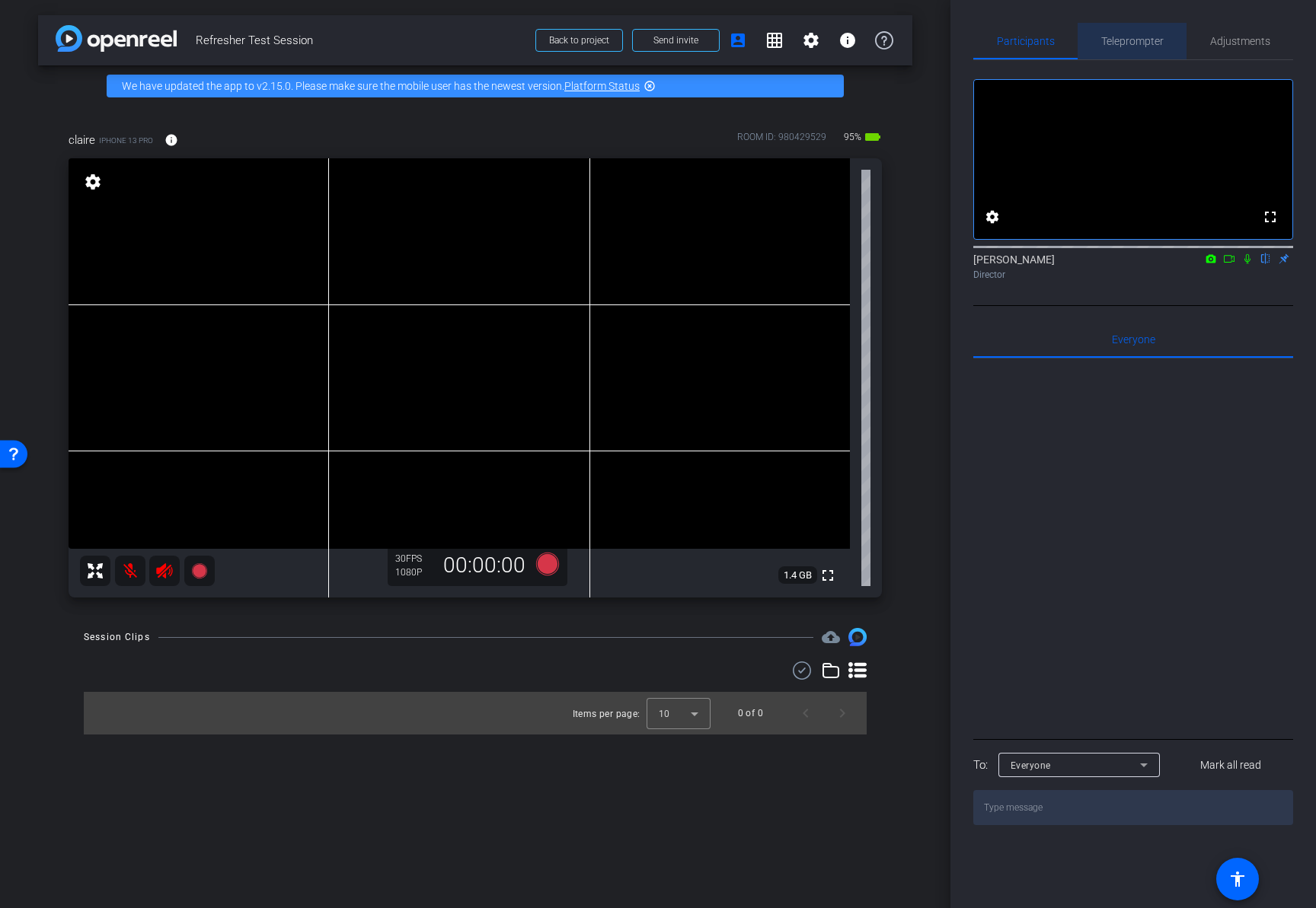
click at [1136, 38] on span "Teleprompter" at bounding box center [1132, 41] width 62 height 11
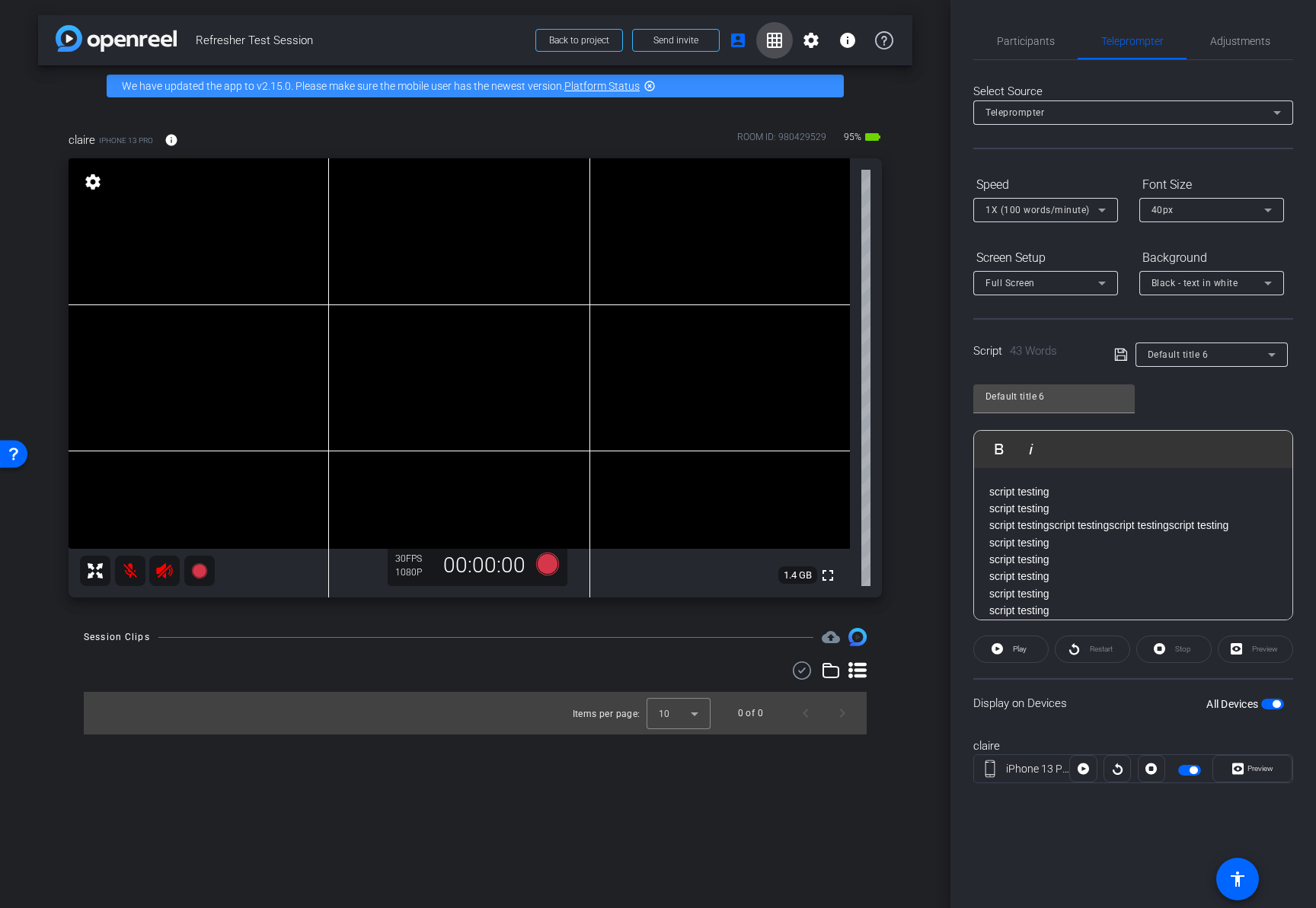
click at [774, 40] on mat-icon "grid_on" at bounding box center [774, 40] width 19 height 19
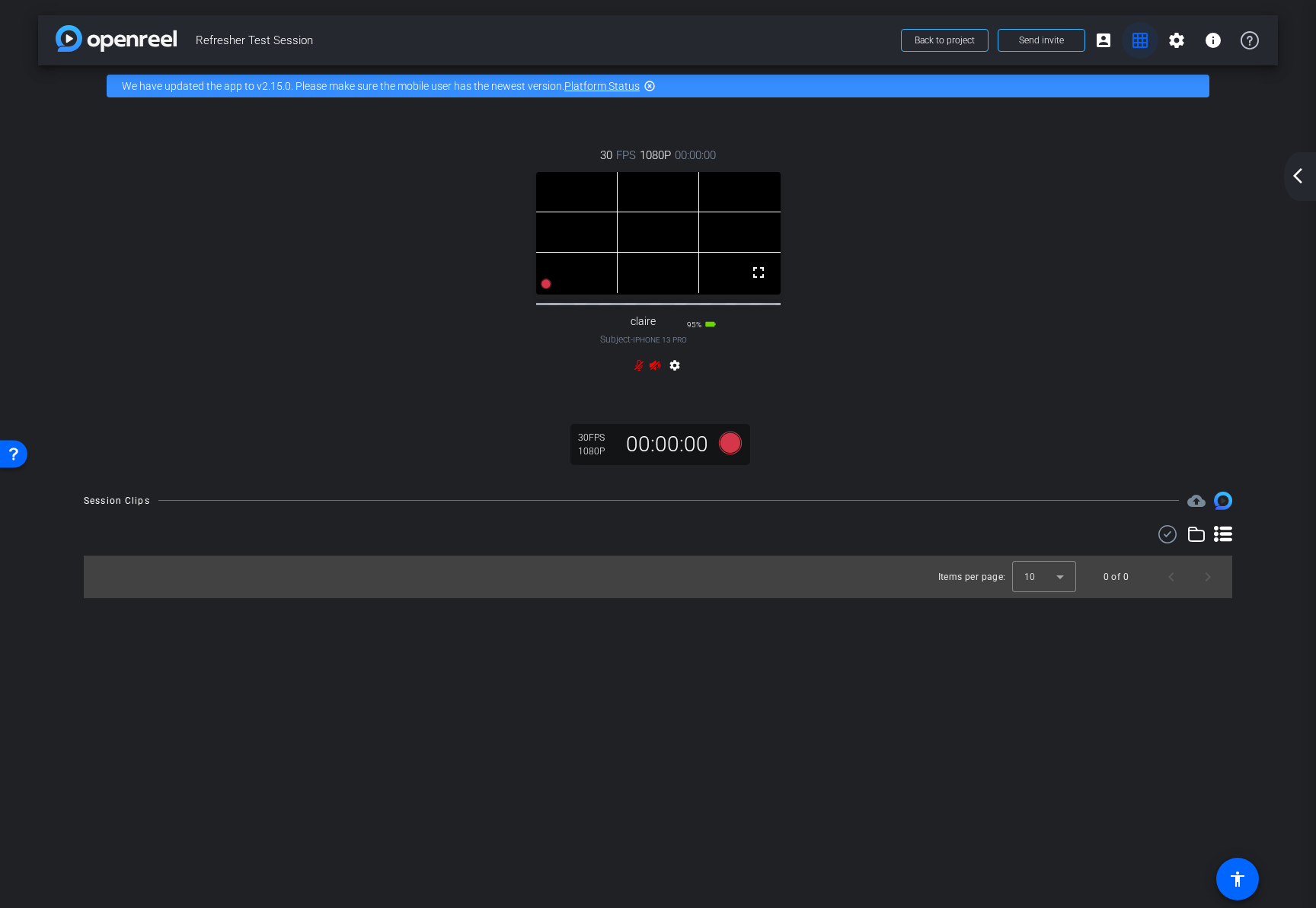
click at [1141, 41] on mat-icon "grid_on" at bounding box center [1139, 40] width 19 height 19
click at [1104, 43] on mat-icon "account_box" at bounding box center [1103, 40] width 19 height 19
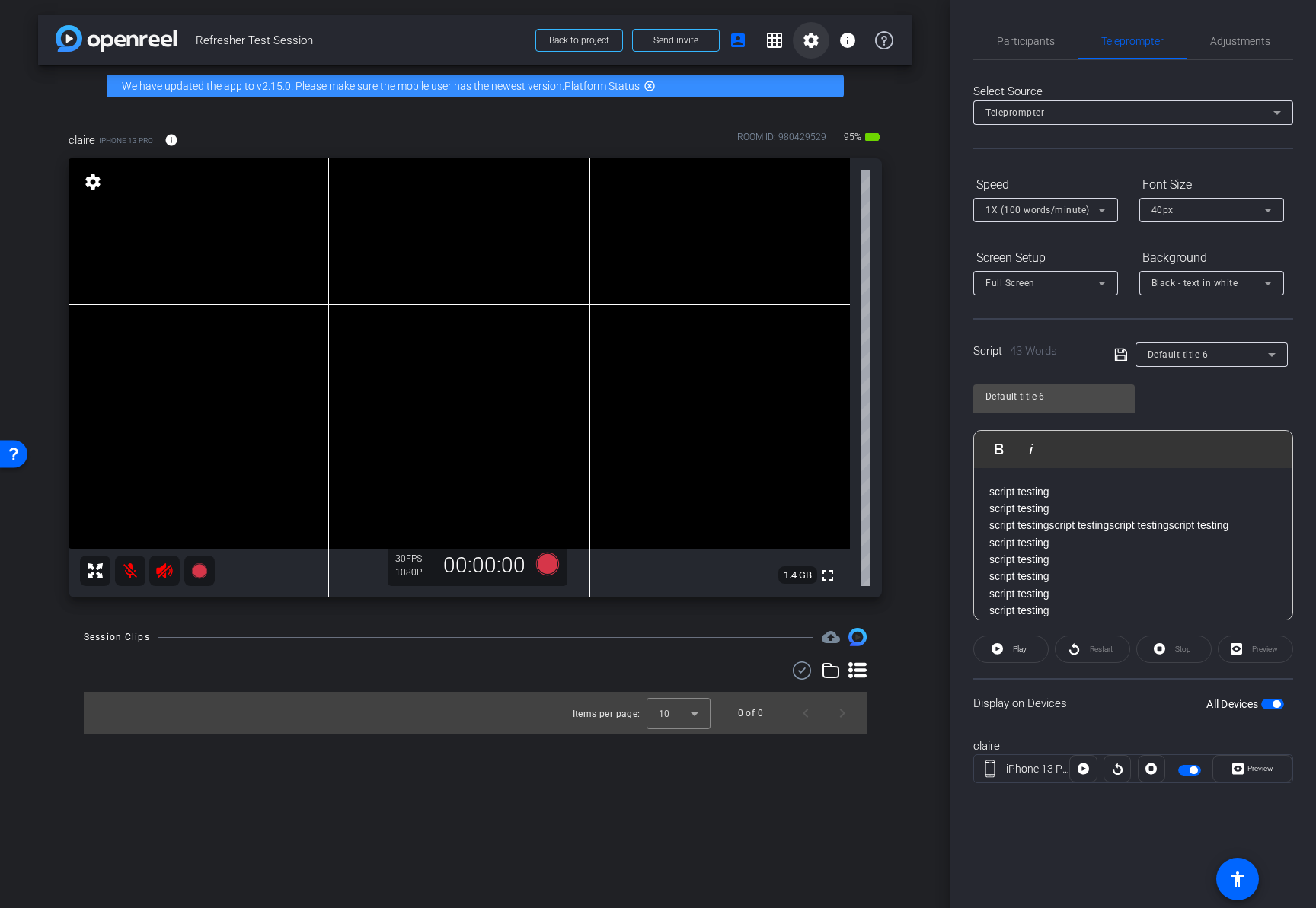
click at [814, 47] on mat-icon "settings" at bounding box center [811, 40] width 19 height 19
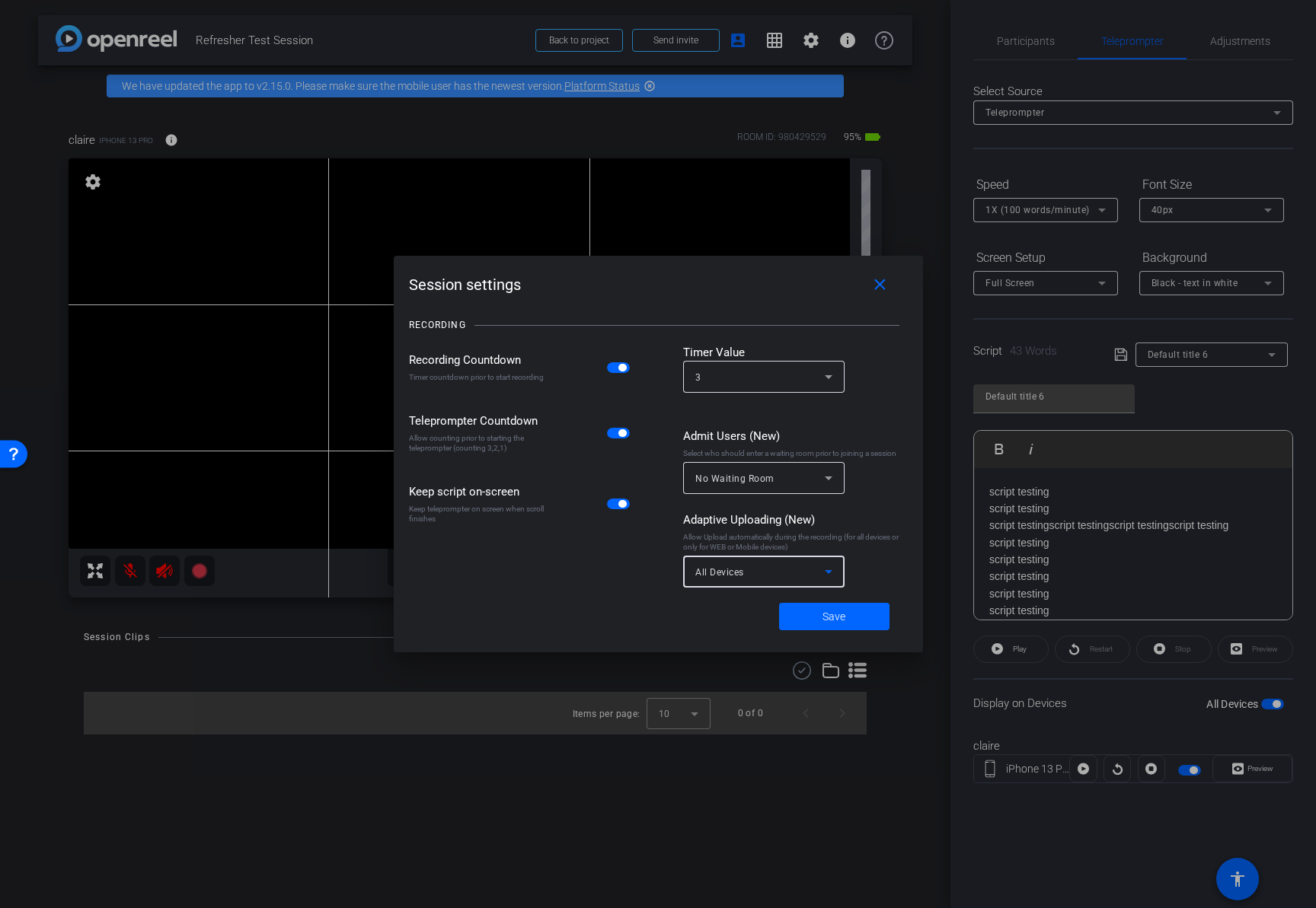
click at [837, 569] on icon at bounding box center [828, 572] width 19 height 19
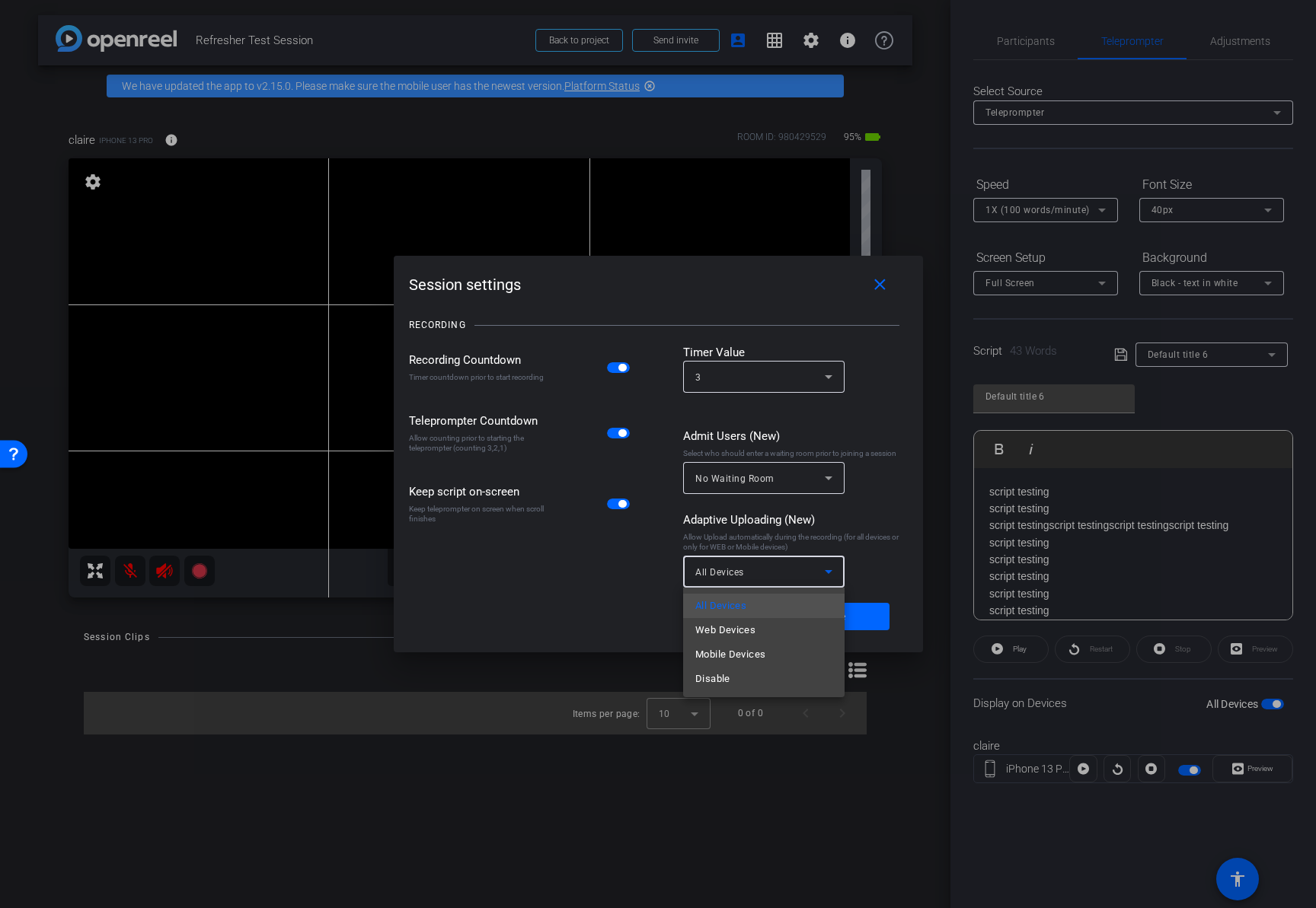
click at [876, 558] on div at bounding box center [658, 454] width 1316 height 908
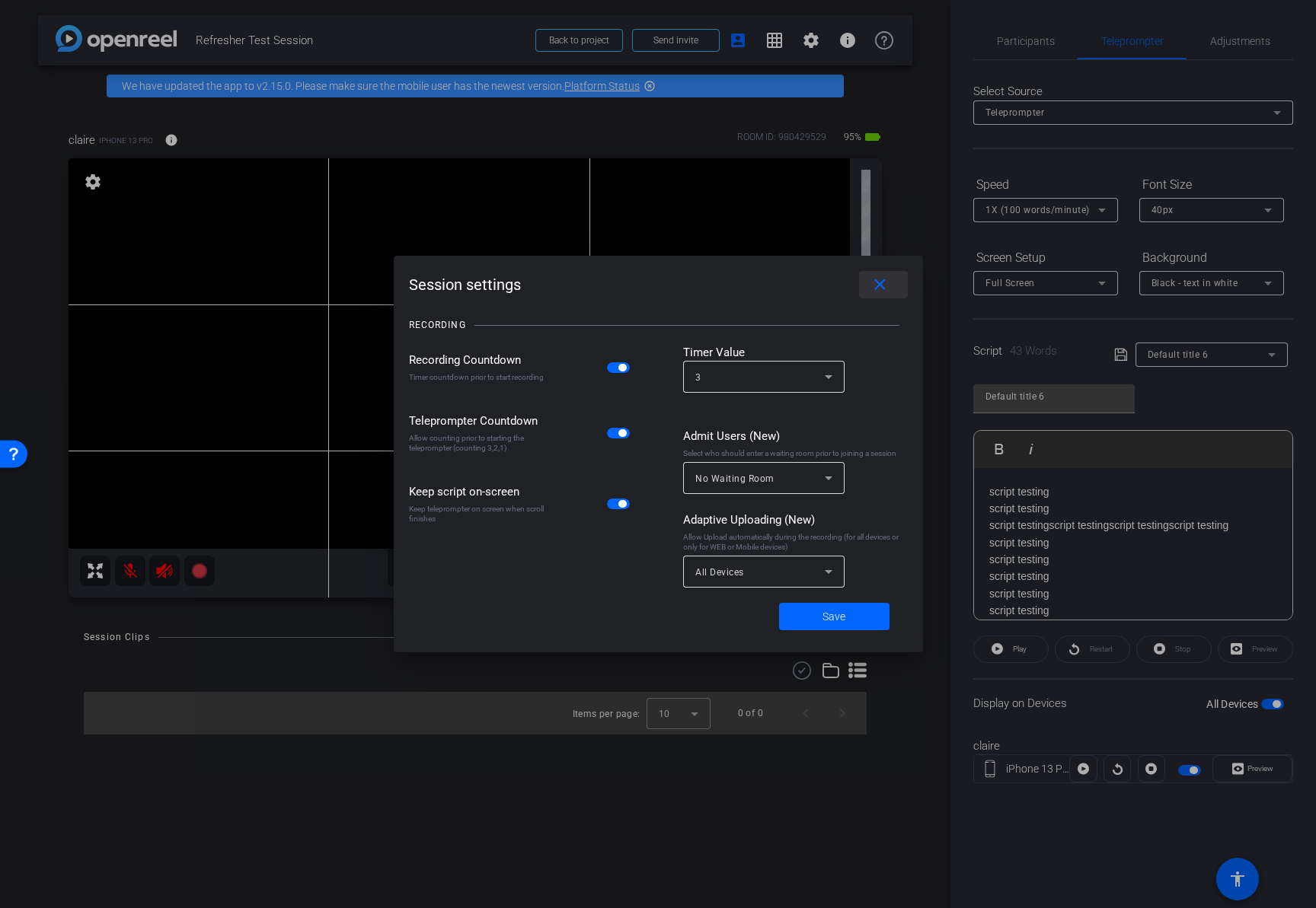
click at [887, 283] on mat-icon "close" at bounding box center [879, 285] width 19 height 19
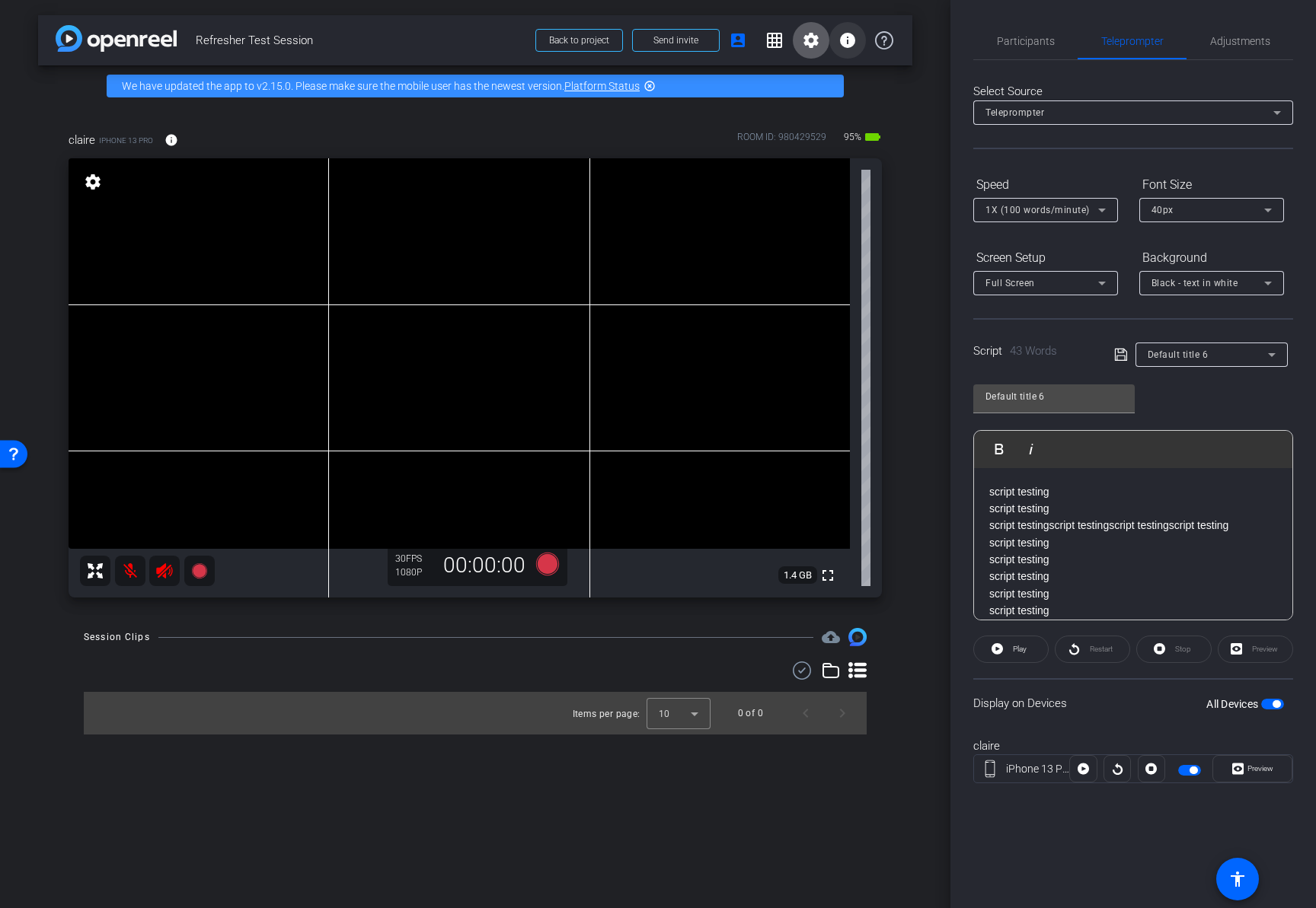
click at [850, 37] on mat-icon "info" at bounding box center [847, 40] width 19 height 19
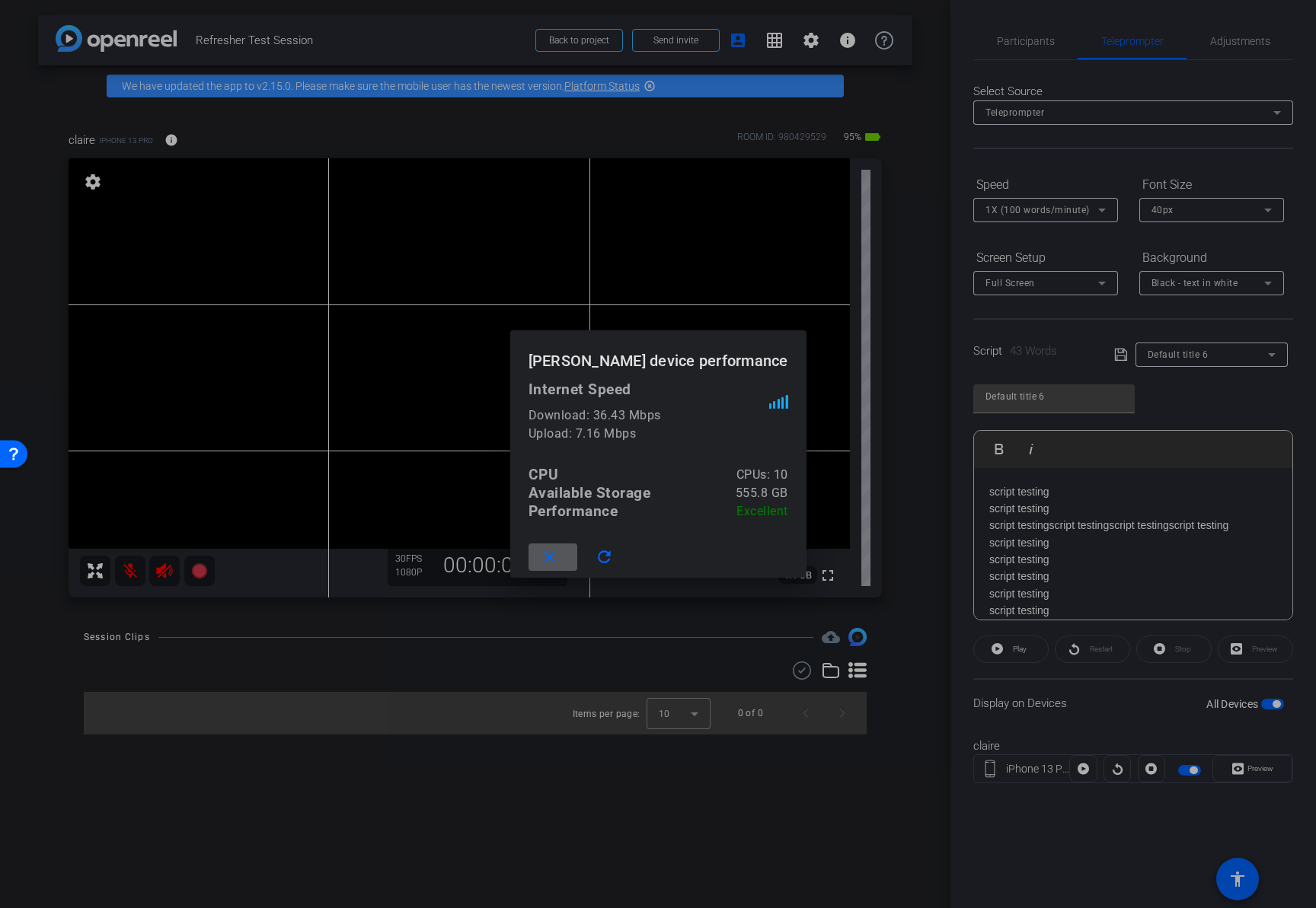
click at [558, 558] on mat-icon "close" at bounding box center [549, 557] width 19 height 19
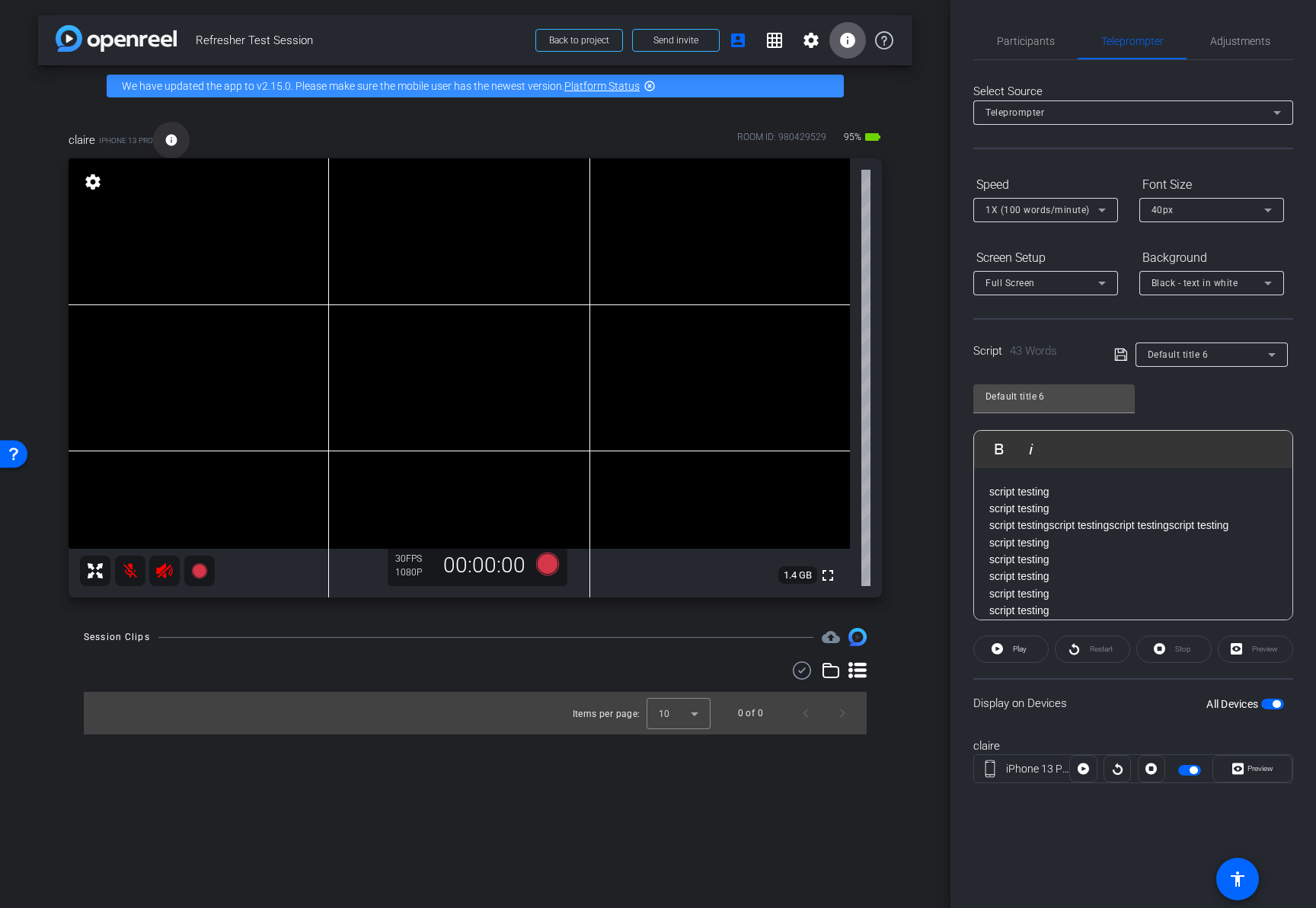
click at [174, 142] on mat-icon "info" at bounding box center [171, 140] width 13 height 13
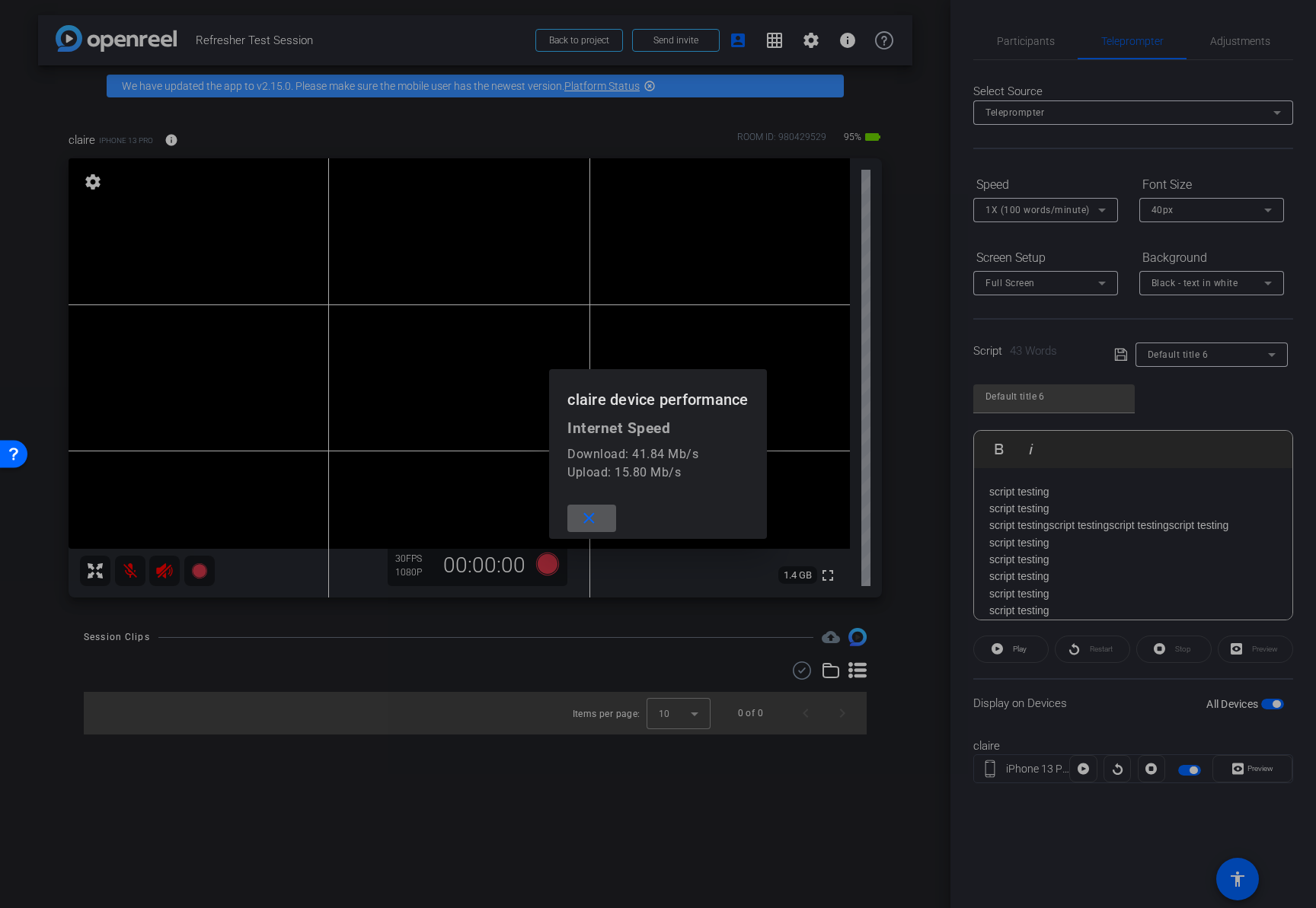
click at [591, 517] on mat-icon "close" at bounding box center [589, 518] width 19 height 19
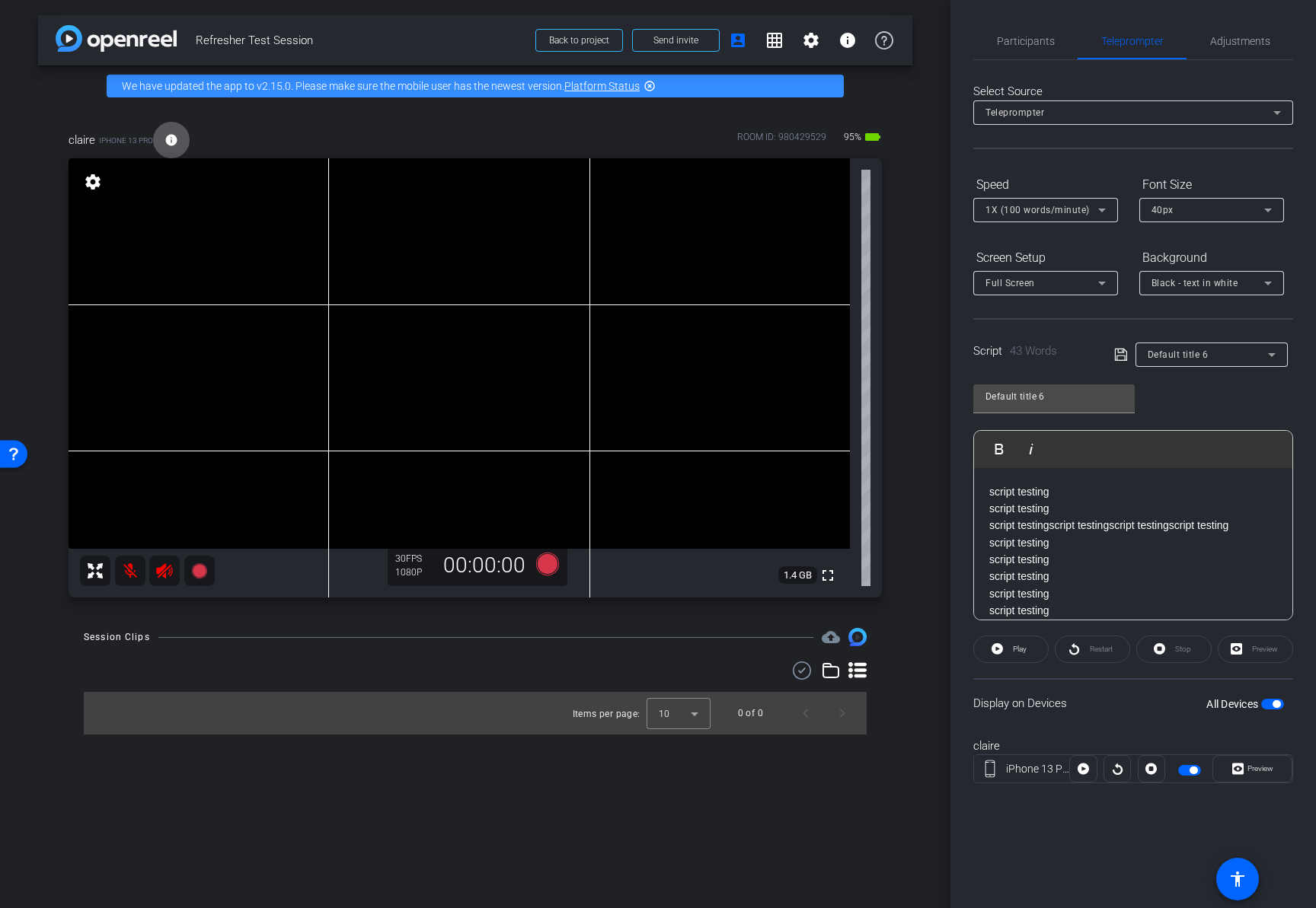
click at [856, 672] on icon at bounding box center [857, 671] width 19 height 19
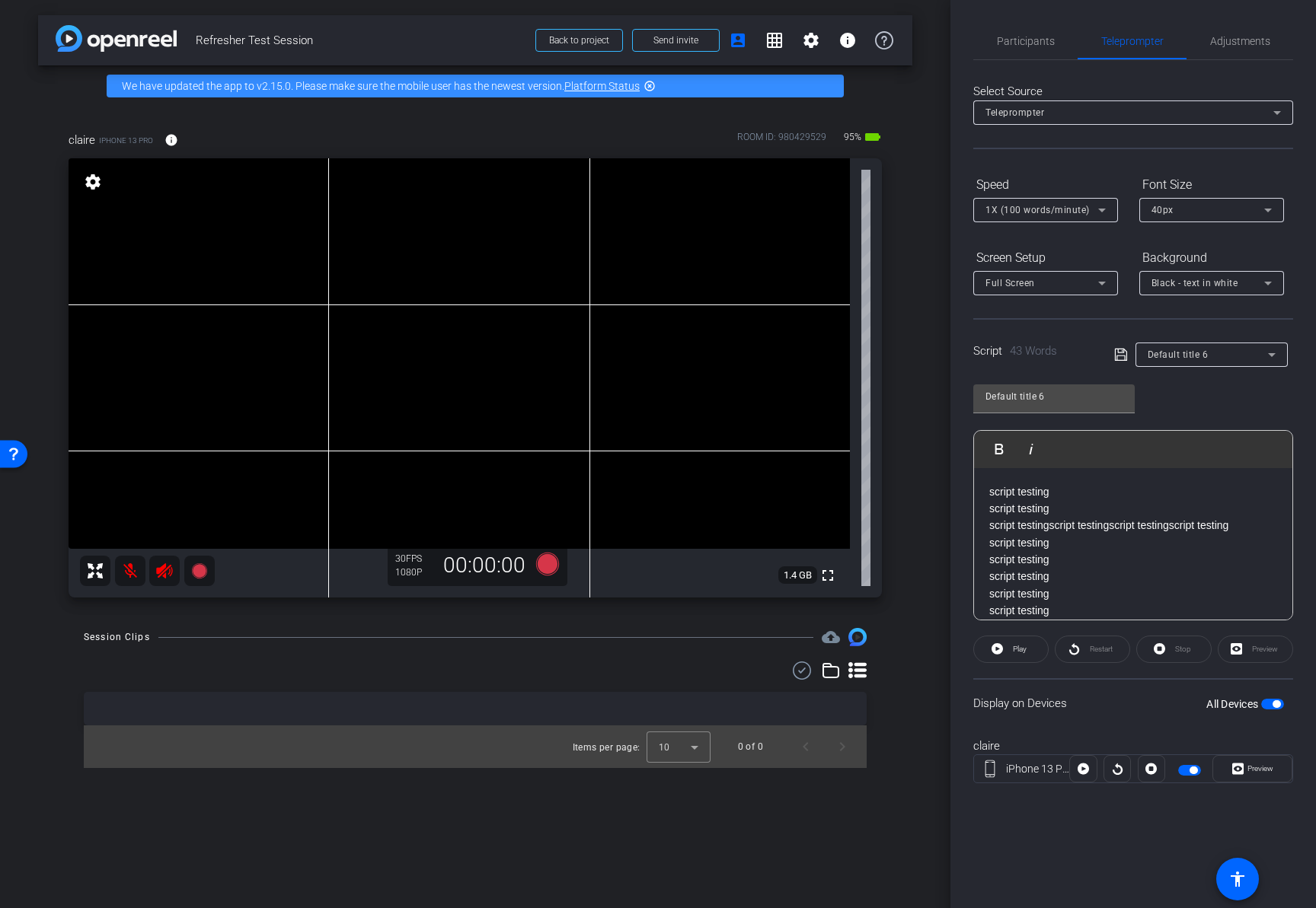
click at [860, 674] on icon at bounding box center [857, 671] width 19 height 19
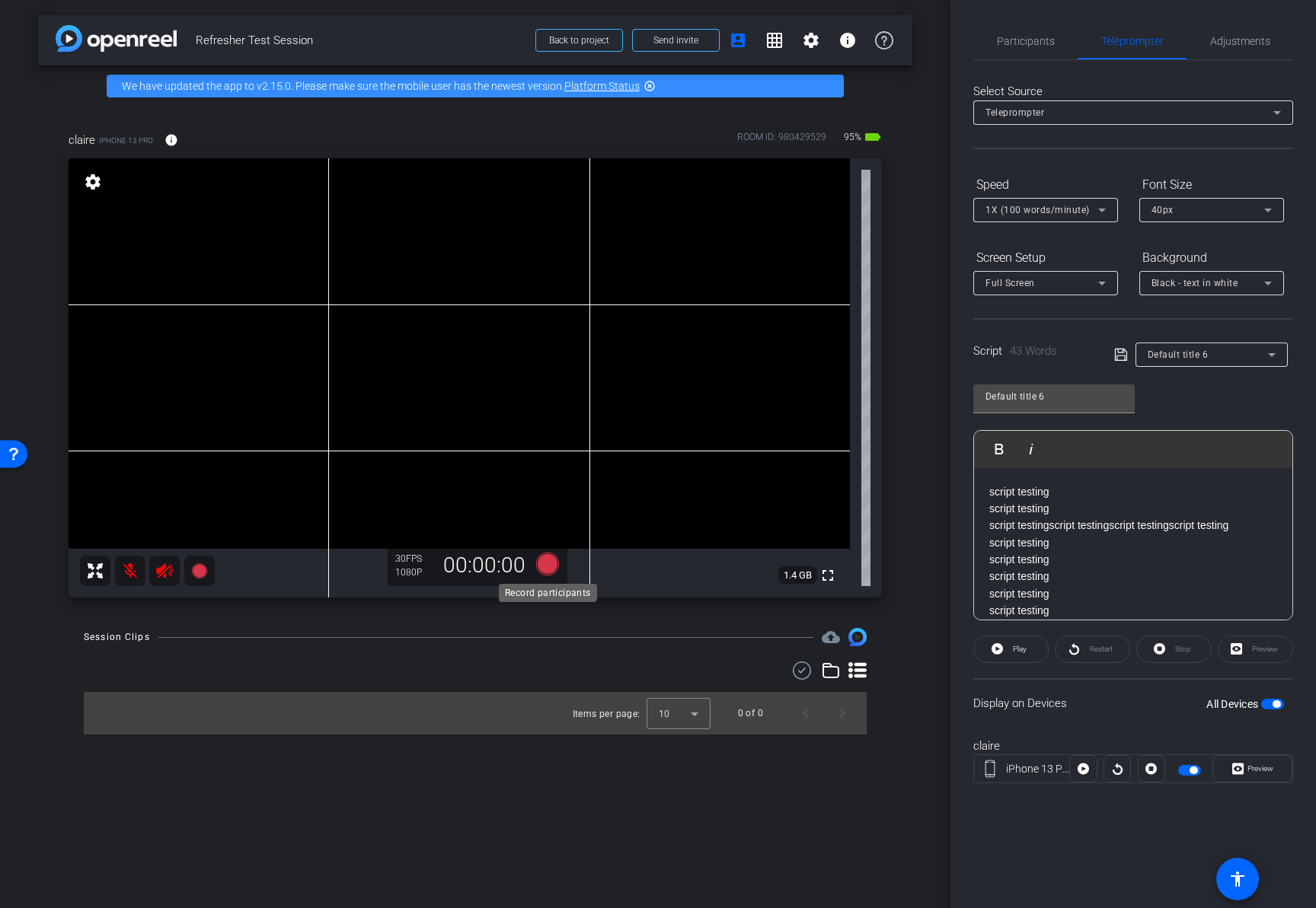
click at [546, 566] on icon at bounding box center [548, 565] width 23 height 23
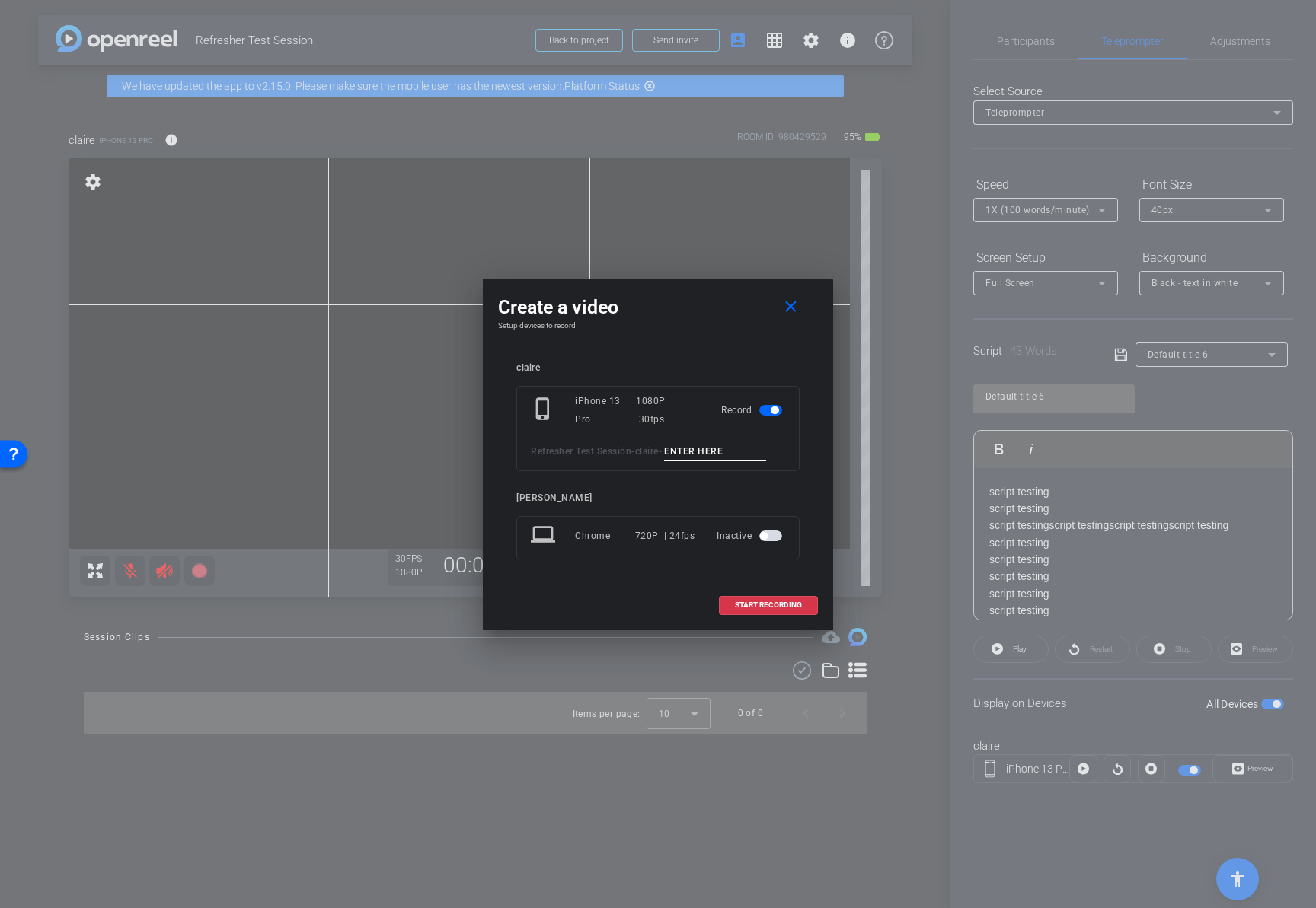
click at [706, 455] on input at bounding box center [715, 451] width 102 height 19
click at [691, 453] on input "teak 1" at bounding box center [715, 451] width 102 height 19
type input "take 1"
drag, startPoint x: 781, startPoint y: 602, endPoint x: 804, endPoint y: 554, distance: 53.2
click at [781, 602] on span "START RECORDING" at bounding box center [767, 605] width 67 height 8
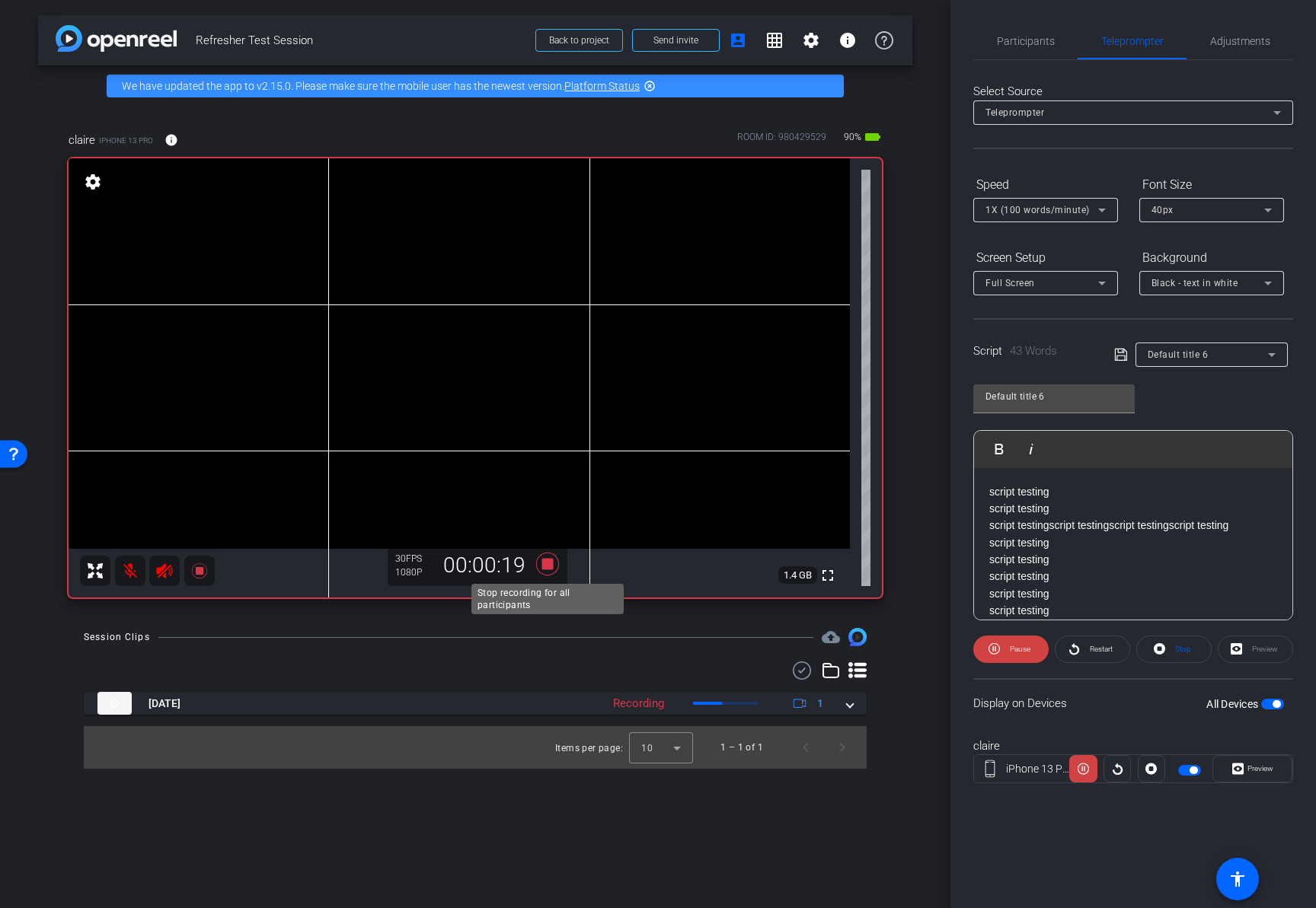
click at [548, 564] on icon at bounding box center [548, 565] width 23 height 23
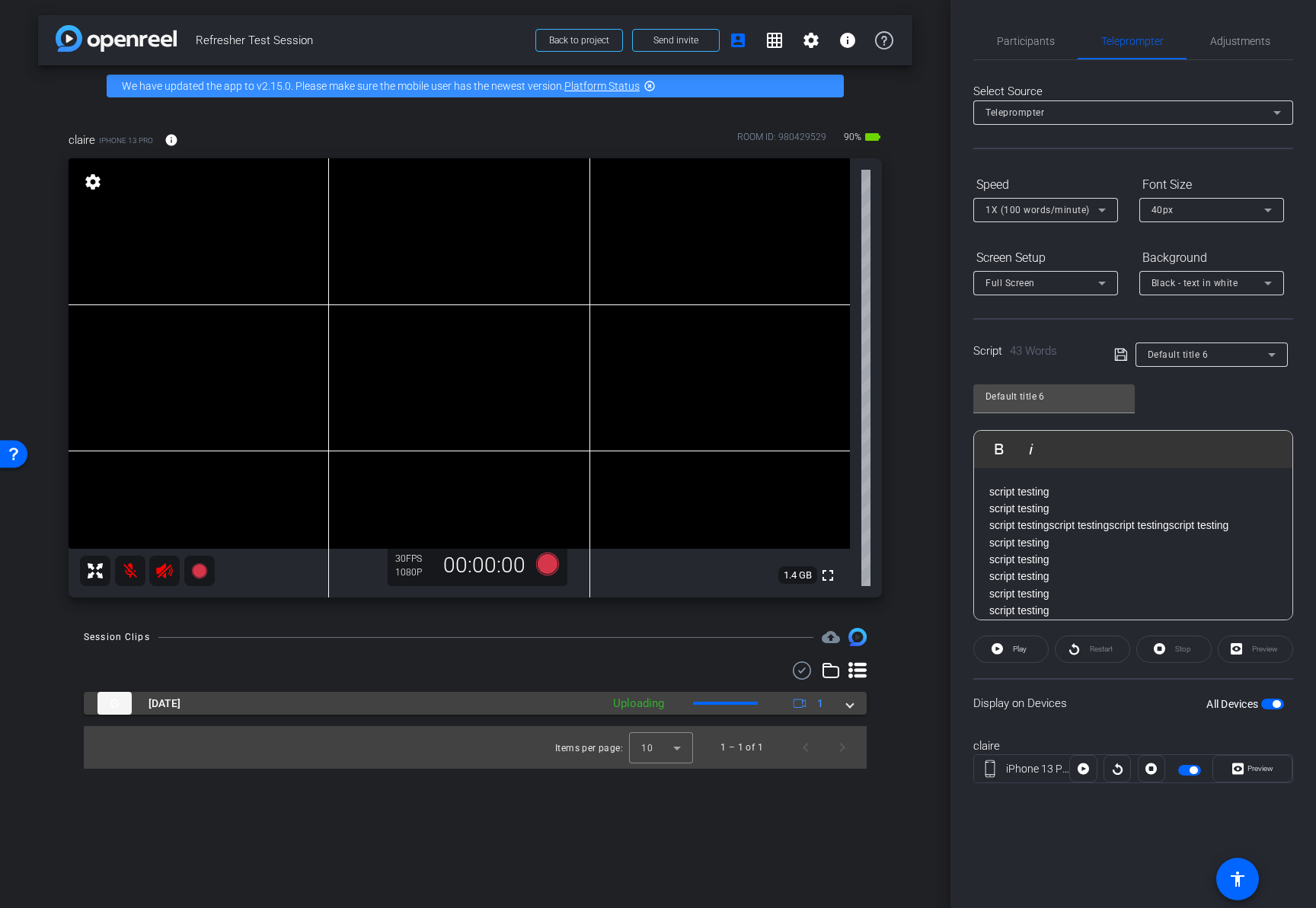
click at [850, 706] on span at bounding box center [849, 704] width 6 height 16
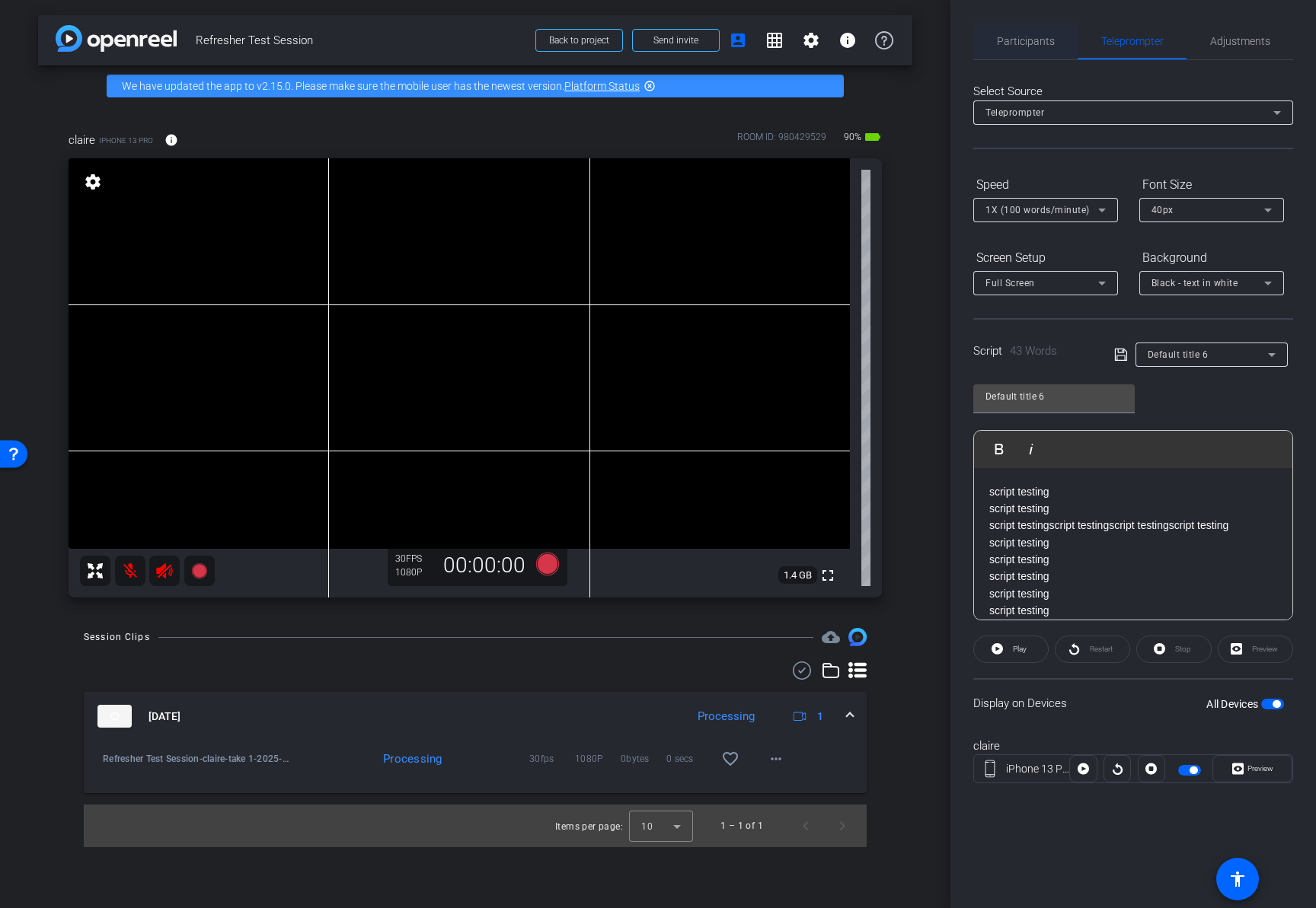
click at [1020, 43] on span "Participants" at bounding box center [1025, 41] width 58 height 11
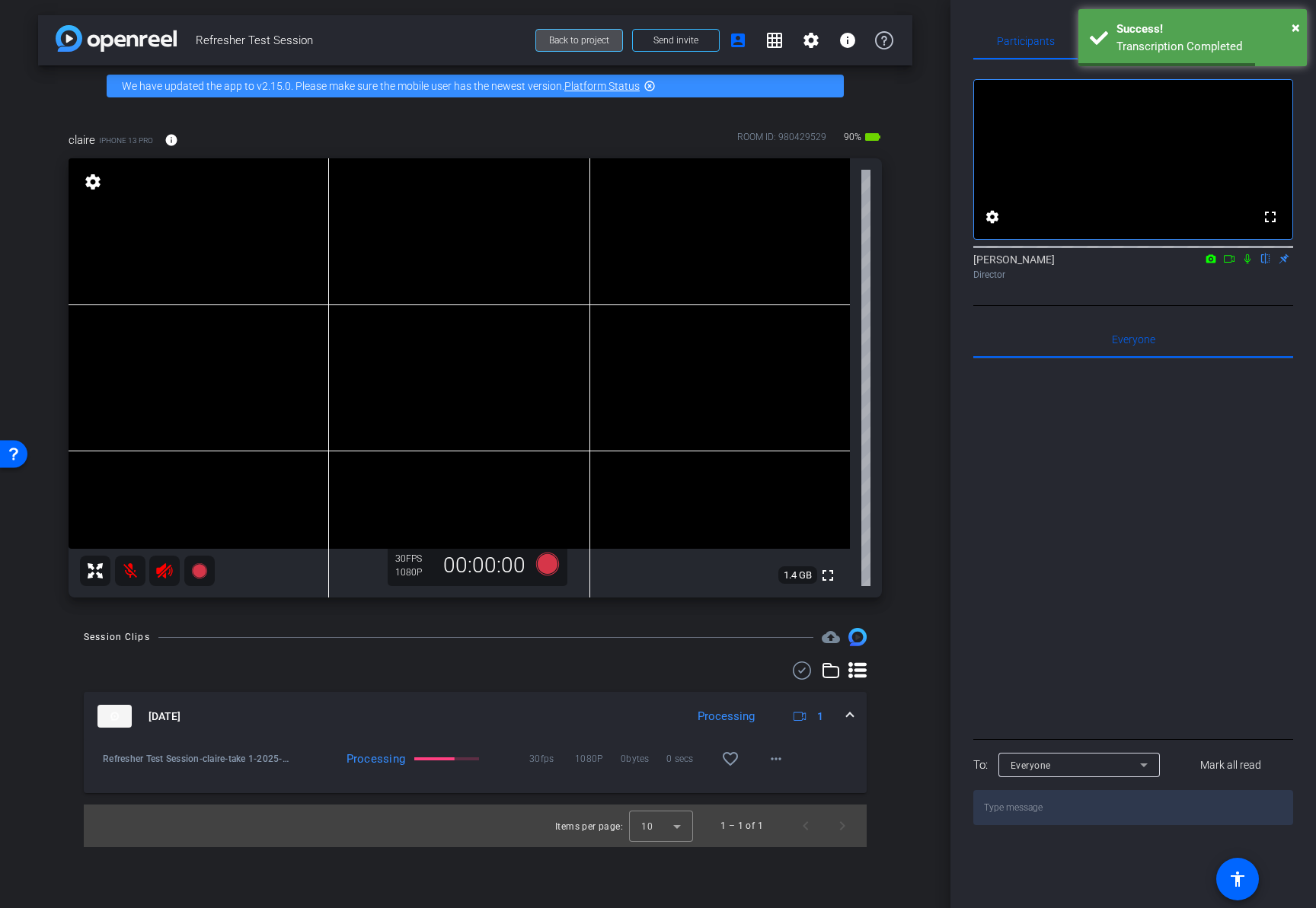
click at [592, 44] on span "Back to project" at bounding box center [579, 40] width 60 height 11
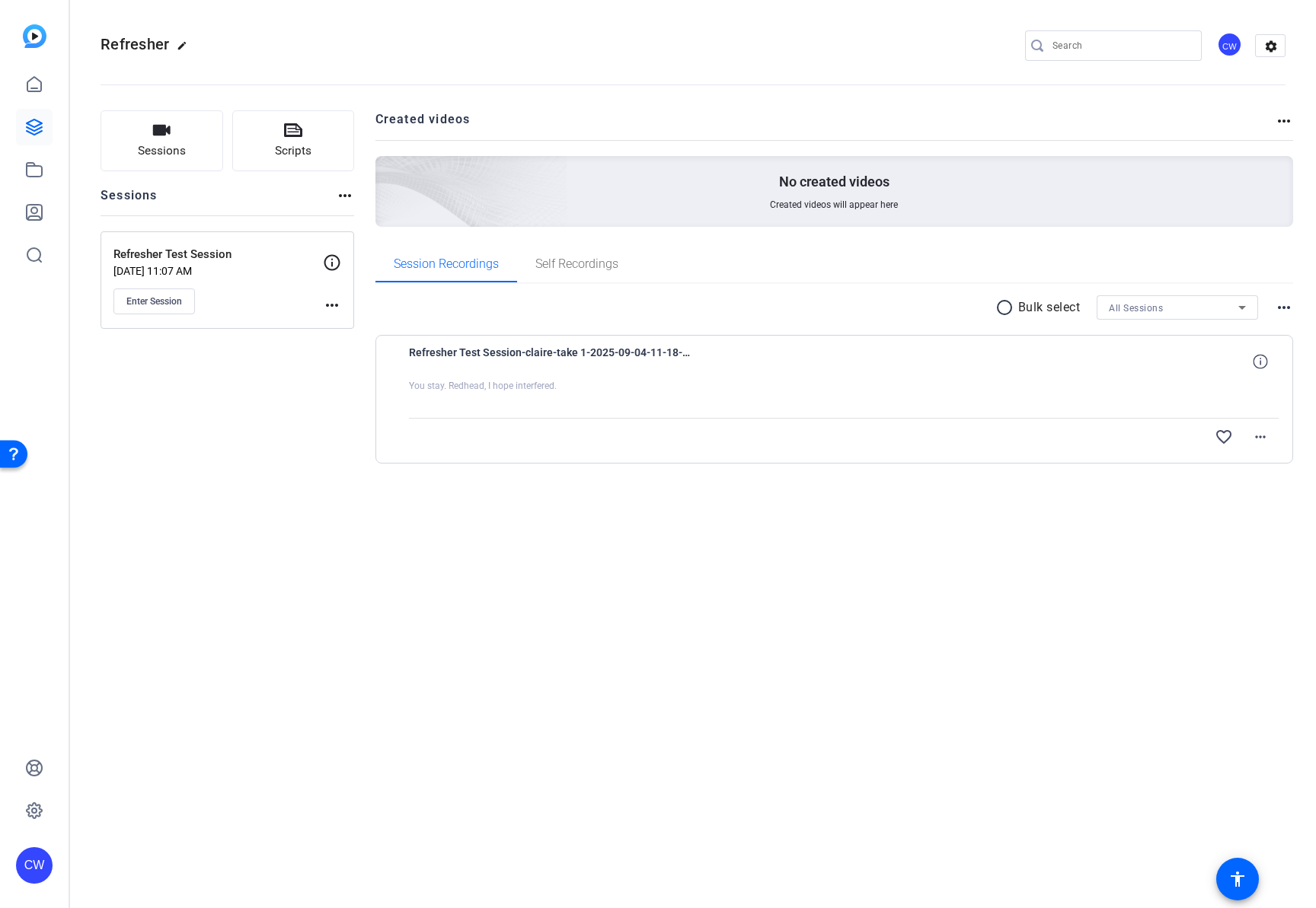
click at [527, 387] on div at bounding box center [844, 398] width 871 height 38
click at [452, 464] on div "radio_button_unchecked Bulk select All Sessions more_horiz Refresher Test Sessi…" at bounding box center [834, 398] width 919 height 229
click at [566, 385] on div at bounding box center [844, 398] width 871 height 38
click at [527, 390] on div at bounding box center [844, 398] width 871 height 38
click at [1263, 439] on mat-icon "more_horiz" at bounding box center [1260, 437] width 19 height 19
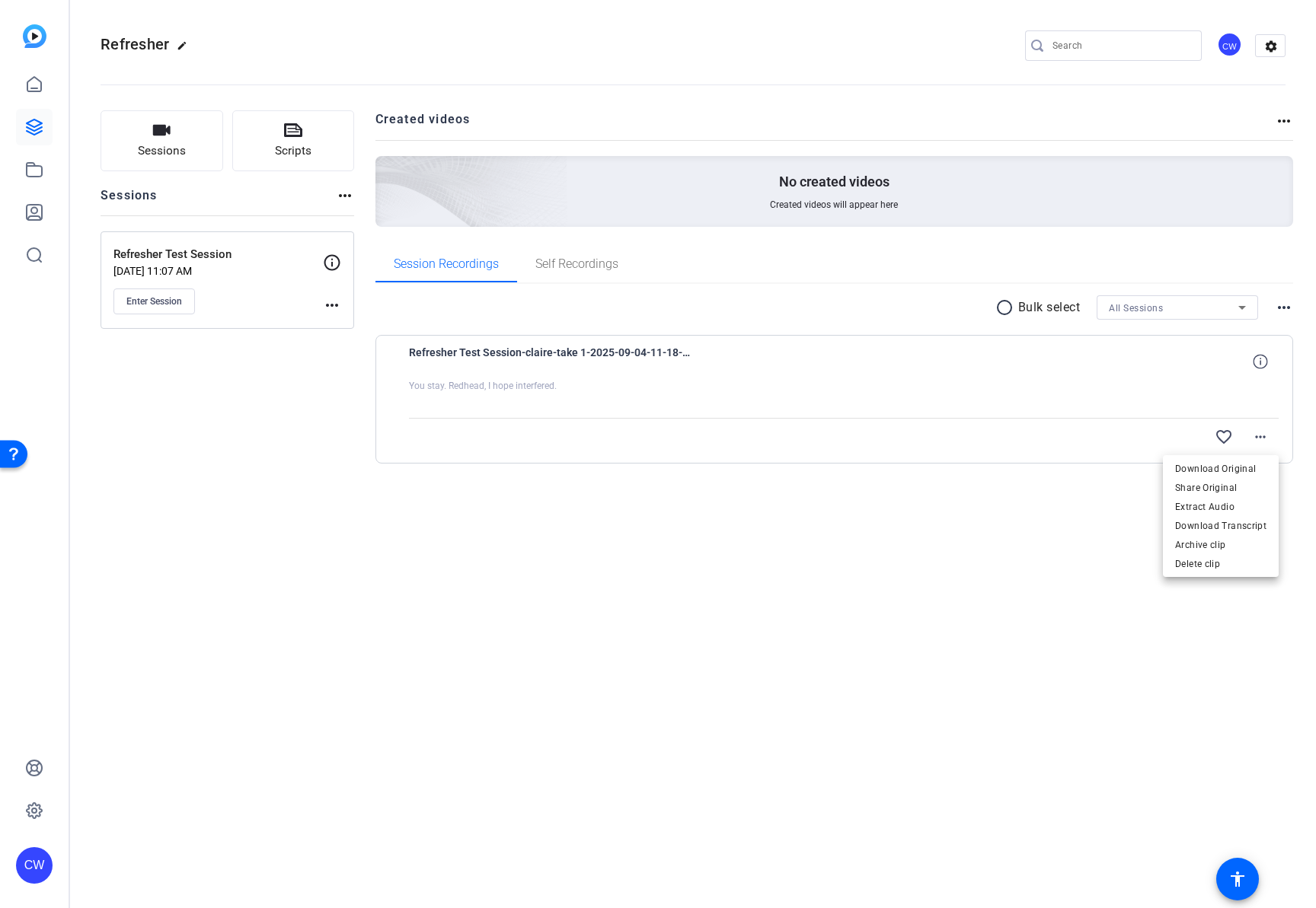
click at [879, 518] on div at bounding box center [658, 454] width 1316 height 908
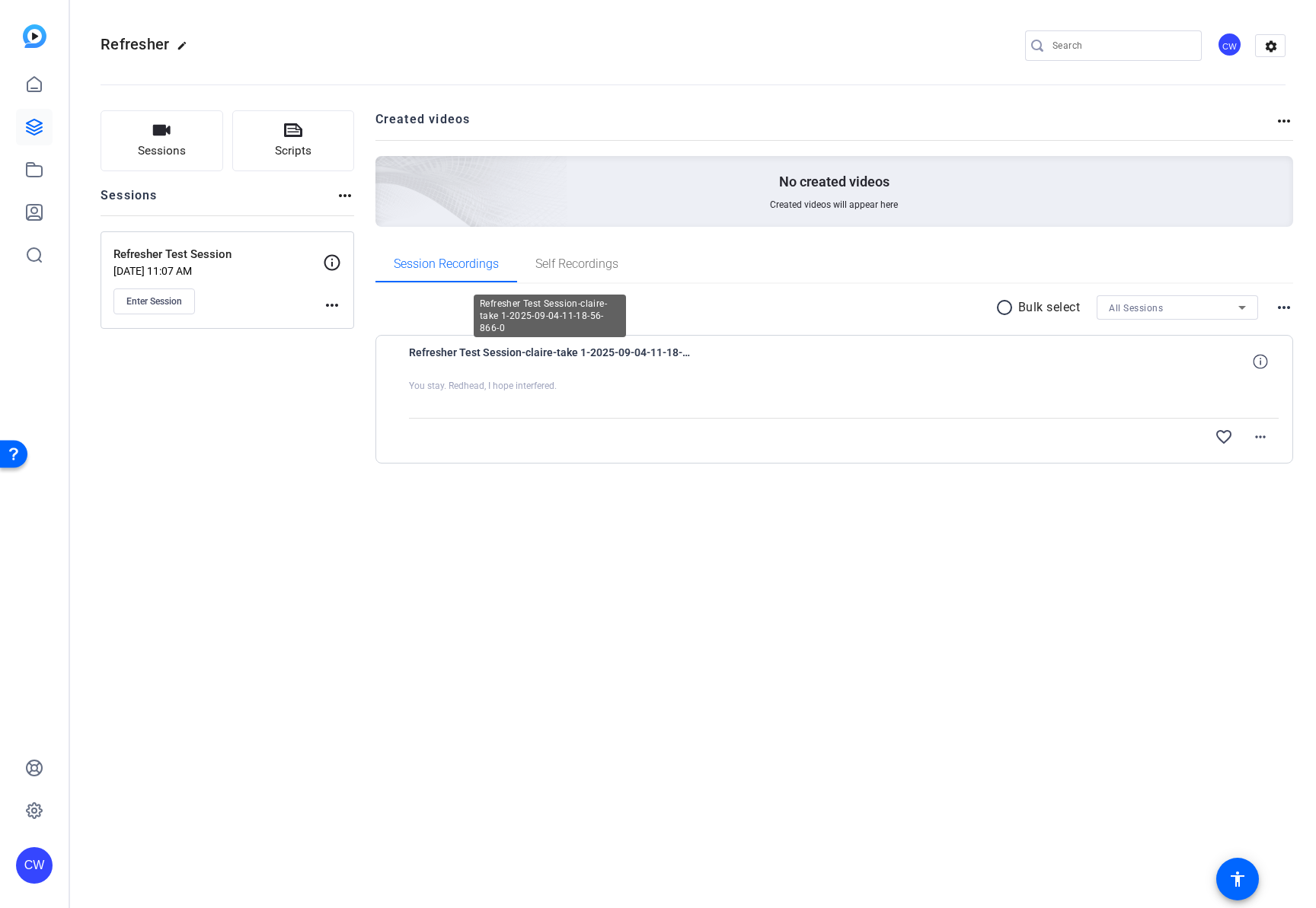
click at [483, 352] on span "Refresher Test Session-claire-take 1-2025-09-04-11-18-56-866-0" at bounding box center [550, 361] width 282 height 36
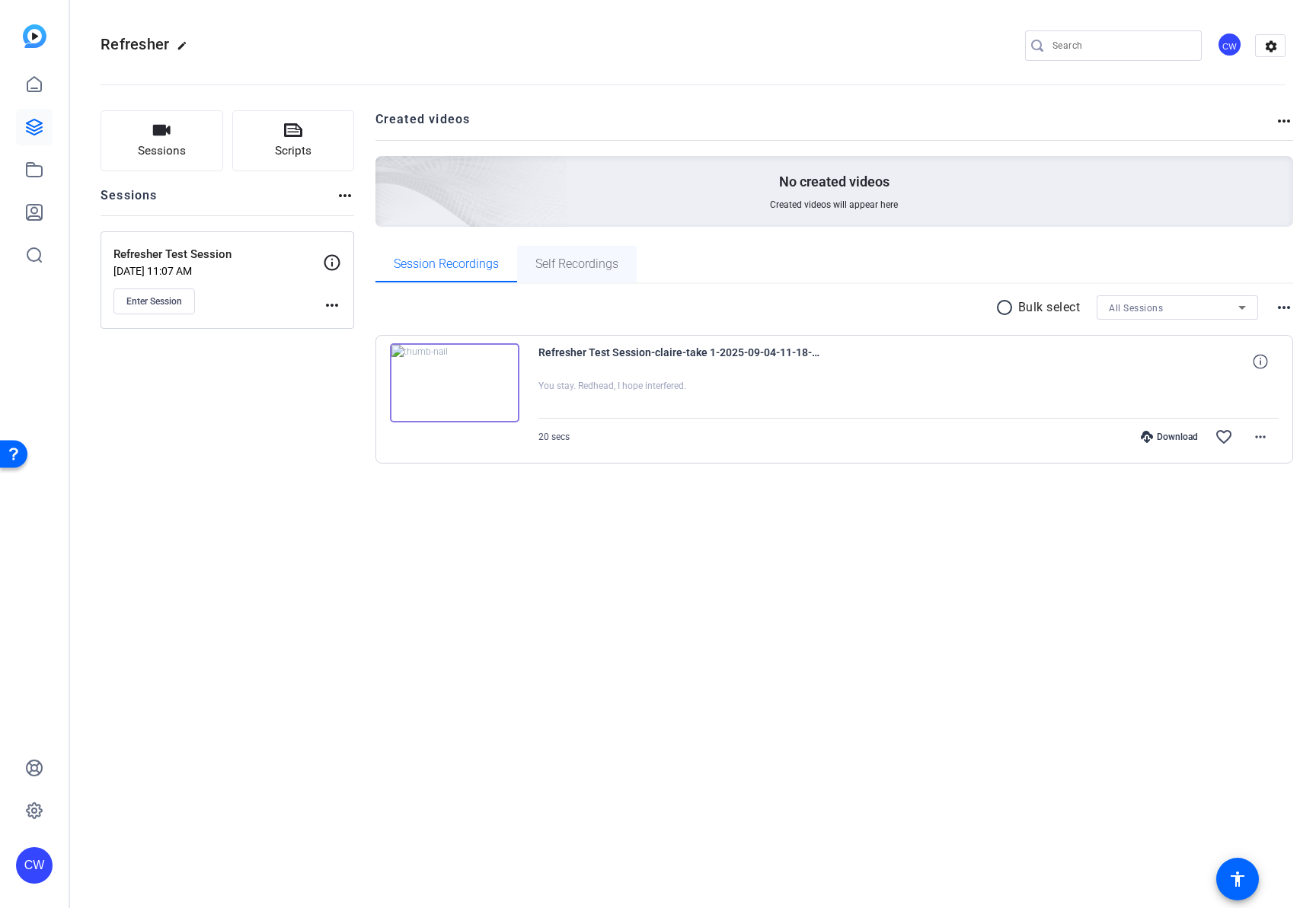
click at [587, 266] on span "Self Recordings" at bounding box center [576, 264] width 83 height 12
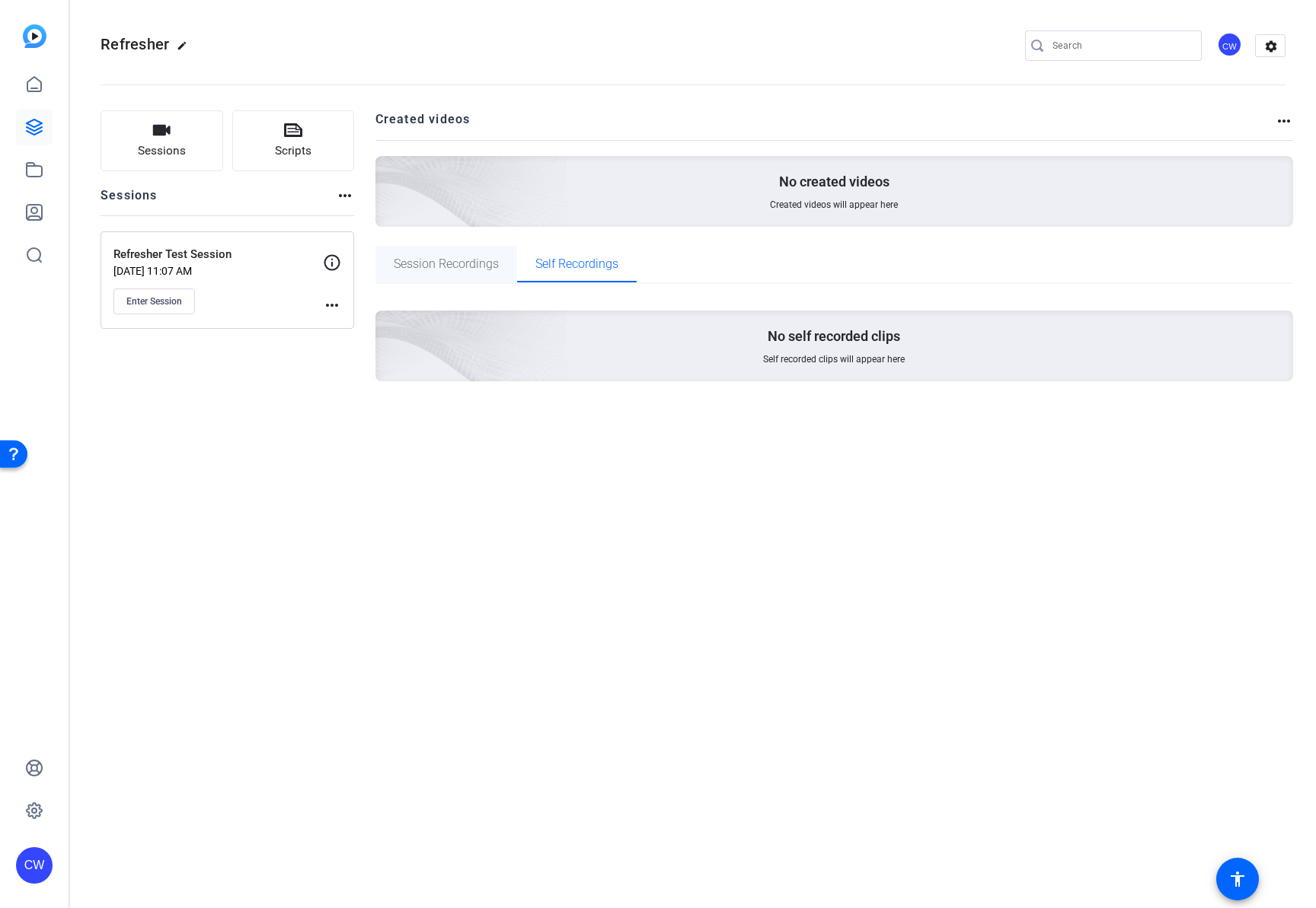
click at [470, 259] on span "Session Recordings" at bounding box center [446, 264] width 105 height 12
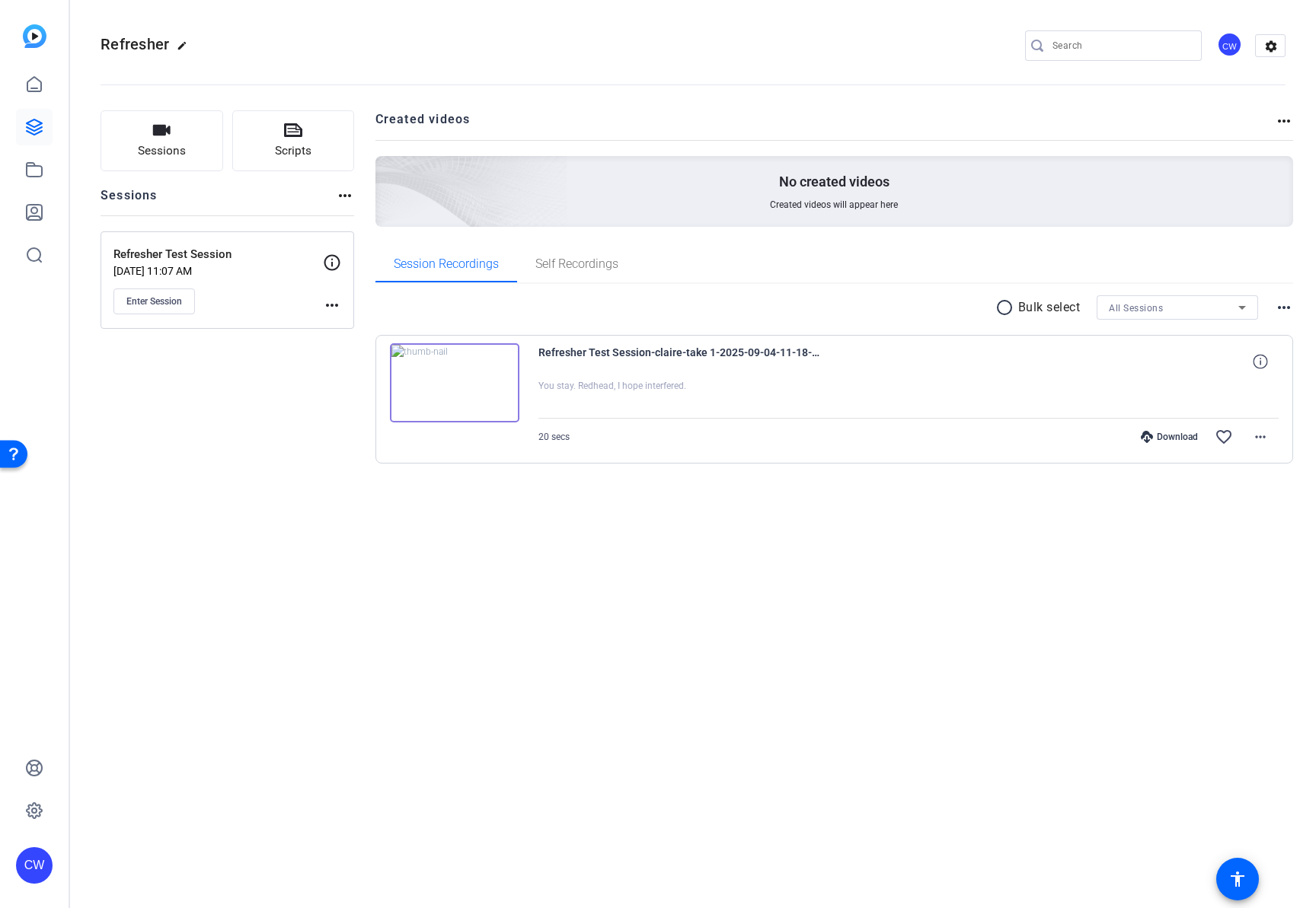
click at [458, 384] on img at bounding box center [454, 382] width 130 height 79
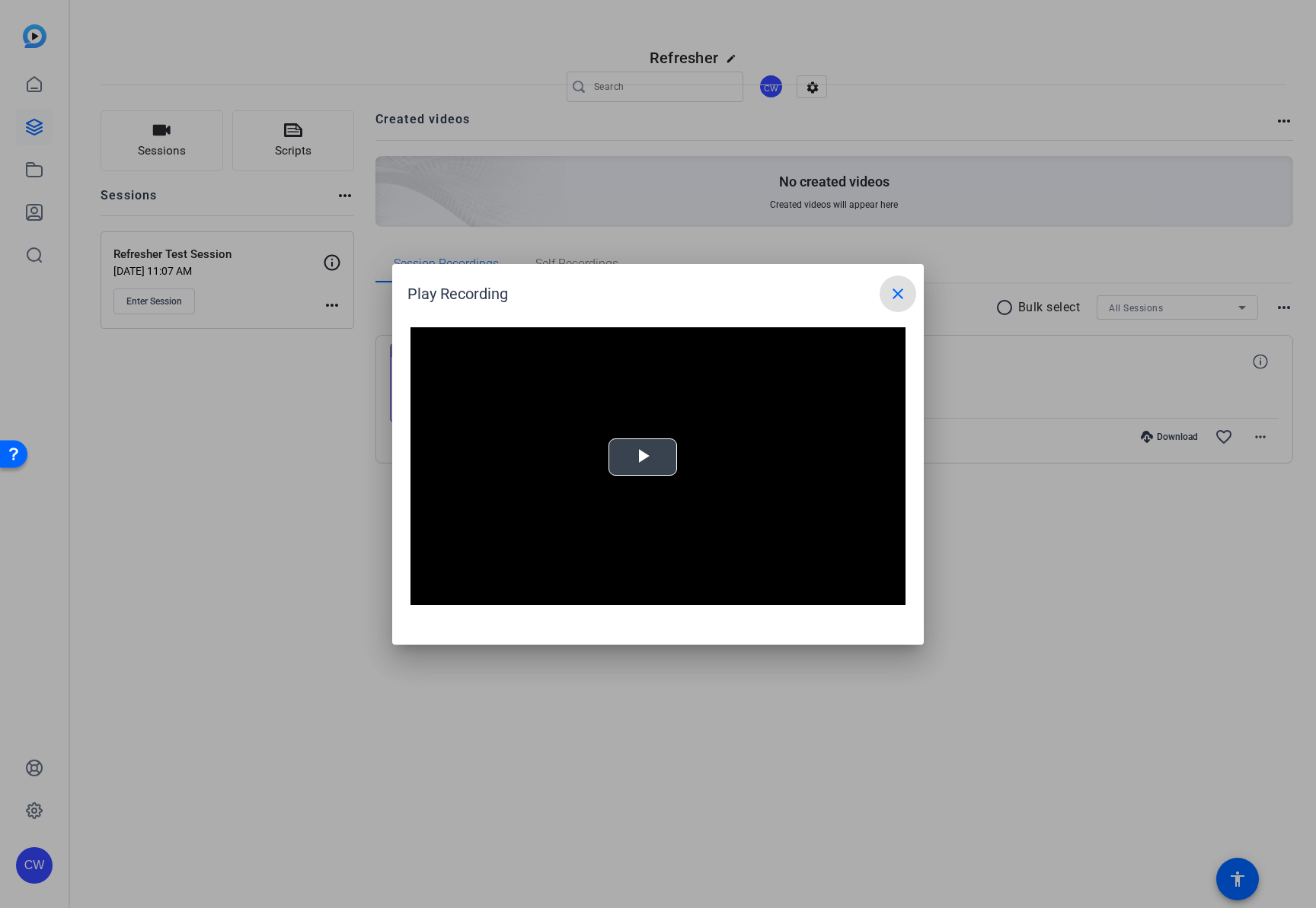
click at [643, 457] on span "Video Player" at bounding box center [643, 457] width 0 height 0
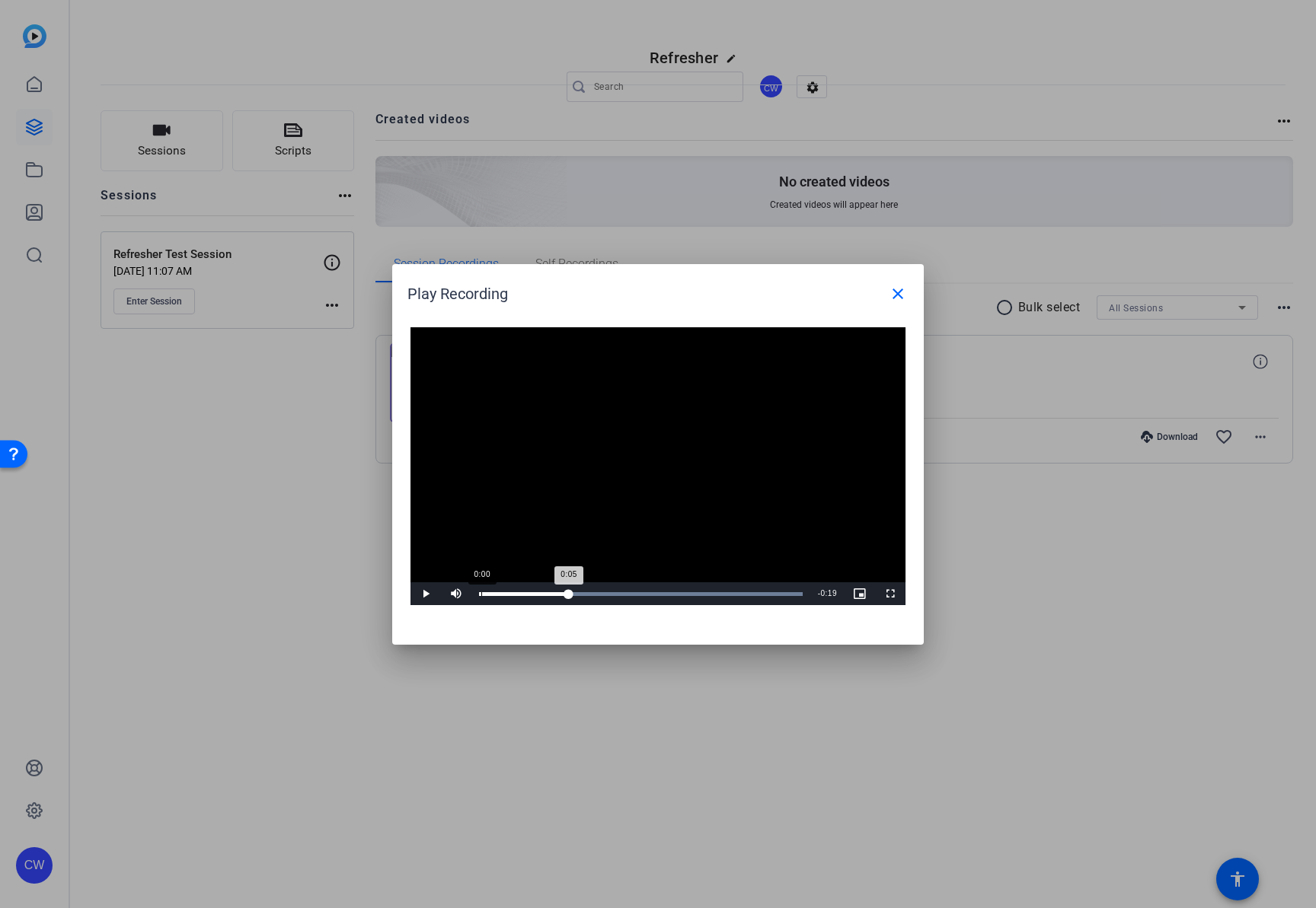
click at [481, 593] on div "Loaded : 100.00% 0:00 0:05" at bounding box center [641, 594] width 324 height 4
click at [0, 0] on span "Video Player" at bounding box center [0, 0] width 0 height 0
click at [900, 295] on mat-icon "close" at bounding box center [897, 293] width 19 height 19
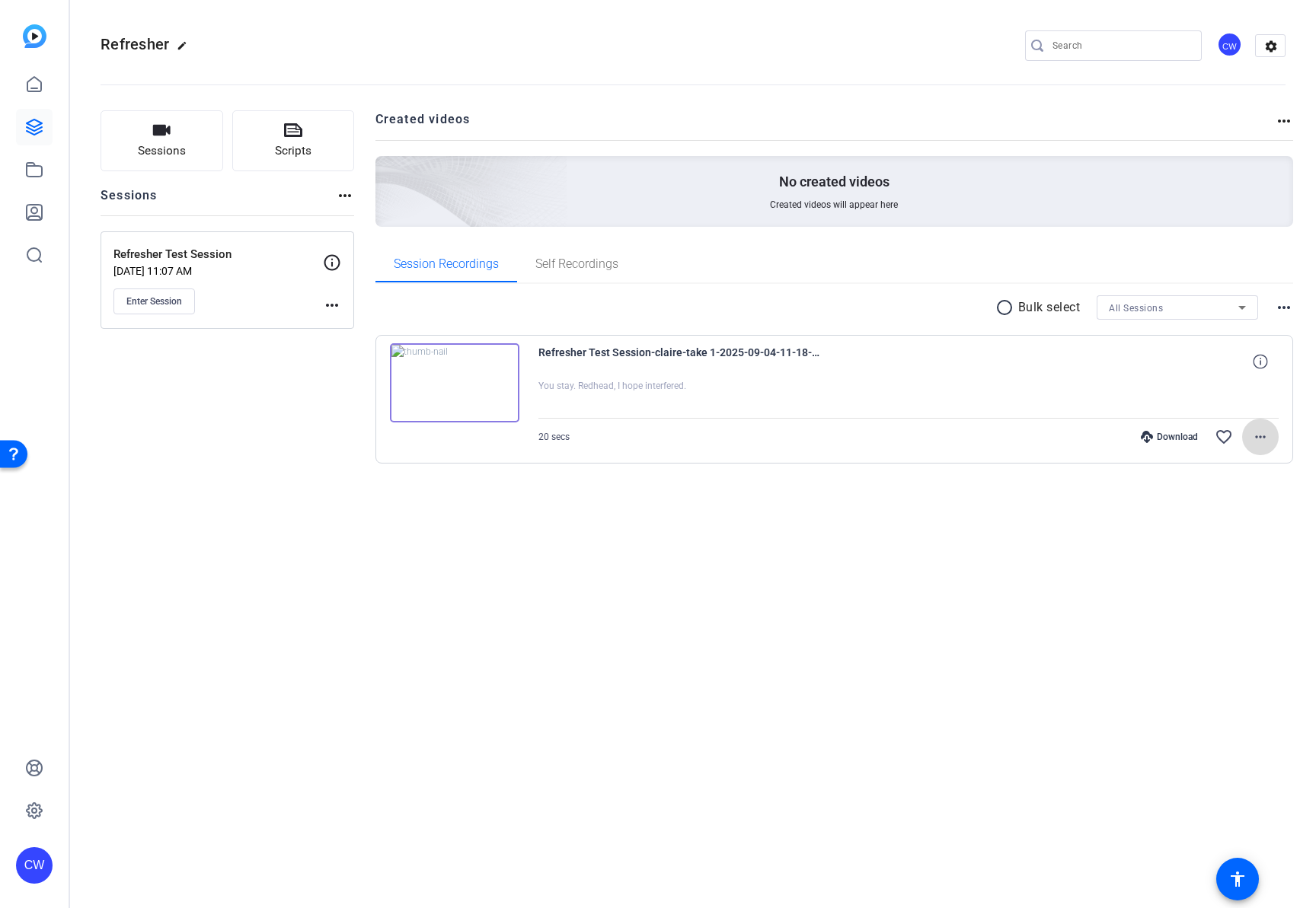
click at [1264, 433] on mat-icon "more_horiz" at bounding box center [1260, 437] width 19 height 19
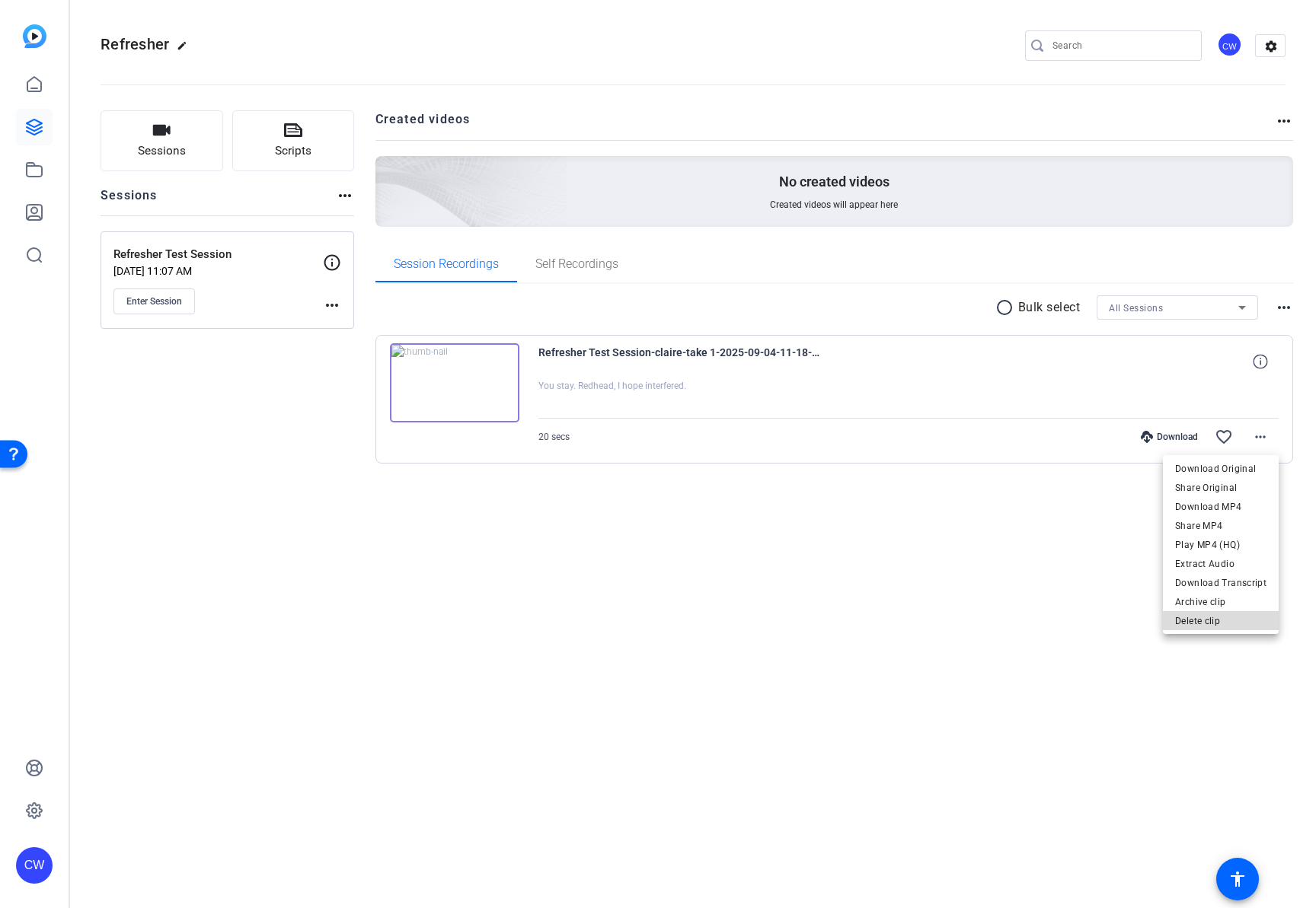
click at [1224, 622] on span "Delete clip" at bounding box center [1220, 621] width 92 height 19
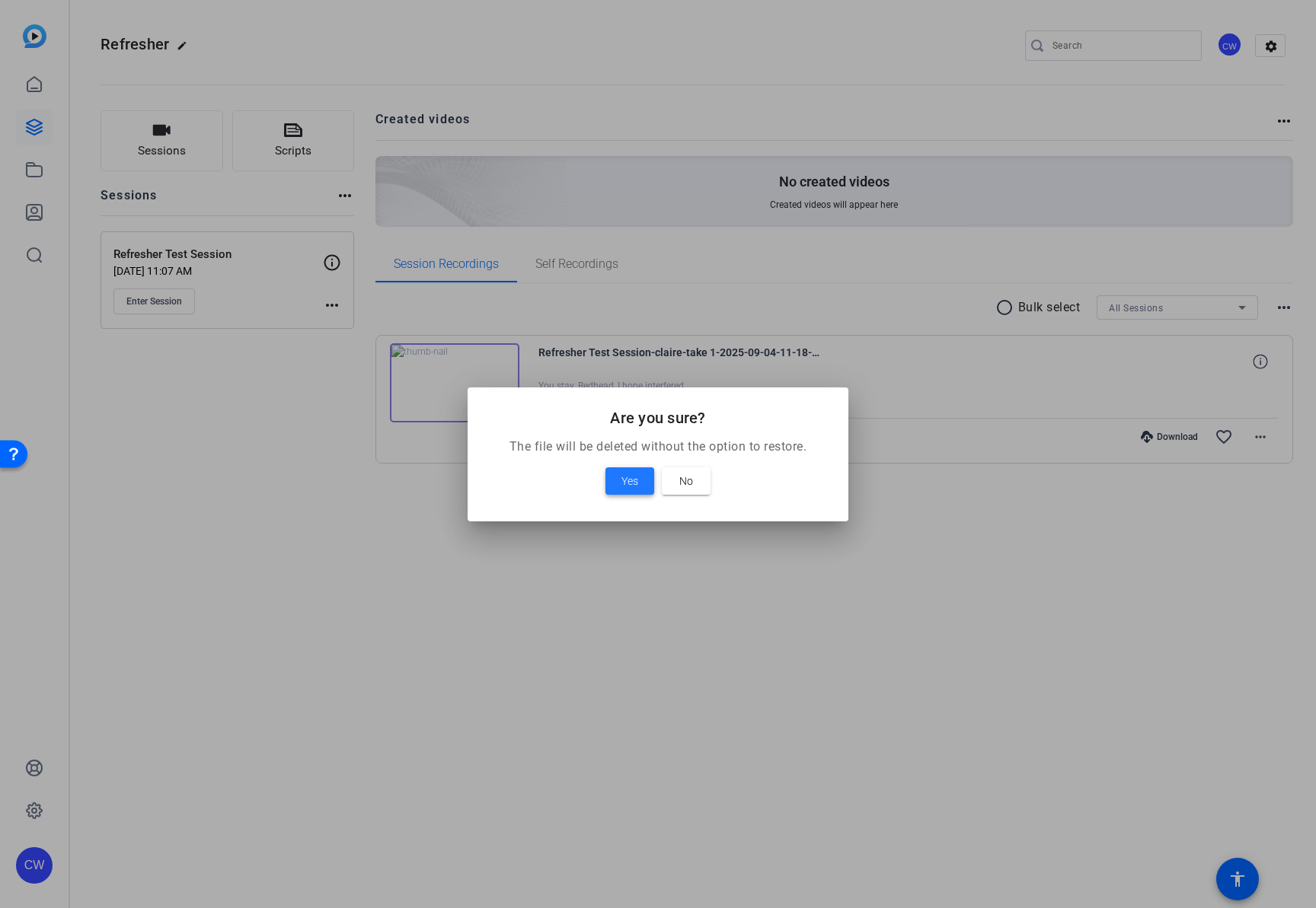
click at [634, 479] on span "Yes" at bounding box center [630, 481] width 17 height 19
